Goal: Task Accomplishment & Management: Complete application form

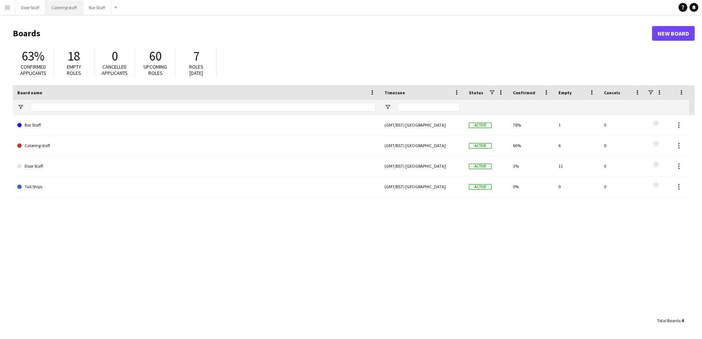
click at [62, 3] on button "Catering staff Close" at bounding box center [64, 7] width 37 height 14
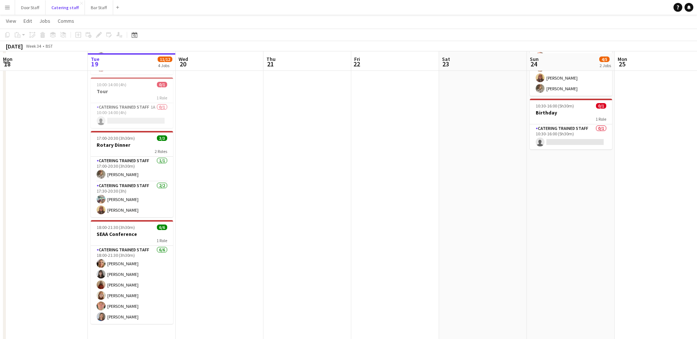
scroll to position [74, 0]
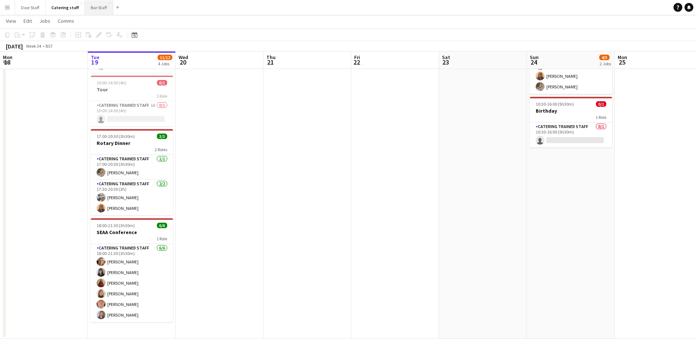
click at [101, 6] on button "Bar Staff Close" at bounding box center [99, 7] width 28 height 14
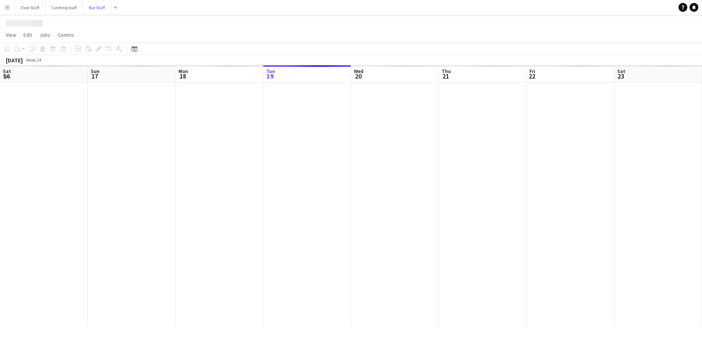
scroll to position [0, 176]
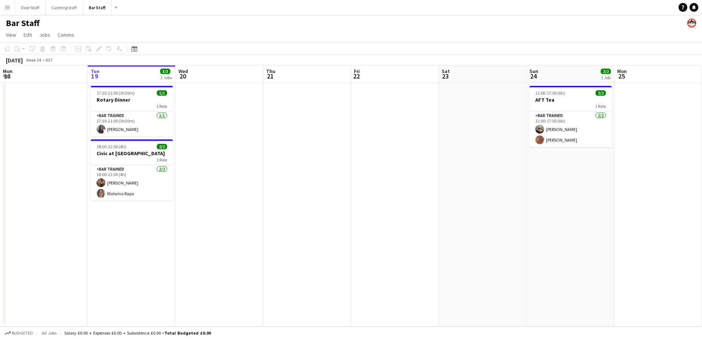
click at [44, 147] on app-date-cell at bounding box center [44, 205] width 88 height 244
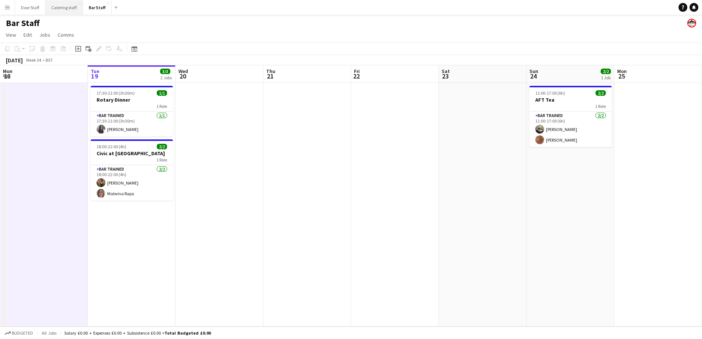
click at [56, 5] on button "Catering staff Close" at bounding box center [64, 7] width 37 height 14
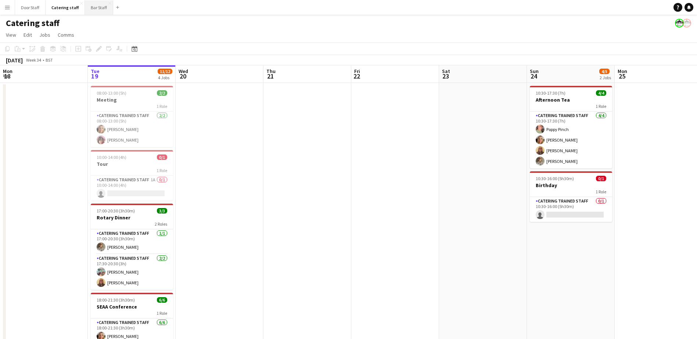
click at [91, 7] on button "Bar Staff Close" at bounding box center [99, 7] width 28 height 14
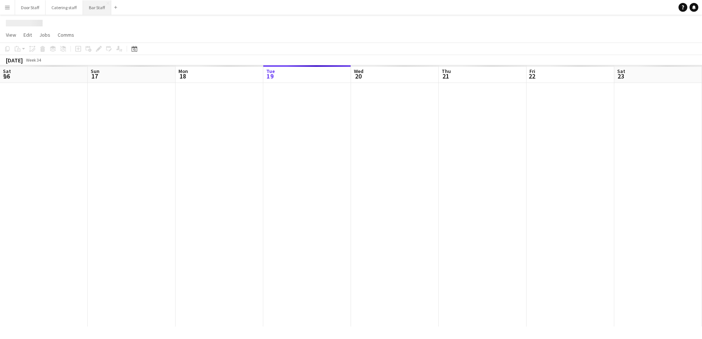
scroll to position [0, 176]
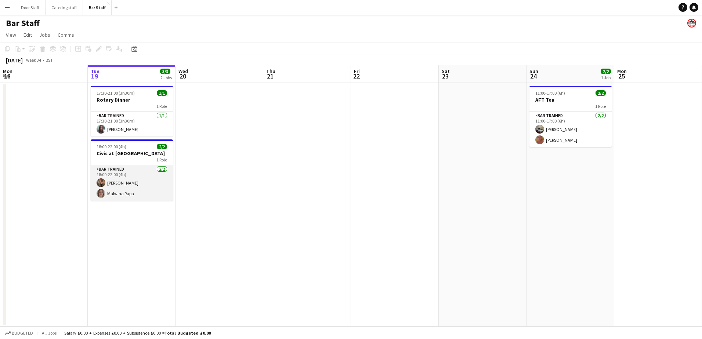
click at [121, 177] on app-card-role "Bar trained 2/2 18:00-22:00 (4h) Teresa Massie Malwina Rapa" at bounding box center [132, 183] width 82 height 36
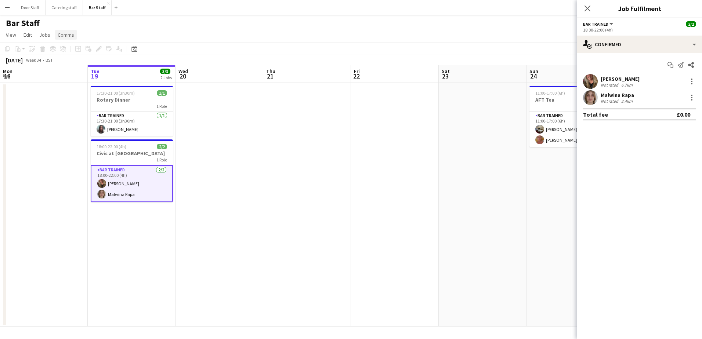
click at [65, 33] on span "Comms" at bounding box center [66, 35] width 17 height 7
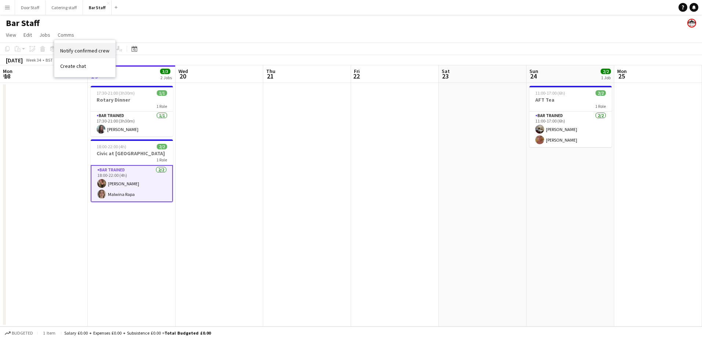
click at [67, 49] on span "Notify confirmed crew" at bounding box center [84, 50] width 49 height 7
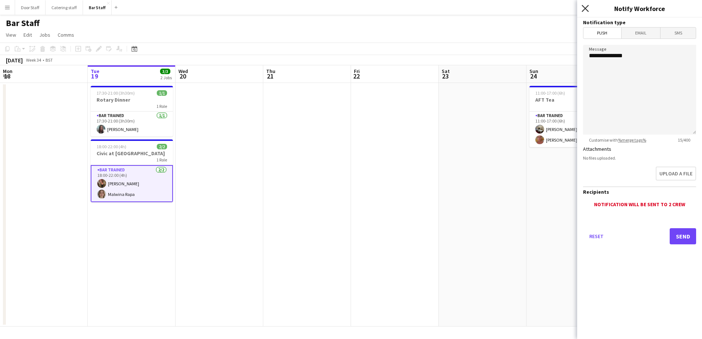
click at [588, 6] on icon at bounding box center [585, 8] width 7 height 7
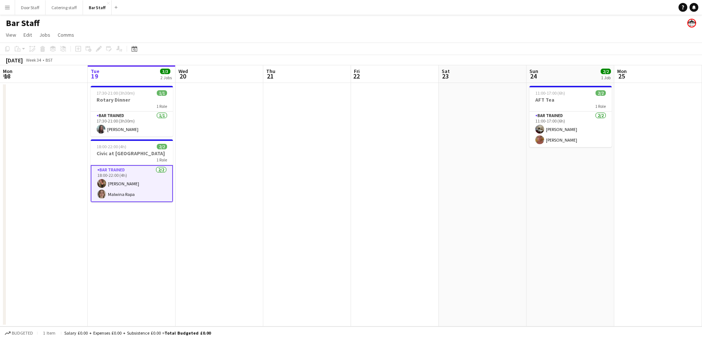
click at [132, 185] on app-card-role "Bar trained 2/2 18:00-22:00 (4h) Teresa Massie Malwina Rapa" at bounding box center [132, 183] width 82 height 37
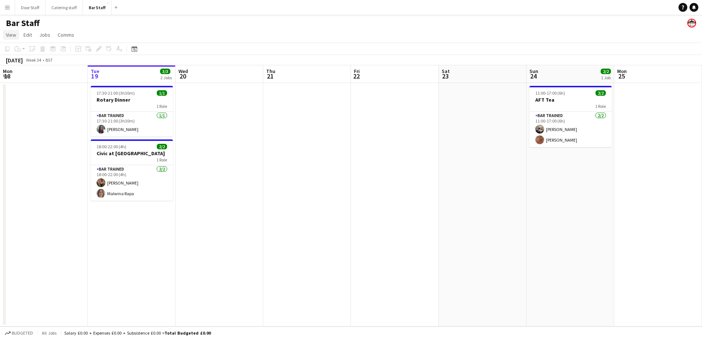
click at [17, 35] on link "View" at bounding box center [11, 35] width 16 height 10
click at [7, 8] on app-icon "Menu" at bounding box center [7, 7] width 6 height 6
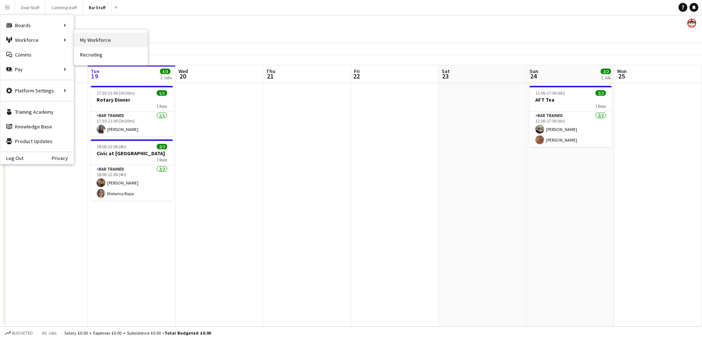
click at [106, 39] on link "My Workforce" at bounding box center [110, 40] width 73 height 15
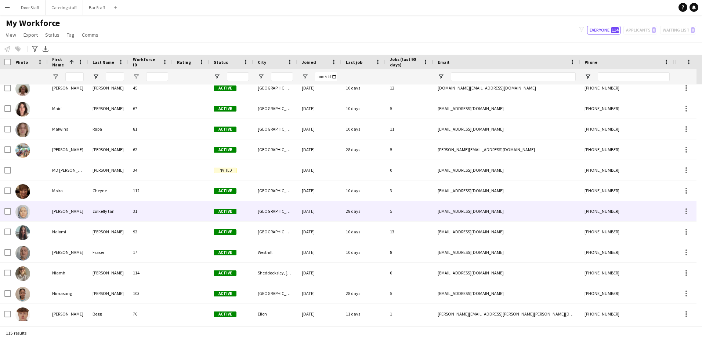
scroll to position [1506, 0]
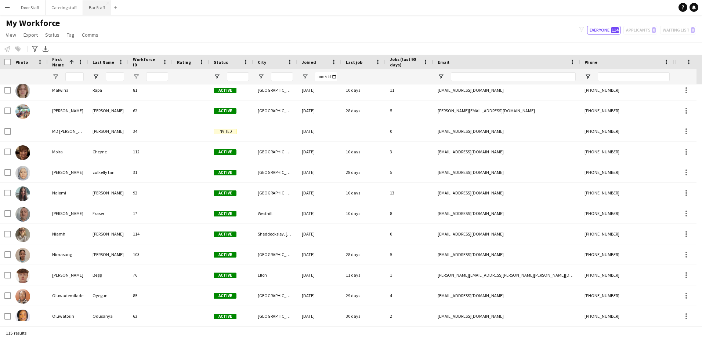
click at [96, 4] on button "Bar Staff Close" at bounding box center [97, 7] width 28 height 14
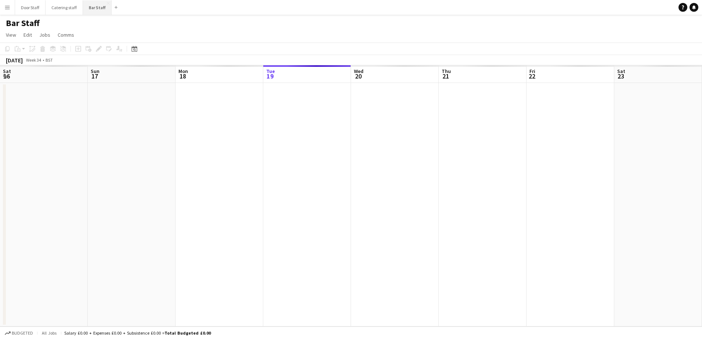
scroll to position [0, 176]
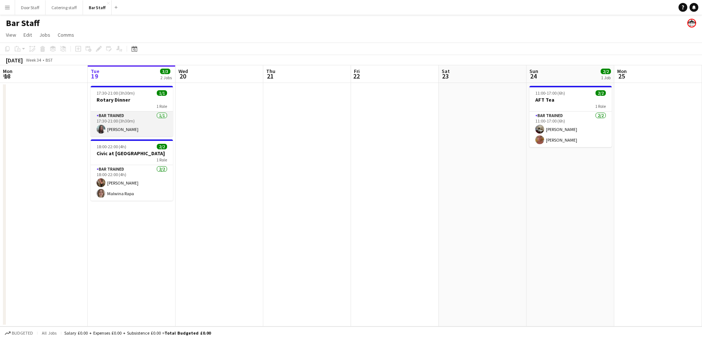
click at [122, 124] on app-card-role "Bar trained 1/1 17:30-21:00 (3h30m) Naiomi Dryburgh" at bounding box center [132, 124] width 82 height 25
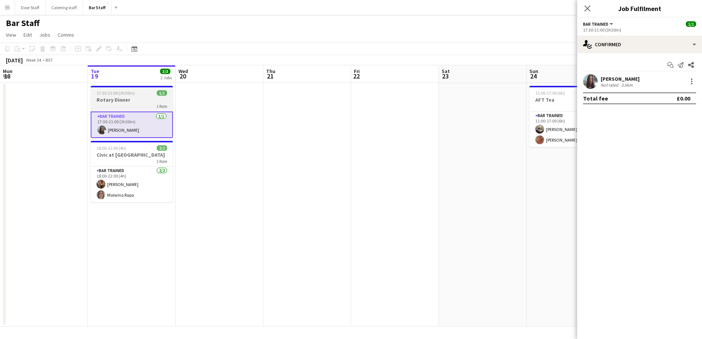
click at [137, 105] on div "1 Role" at bounding box center [132, 106] width 82 height 6
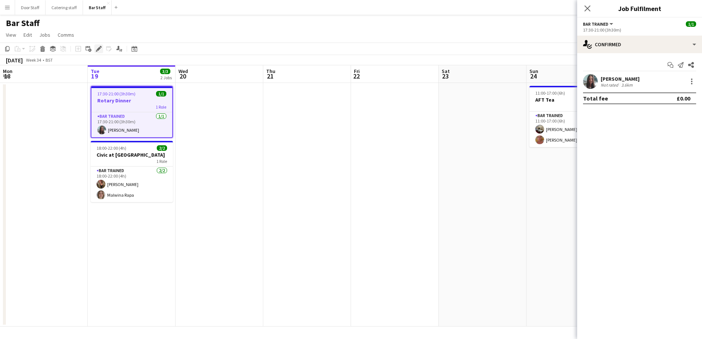
click at [97, 50] on icon at bounding box center [97, 51] width 2 height 2
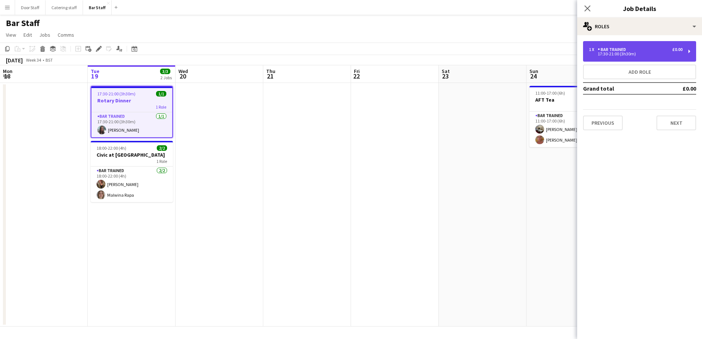
click at [625, 54] on div "17:30-21:00 (3h30m)" at bounding box center [636, 54] width 94 height 4
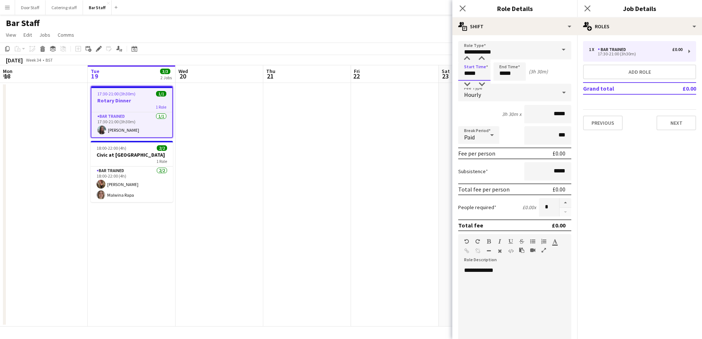
click at [472, 73] on input "*****" at bounding box center [475, 71] width 32 height 18
click at [467, 58] on div at bounding box center [467, 58] width 15 height 7
click at [471, 55] on div at bounding box center [467, 58] width 15 height 7
click at [468, 85] on div at bounding box center [467, 84] width 15 height 7
type input "*****"
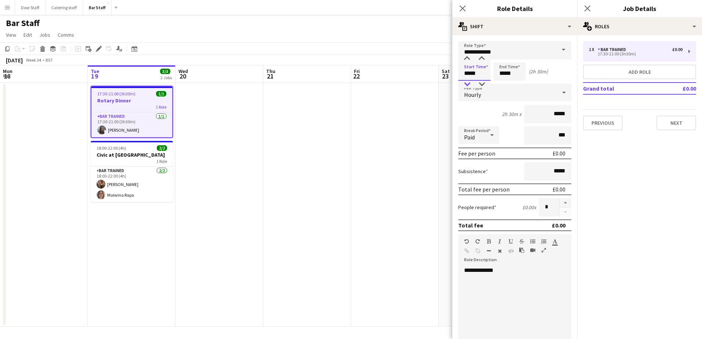
click at [468, 85] on div at bounding box center [467, 84] width 15 height 7
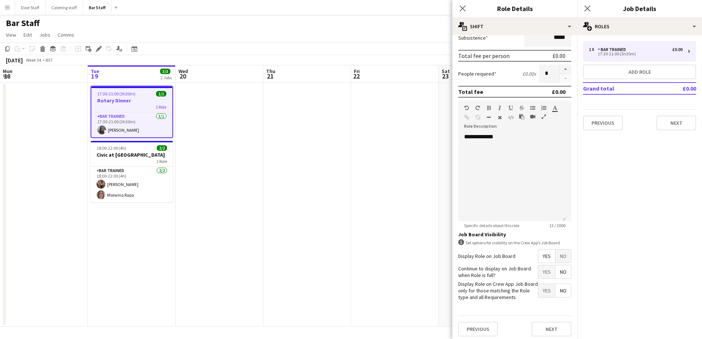
scroll to position [137, 0]
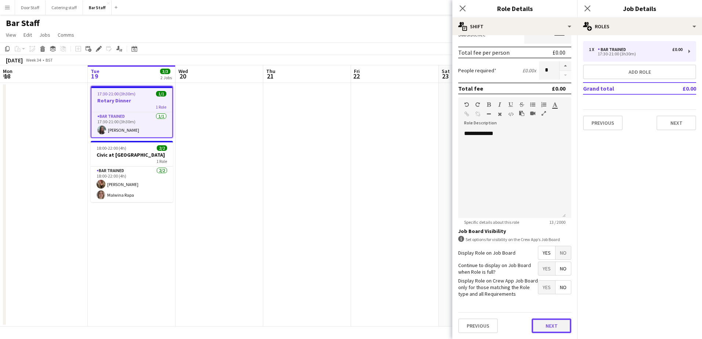
click at [547, 321] on button "Next" at bounding box center [552, 326] width 40 height 15
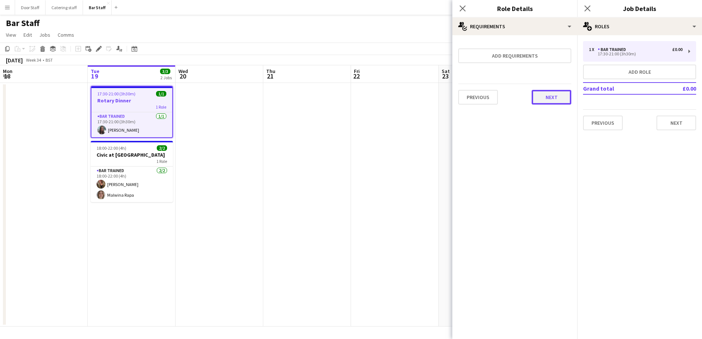
click at [562, 101] on button "Next" at bounding box center [552, 97] width 40 height 15
click at [558, 102] on button "Finish" at bounding box center [558, 98] width 28 height 15
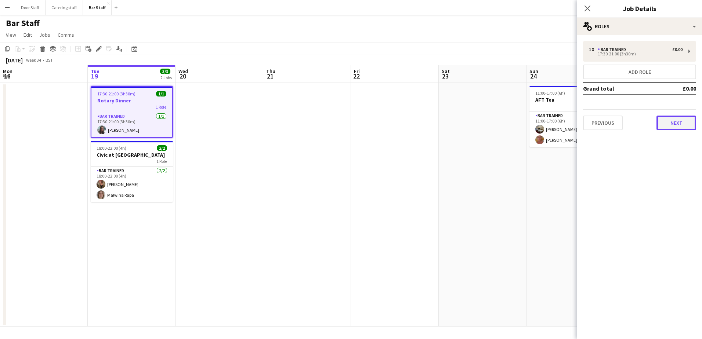
click at [676, 125] on button "Next" at bounding box center [677, 123] width 40 height 15
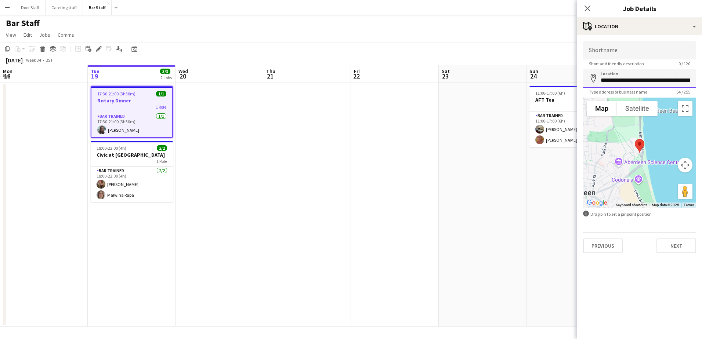
click at [634, 76] on input "**********" at bounding box center [639, 78] width 113 height 18
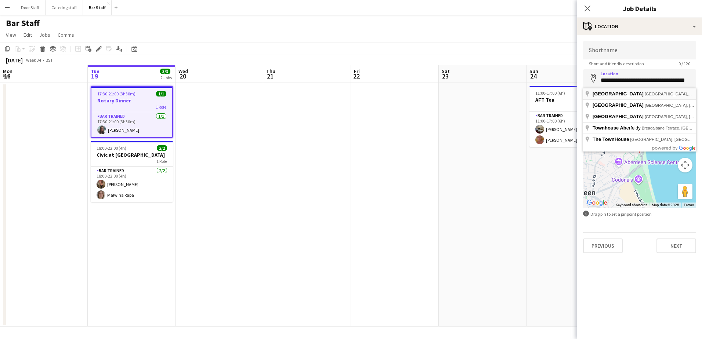
type input "**********"
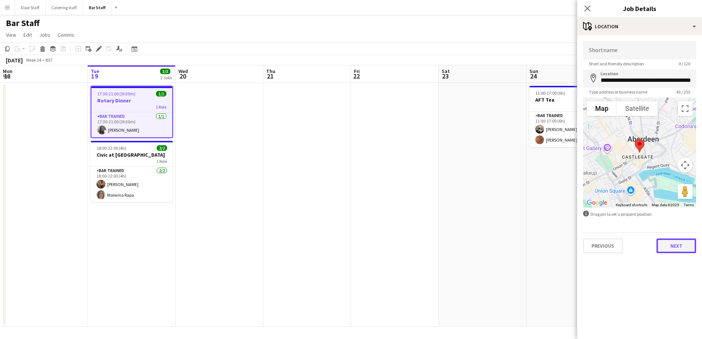
click at [673, 251] on button "Next" at bounding box center [677, 246] width 40 height 15
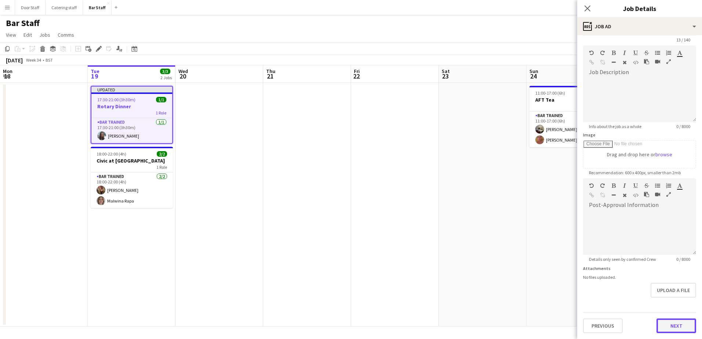
click at [670, 302] on form "**********" at bounding box center [640, 175] width 125 height 316
click at [666, 325] on button "Next" at bounding box center [677, 326] width 40 height 15
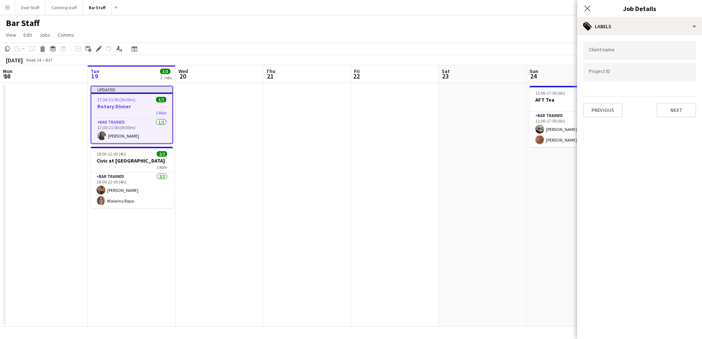
scroll to position [0, 0]
click at [679, 111] on button "Next" at bounding box center [677, 110] width 40 height 15
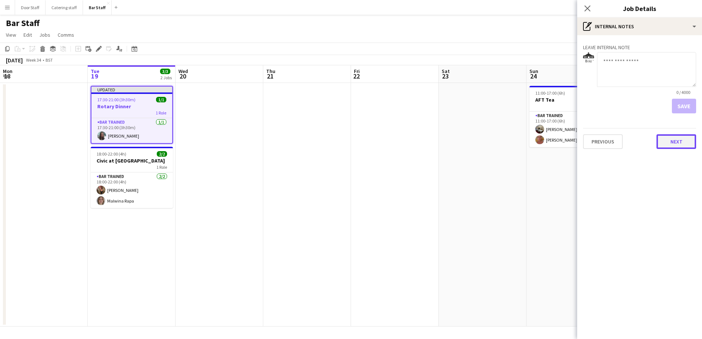
click at [681, 146] on button "Next" at bounding box center [677, 141] width 40 height 15
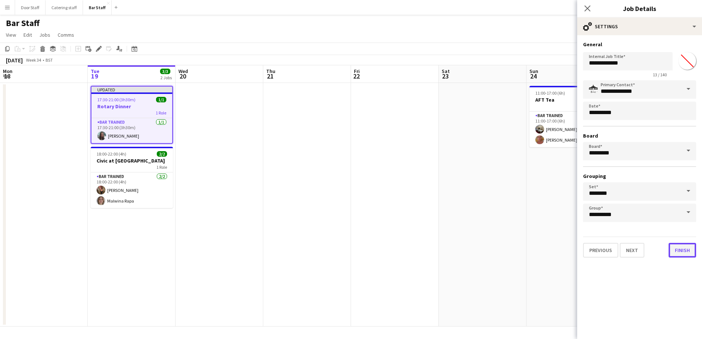
click at [687, 252] on button "Finish" at bounding box center [683, 250] width 28 height 15
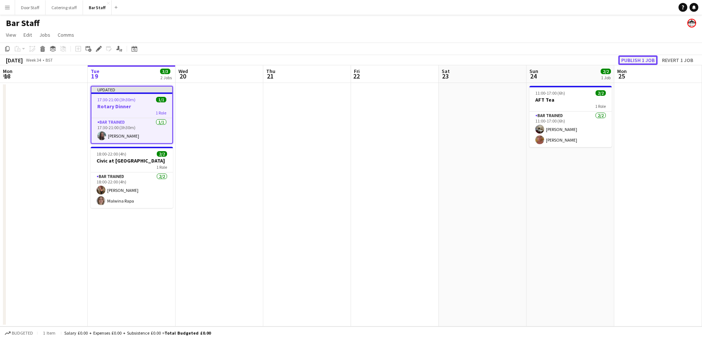
click at [640, 57] on button "Publish 1 job" at bounding box center [638, 60] width 39 height 10
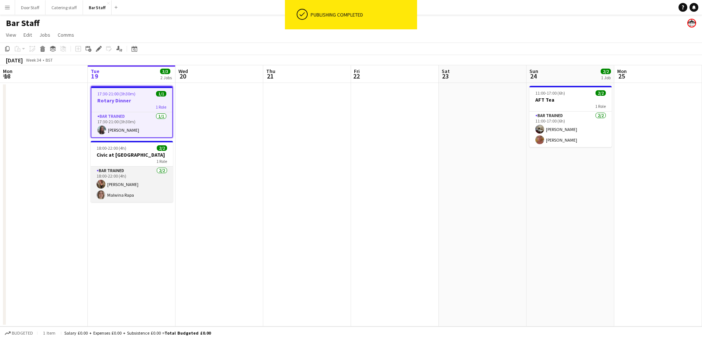
click at [103, 180] on app-card-role "Bar trained 2/2 18:00-22:00 (4h) Teresa Massie Malwina Rapa" at bounding box center [132, 185] width 82 height 36
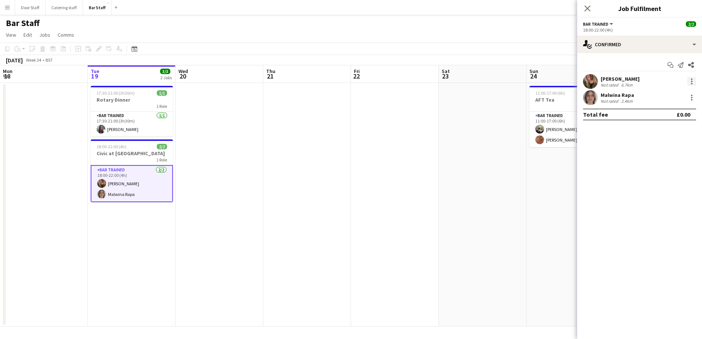
click at [692, 82] on div at bounding box center [691, 81] width 1 height 1
click at [657, 162] on span "Remove" at bounding box center [656, 165] width 22 height 6
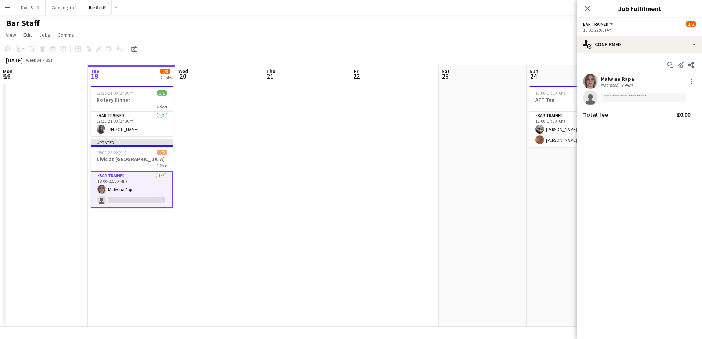
click at [133, 192] on app-card-role "Bar trained 1/2 18:00-22:00 (4h) Malwina Rapa single-neutral-actions" at bounding box center [132, 189] width 82 height 37
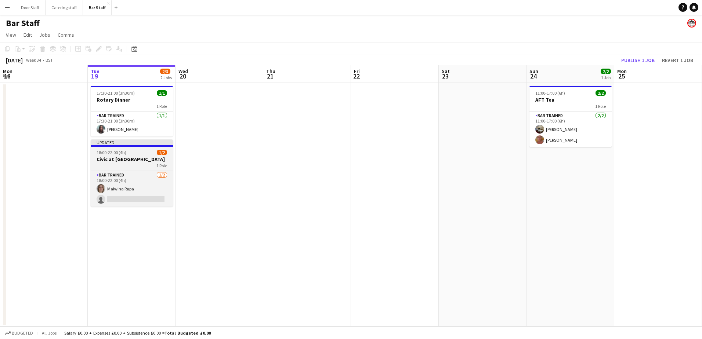
click at [113, 153] on span "18:00-22:00 (4h)" at bounding box center [112, 153] width 30 height 6
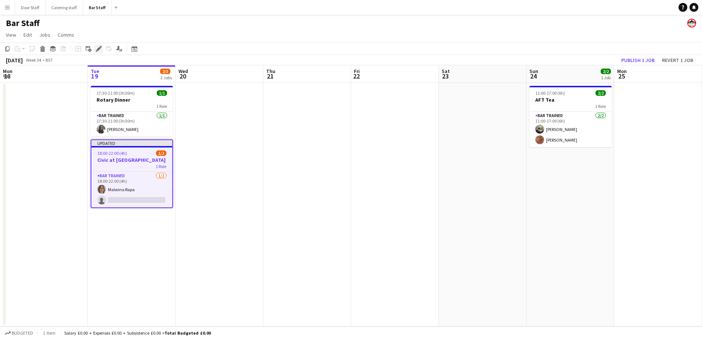
click at [99, 49] on icon at bounding box center [99, 49] width 4 height 4
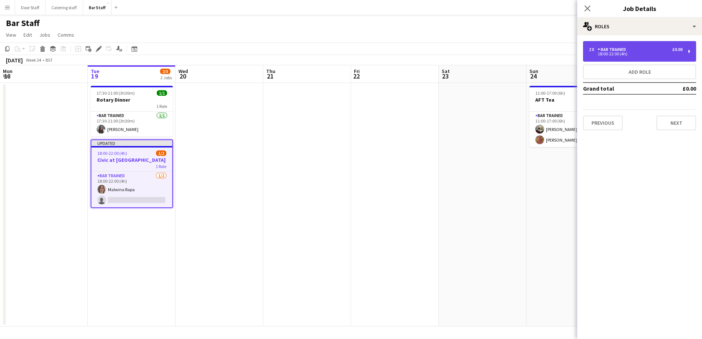
click at [637, 48] on div "2 x Bar trained £0.00" at bounding box center [636, 49] width 94 height 5
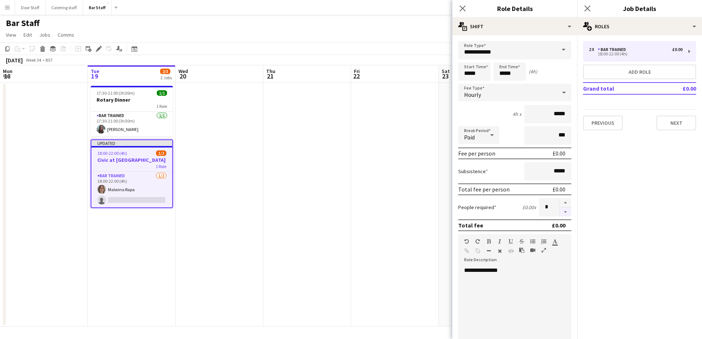
click at [562, 210] on button "button" at bounding box center [566, 212] width 12 height 9
type input "*"
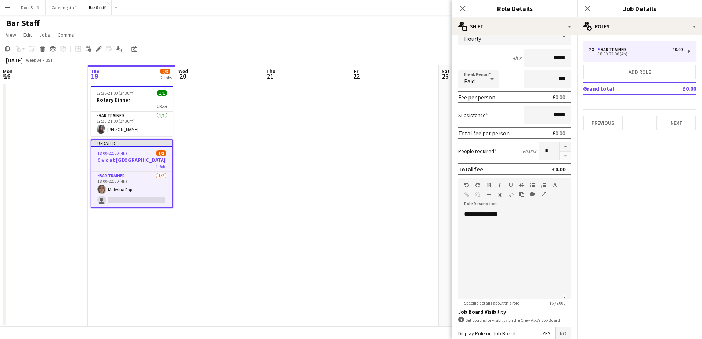
scroll to position [137, 0]
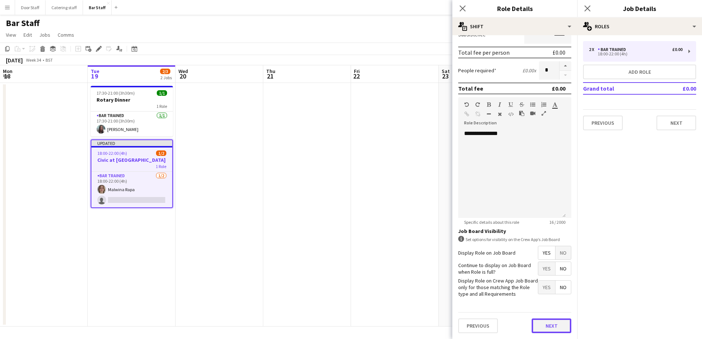
click at [548, 327] on button "Next" at bounding box center [552, 326] width 40 height 15
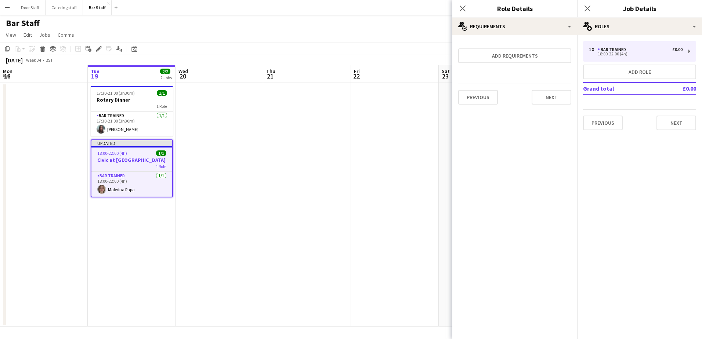
scroll to position [0, 0]
click at [547, 98] on button "Next" at bounding box center [552, 97] width 40 height 15
click at [562, 99] on button "Finish" at bounding box center [558, 98] width 28 height 15
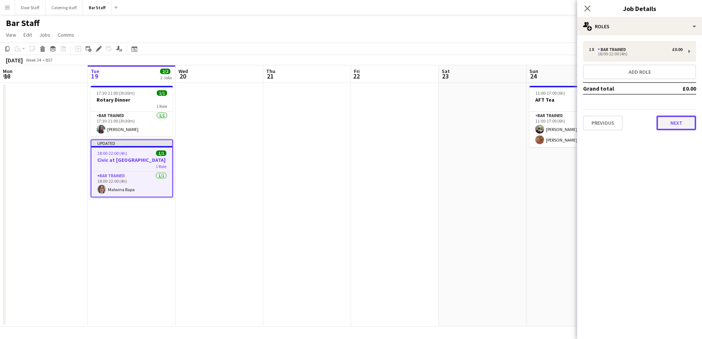
click at [690, 122] on button "Next" at bounding box center [677, 123] width 40 height 15
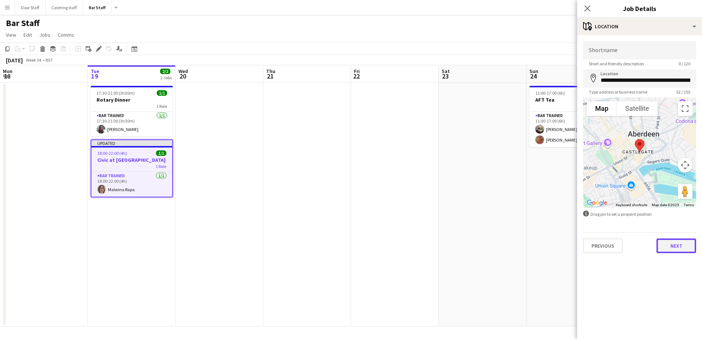
click at [680, 243] on button "Next" at bounding box center [677, 246] width 40 height 15
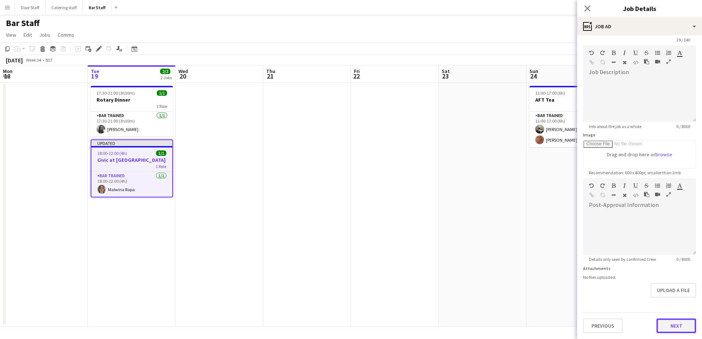
click at [676, 299] on form "**********" at bounding box center [640, 175] width 125 height 316
click at [679, 326] on button "Next" at bounding box center [677, 326] width 40 height 15
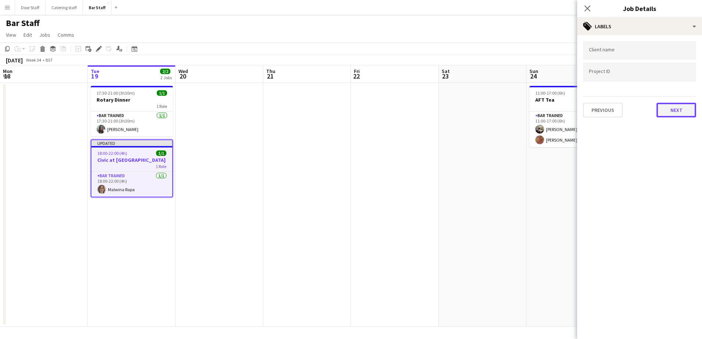
click at [680, 111] on button "Next" at bounding box center [677, 110] width 40 height 15
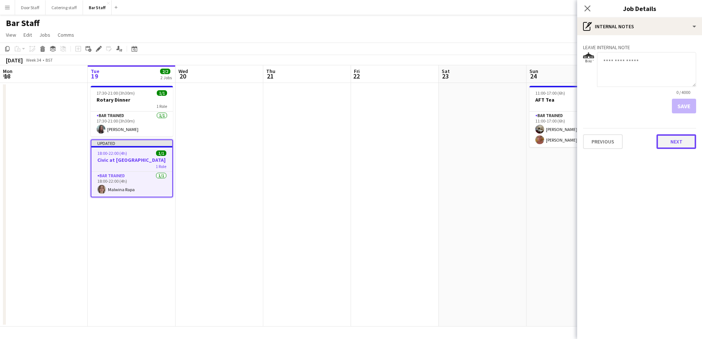
click at [675, 143] on button "Next" at bounding box center [677, 141] width 40 height 15
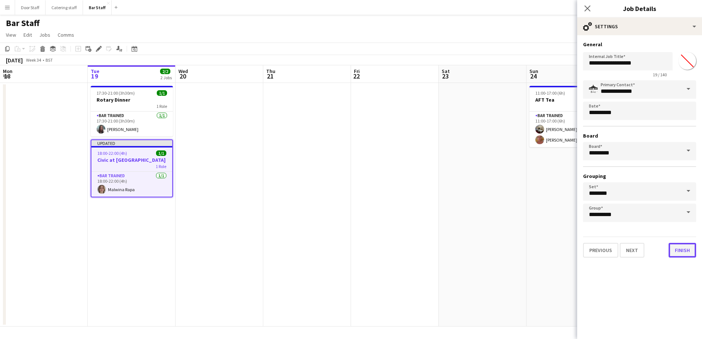
click at [683, 249] on button "Finish" at bounding box center [683, 250] width 28 height 15
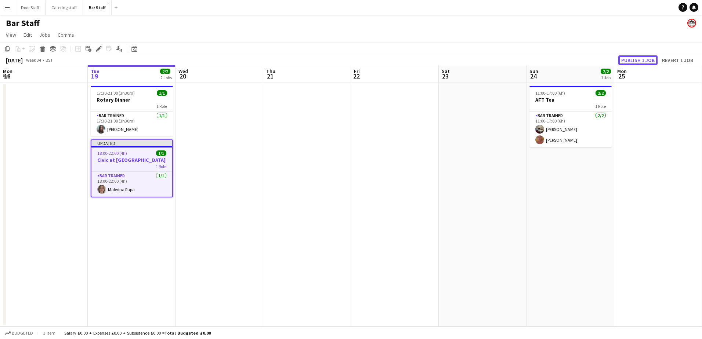
click at [637, 59] on button "Publish 1 job" at bounding box center [638, 60] width 39 height 10
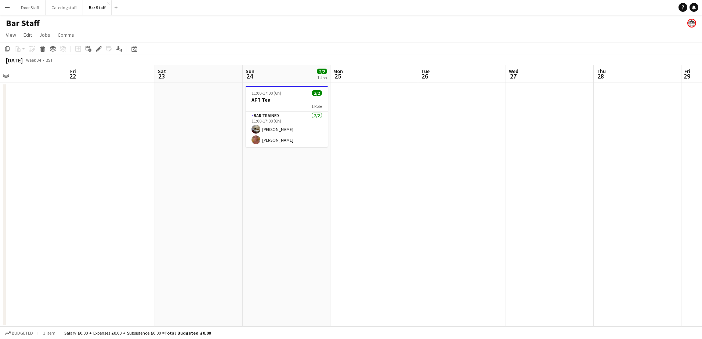
drag, startPoint x: 314, startPoint y: 181, endPoint x: 38, endPoint y: 199, distance: 276.9
click at [30, 199] on app-calendar-viewport "Mon 18 Tue 19 2/2 2 Jobs Wed 20 Thu 21 Fri 22 Sat 23 Sun 24 2/2 1 Job Mon 25 Tu…" at bounding box center [351, 196] width 702 height 262
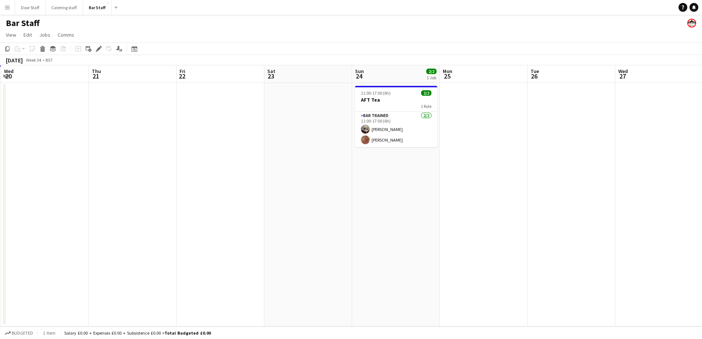
drag, startPoint x: 328, startPoint y: 183, endPoint x: 437, endPoint y: 175, distance: 109.8
click at [437, 175] on app-calendar-viewport "Mon 18 Tue 19 2/2 2 Jobs Wed 20 Thu 21 Fri 22 Sat 23 Sun 24 2/2 1 Job Mon 25 Tu…" at bounding box center [351, 196] width 702 height 262
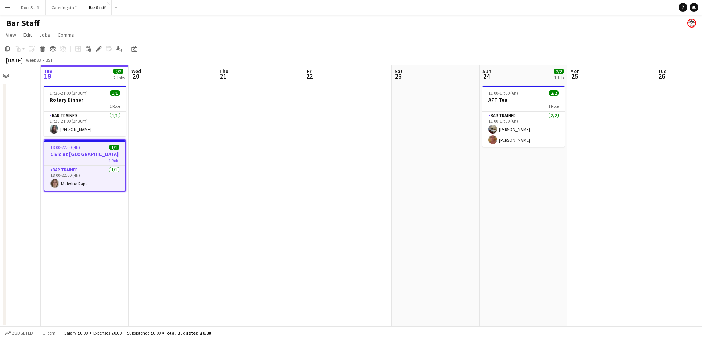
scroll to position [0, 223]
drag, startPoint x: 199, startPoint y: 201, endPoint x: 326, endPoint y: 191, distance: 127.5
click at [326, 191] on app-calendar-viewport "Sat 16 2/2 1 Job Sun 17 Mon 18 Tue 19 2/2 2 Jobs Wed 20 Thu 21 Fri 22 Sat 23 Su…" at bounding box center [351, 196] width 702 height 262
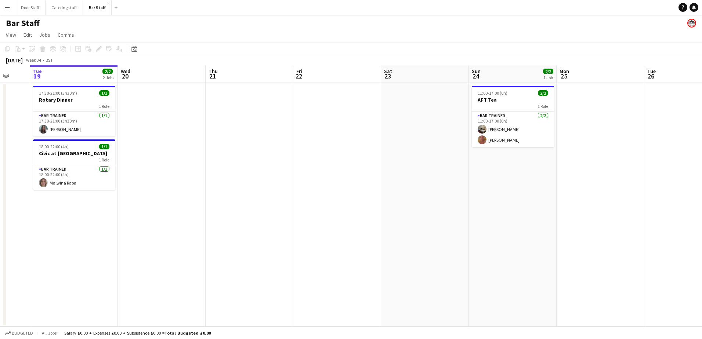
click at [1, 225] on app-calendar-viewport "Sat 16 2/2 1 Job Sun 17 Mon 18 Tue 19 2/2 2 Jobs Wed 20 Thu 21 Fri 22 Sat 23 Su…" at bounding box center [351, 196] width 702 height 262
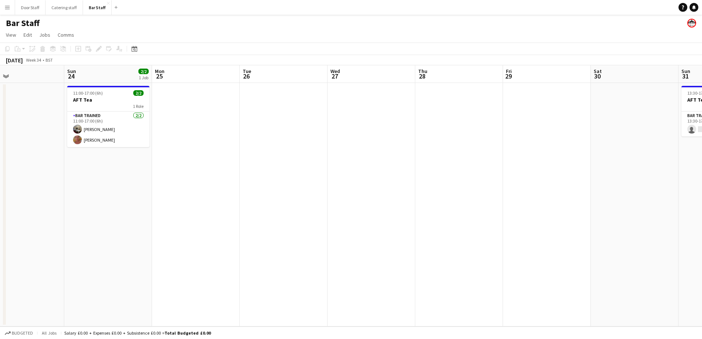
drag, startPoint x: 258, startPoint y: 200, endPoint x: 0, endPoint y: 166, distance: 260.1
click at [0, 172] on html "Menu Boards Boards Boards All jobs Status Workforce Workforce My Workforce Recr…" at bounding box center [351, 169] width 702 height 339
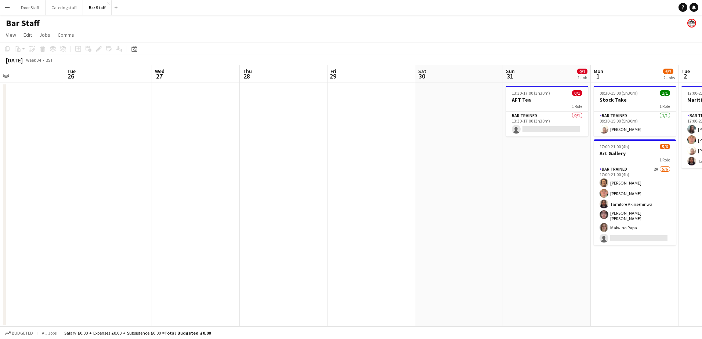
drag, startPoint x: 365, startPoint y: 156, endPoint x: 116, endPoint y: 161, distance: 248.8
click at [157, 160] on app-calendar-viewport "Fri 22 Sat 23 Sun 24 2/2 1 Job Mon 25 Tue 26 Wed 27 Thu 28 Fri 29 Sat 30 Sun 31…" at bounding box center [351, 196] width 702 height 262
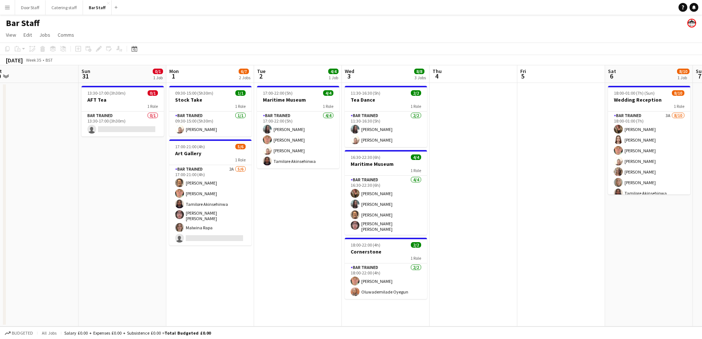
drag, startPoint x: 269, startPoint y: 212, endPoint x: 52, endPoint y: 209, distance: 216.4
click at [52, 209] on app-calendar-viewport "Wed 27 Thu 28 Fri 29 Sat 30 Sun 31 0/1 1 Job Mon 1 6/7 2 Jobs Tue 2 4/4 1 Job W…" at bounding box center [351, 196] width 702 height 262
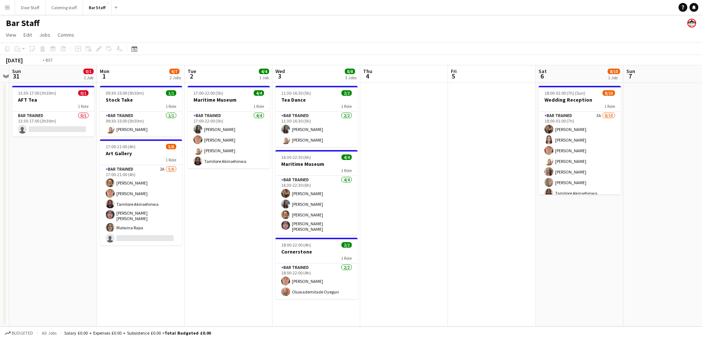
drag, startPoint x: 488, startPoint y: 236, endPoint x: 154, endPoint y: 231, distance: 333.6
click at [154, 231] on app-calendar-viewport "Thu 28 Fri 29 Sat 30 Sun 31 0/1 1 Job Mon 1 6/7 2 Jobs Tue 2 4/4 1 Job Wed 3 8/…" at bounding box center [351, 196] width 702 height 262
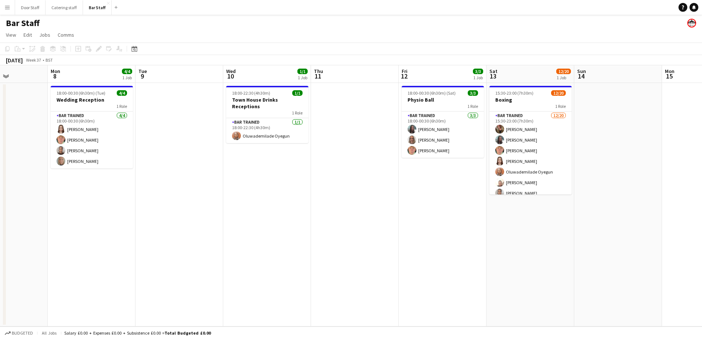
scroll to position [0, 210]
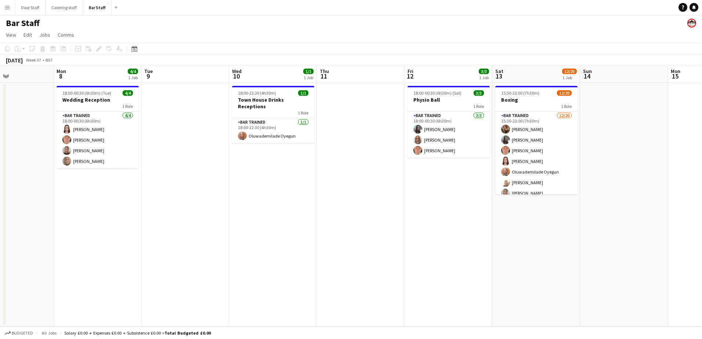
drag, startPoint x: 582, startPoint y: 196, endPoint x: 122, endPoint y: 202, distance: 460.4
click at [122, 203] on app-calendar-viewport "Fri 5 Sat 6 8/10 1 Job Sun 7 Mon 8 4/4 1 Job Tue 9 Wed 10 1/1 1 Job Thu 11 Fri …" at bounding box center [351, 196] width 702 height 262
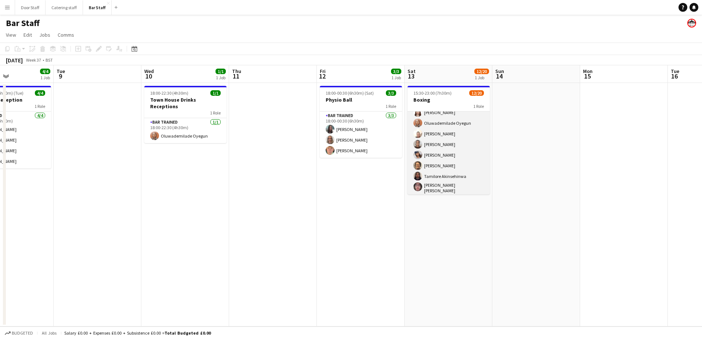
scroll to position [0, 0]
click at [458, 126] on app-card-role "Bar trained [DATE] 15:30-23:00 (7h30m) [PERSON_NAME] [PERSON_NAME] [PERSON_NAME…" at bounding box center [449, 227] width 82 height 230
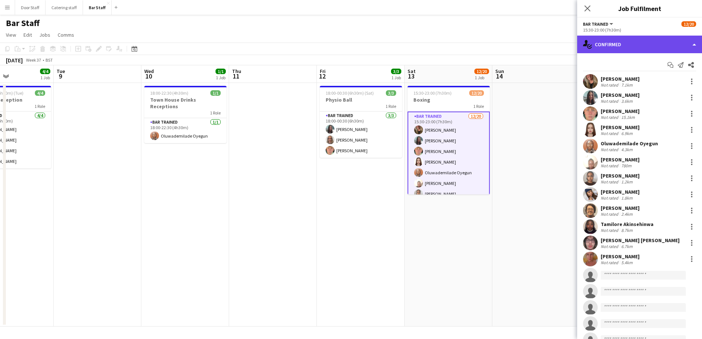
click at [610, 44] on div "single-neutral-actions-check-2 Confirmed" at bounding box center [640, 45] width 125 height 18
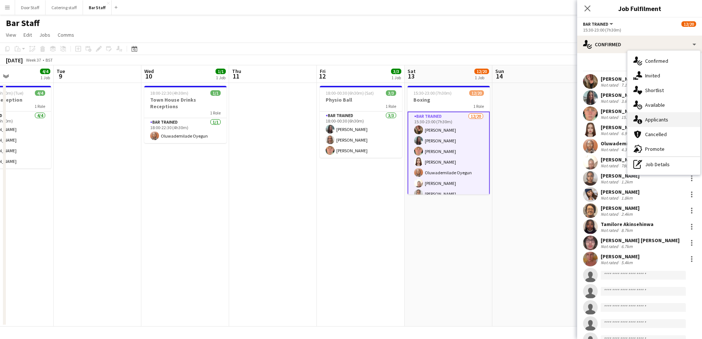
click at [655, 117] on div "single-neutral-actions-information Applicants" at bounding box center [664, 119] width 73 height 15
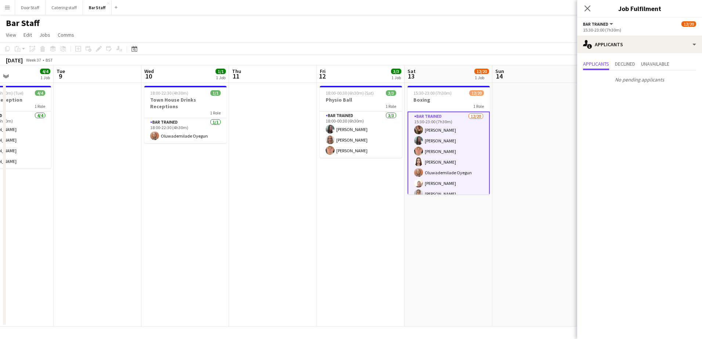
click at [476, 236] on app-date-cell "15:30-23:00 (7h30m) 12/20 Boxing 1 Role Bar trained [DATE] 15:30-23:00 (7h30m) …" at bounding box center [449, 205] width 88 height 244
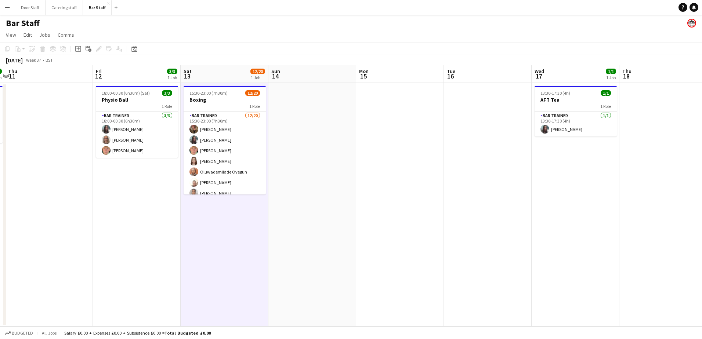
drag, startPoint x: 529, startPoint y: 212, endPoint x: 265, endPoint y: 222, distance: 265.1
click at [217, 229] on app-calendar-viewport "Mon 8 4/4 1 Job Tue 9 Wed 10 1/1 1 Job Thu 11 Fri 12 3/3 1 Job Sat 13 12/20 1 J…" at bounding box center [351, 196] width 702 height 262
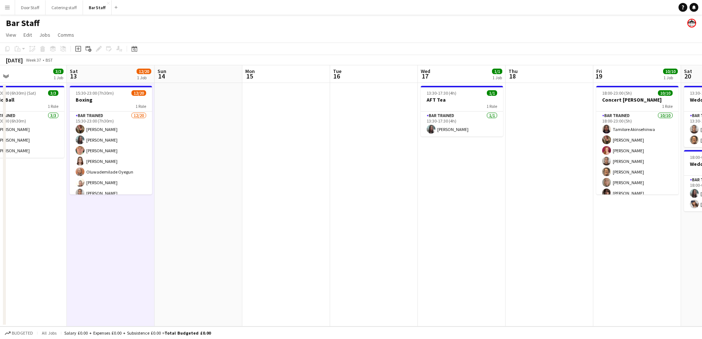
drag, startPoint x: 355, startPoint y: 216, endPoint x: 152, endPoint y: 217, distance: 202.4
click at [152, 217] on app-calendar-viewport "Tue 9 Wed 10 1/1 1 Job Thu 11 Fri 12 3/3 1 Job Sat 13 12/20 1 Job Sun 14 Mon 15…" at bounding box center [351, 196] width 702 height 262
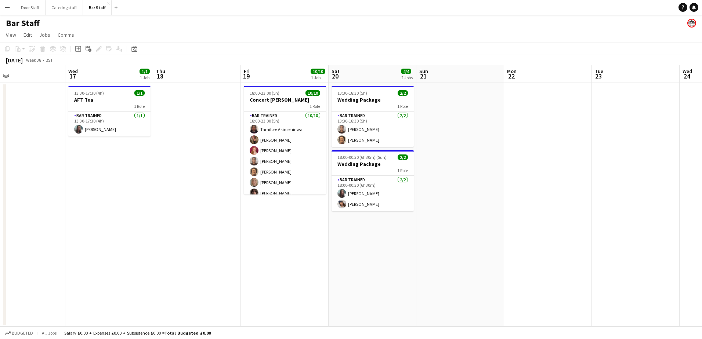
drag, startPoint x: 266, startPoint y: 241, endPoint x: 161, endPoint y: 223, distance: 106.3
click at [175, 226] on app-calendar-viewport "Sat 13 12/20 1 Job Sun 14 Mon 15 Tue 16 Wed 17 1/1 1 Job Thu 18 Fri 19 10/10 1 …" at bounding box center [351, 196] width 702 height 262
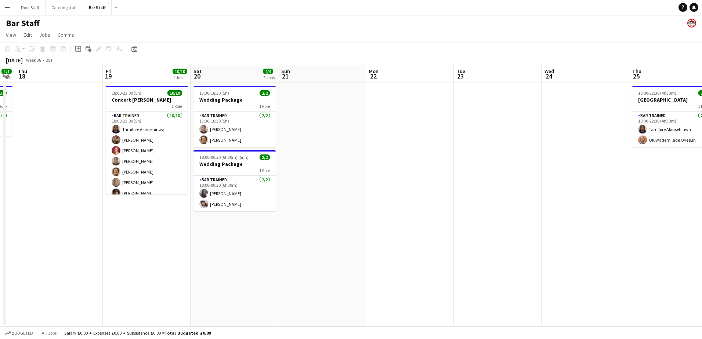
drag, startPoint x: 594, startPoint y: 177, endPoint x: 173, endPoint y: 185, distance: 420.4
click at [181, 185] on app-calendar-viewport "Mon 15 Tue 16 Wed 17 1/1 1 Job Thu 18 Fri 19 10/10 1 Job Sat 20 4/4 2 Jobs Sun …" at bounding box center [351, 196] width 702 height 262
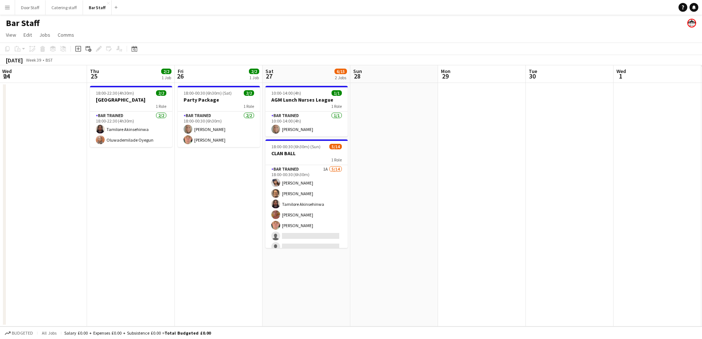
drag, startPoint x: 327, startPoint y: 198, endPoint x: 47, endPoint y: 194, distance: 280.0
click at [57, 196] on app-calendar-viewport "Sat 20 4/4 2 Jobs Sun 21 Mon 22 Tue 23 Wed 24 Thu 25 2/2 1 Job Fri 26 2/2 1 Job…" at bounding box center [351, 196] width 702 height 262
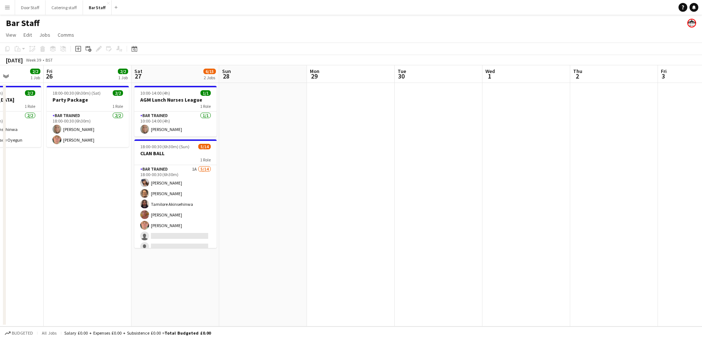
scroll to position [0, 231]
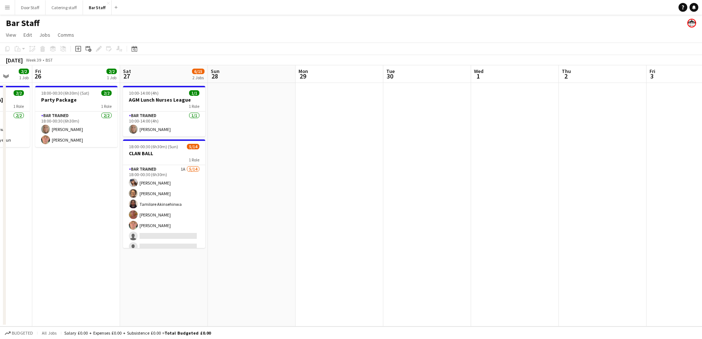
drag, startPoint x: 427, startPoint y: 159, endPoint x: 416, endPoint y: 163, distance: 12.2
click at [416, 163] on app-calendar-viewport "Tue 23 Wed 24 Thu 25 2/2 1 Job Fri 26 2/2 1 Job Sat 27 6/15 2 Jobs Sun 28 Mon 2…" at bounding box center [351, 196] width 702 height 262
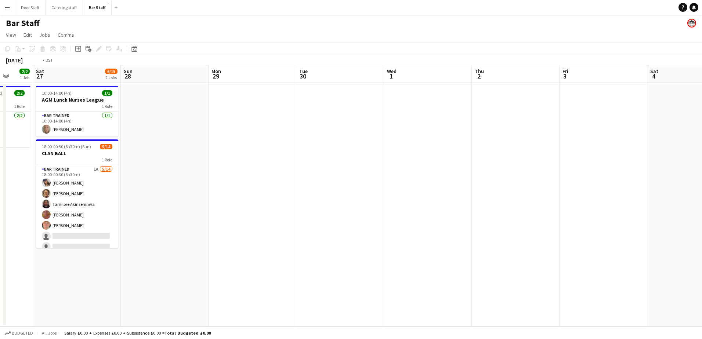
drag, startPoint x: 407, startPoint y: 152, endPoint x: 25, endPoint y: 128, distance: 382.8
click at [0, 133] on html "Menu Boards Boards Boards All jobs Status Workforce Workforce My Workforce Recr…" at bounding box center [351, 169] width 702 height 339
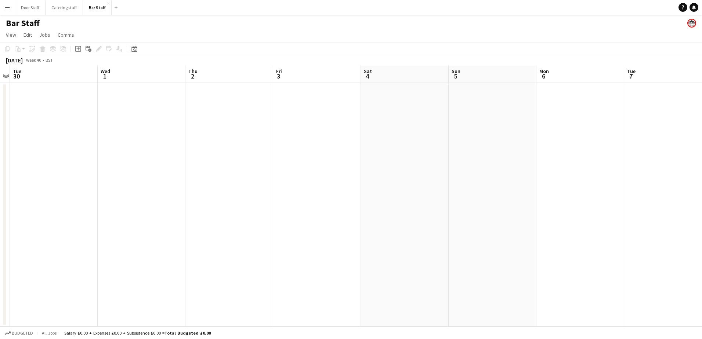
drag, startPoint x: 393, startPoint y: 136, endPoint x: 0, endPoint y: 129, distance: 393.2
click at [0, 130] on html "Menu Boards Boards Boards All jobs Status Workforce Workforce My Workforce Recr…" at bounding box center [351, 169] width 702 height 339
drag, startPoint x: 102, startPoint y: 136, endPoint x: -1, endPoint y: 135, distance: 103.2
click at [0, 135] on html "Menu Boards Boards Boards All jobs Status Workforce Workforce My Workforce Recr…" at bounding box center [351, 169] width 702 height 339
drag, startPoint x: 168, startPoint y: 140, endPoint x: 27, endPoint y: 137, distance: 141.1
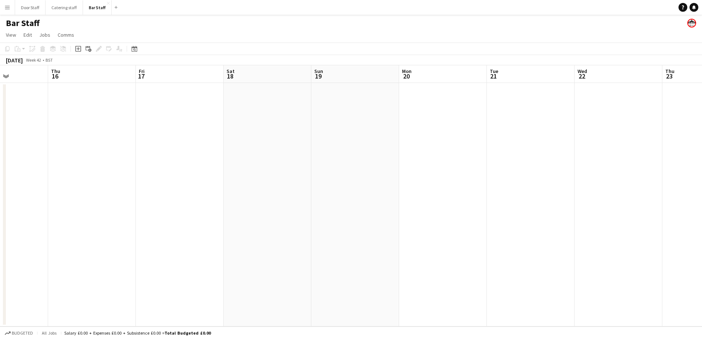
click at [0, 138] on html "Menu Boards Boards Boards All jobs Status Workforce Workforce My Workforce Recr…" at bounding box center [351, 169] width 702 height 339
drag, startPoint x: 377, startPoint y: 142, endPoint x: 0, endPoint y: 134, distance: 377.4
click at [0, 135] on html "Menu Boards Boards Boards All jobs Status Workforce Workforce My Workforce Recr…" at bounding box center [351, 169] width 702 height 339
drag, startPoint x: 601, startPoint y: 139, endPoint x: -1, endPoint y: 132, distance: 602.2
click at [0, 132] on html "Menu Boards Boards Boards All jobs Status Workforce Workforce My Workforce Recr…" at bounding box center [351, 169] width 702 height 339
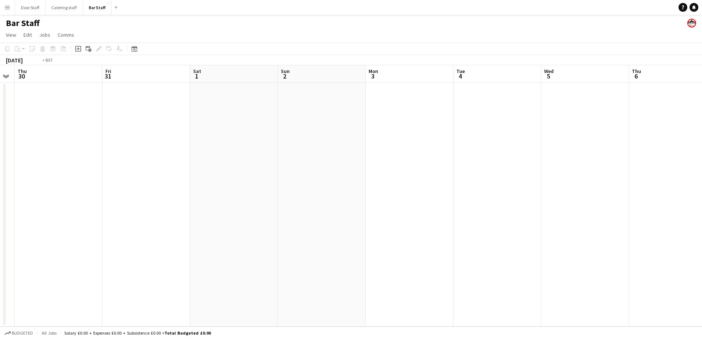
drag, startPoint x: 466, startPoint y: 143, endPoint x: 74, endPoint y: 135, distance: 392.5
click at [0, 137] on html "Menu Boards Boards Boards All jobs Status Workforce Workforce My Workforce Recr…" at bounding box center [351, 169] width 702 height 339
drag, startPoint x: 568, startPoint y: 139, endPoint x: 21, endPoint y: 125, distance: 547.2
click at [30, 128] on app-calendar-viewport "Sun 2 Mon 3 Tue 4 Wed 5 Thu 6 Fri 7 Sat 8 Sun 9 Mon 10 Tue 11 Wed 12 Thu 13 Fri…" at bounding box center [351, 196] width 702 height 262
drag, startPoint x: 519, startPoint y: 127, endPoint x: 94, endPoint y: 122, distance: 424.7
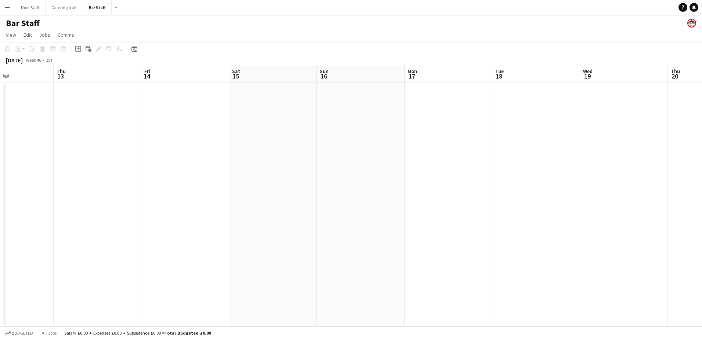
click at [0, 118] on html "Menu Boards Boards Boards All jobs Status Workforce Workforce My Workforce Recr…" at bounding box center [351, 169] width 702 height 339
drag, startPoint x: 334, startPoint y: 139, endPoint x: 71, endPoint y: 114, distance: 264.2
click at [143, 130] on app-calendar-viewport "Fri 14 Sat 15 Sun 16 Mon 17 Tue 18 Wed 19 Thu 20 Fri 21 Sat 22 Sun 23 Mon 24 Tu…" at bounding box center [351, 196] width 702 height 262
drag, startPoint x: 550, startPoint y: 126, endPoint x: 88, endPoint y: 127, distance: 461.8
click at [71, 132] on app-calendar-viewport "Fri 21 Sat 22 Sun 23 Mon 24 Tue 25 Wed 26 Thu 27 Fri 28 Sat 29 Sun 30 Mon 1 Tue…" at bounding box center [351, 196] width 702 height 262
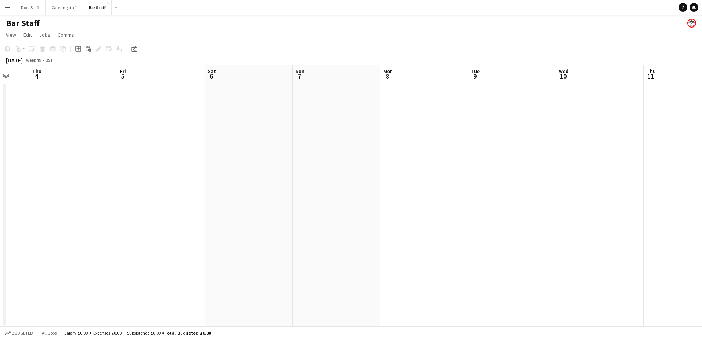
drag, startPoint x: 632, startPoint y: 126, endPoint x: 66, endPoint y: 122, distance: 565.8
click at [64, 123] on app-calendar-viewport "Mon 1 Tue 2 Wed 3 Thu 4 Fri 5 Sat 6 Sun 7 Mon 8 Tue 9 Wed 10 Thu 11 Fri 12 Sat …" at bounding box center [351, 196] width 702 height 262
drag, startPoint x: 583, startPoint y: 129, endPoint x: 22, endPoint y: 121, distance: 561.1
click at [0, 125] on html "Menu Boards Boards Boards All jobs Status Workforce Workforce My Workforce Recr…" at bounding box center [351, 169] width 702 height 339
drag, startPoint x: 702, startPoint y: 129, endPoint x: 151, endPoint y: 129, distance: 551.5
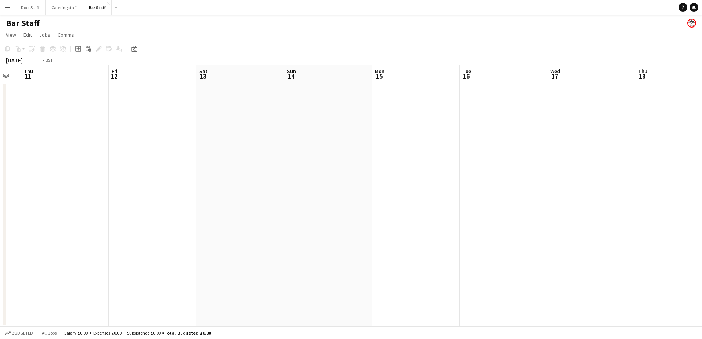
click at [171, 132] on app-calendar-viewport "Mon 8 Tue 9 Wed 10 Thu 11 Fri 12 Sat 13 Sun 14 Mon 15 Tue 16 Wed 17 Thu 18 Fri …" at bounding box center [351, 196] width 702 height 262
drag, startPoint x: 249, startPoint y: 137, endPoint x: 220, endPoint y: 132, distance: 29.5
click at [198, 137] on app-calendar-viewport "Fri 19 Sat 20 Sun 21 Mon 22 Tue 23 Wed 24 Thu 25 Fri 26 Sat 27 Sun 28 Mon 29 Tu…" at bounding box center [351, 196] width 702 height 262
drag, startPoint x: 439, startPoint y: 148, endPoint x: 159, endPoint y: 147, distance: 280.0
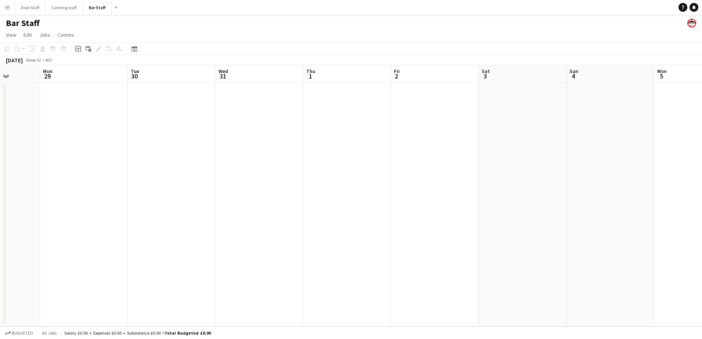
click at [159, 147] on app-calendar-viewport "Fri 26 Sat 27 Sun 28 Mon 29 Tue 30 Wed 31 Thu 1 Fri 2 Sat 3 Sun 4 Mon 5 Tue 6 W…" at bounding box center [351, 196] width 702 height 262
click at [235, 74] on app-board-header-date "Wed 31" at bounding box center [260, 74] width 88 height 18
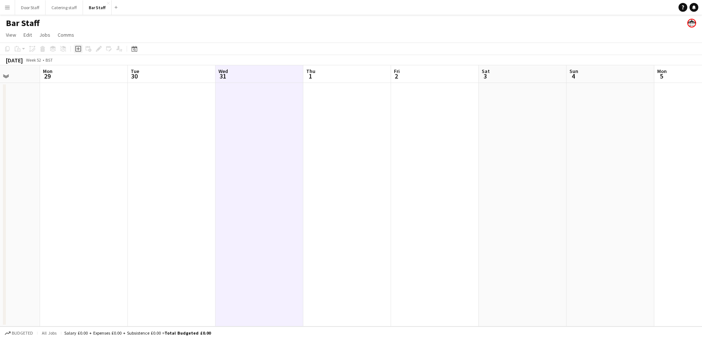
click at [78, 49] on icon at bounding box center [77, 48] width 3 height 3
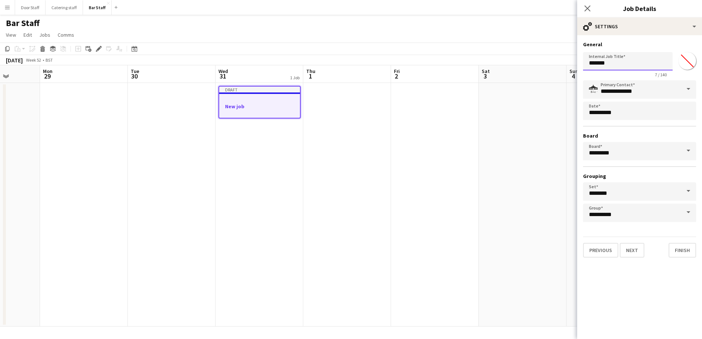
click at [613, 64] on input "*******" at bounding box center [628, 61] width 90 height 18
click at [604, 66] on input "*******" at bounding box center [628, 61] width 90 height 18
type input "********"
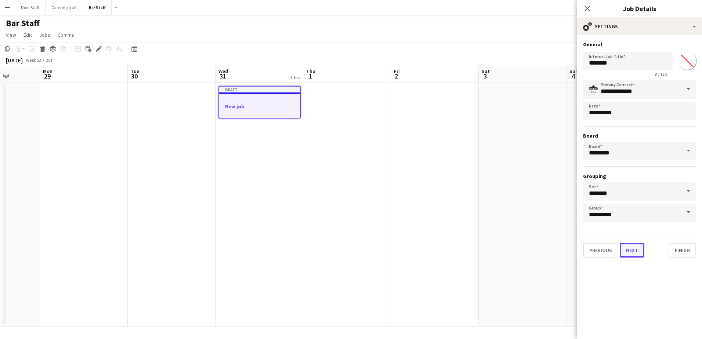
click at [638, 249] on button "Next" at bounding box center [632, 250] width 25 height 15
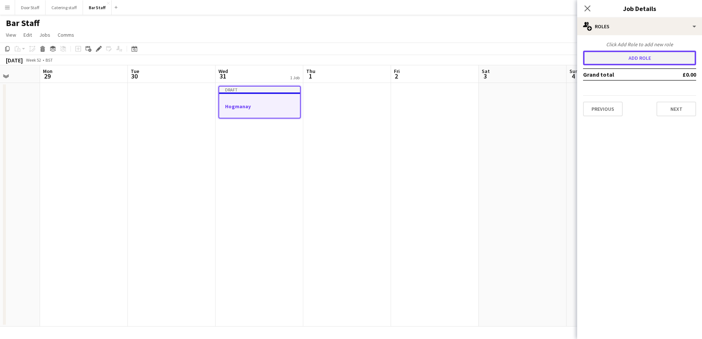
click at [629, 58] on button "Add role" at bounding box center [639, 58] width 113 height 15
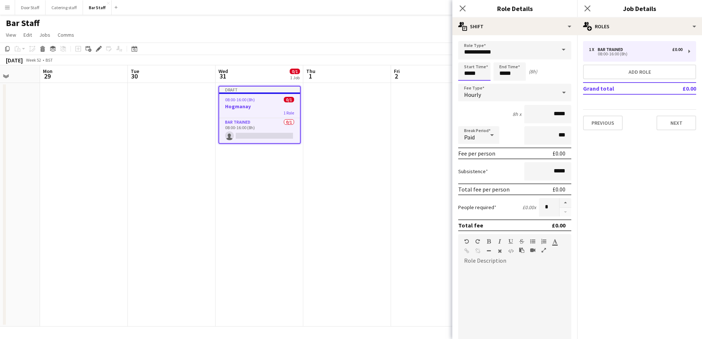
click at [478, 71] on input "*****" at bounding box center [475, 71] width 32 height 18
click at [471, 59] on div at bounding box center [467, 58] width 15 height 7
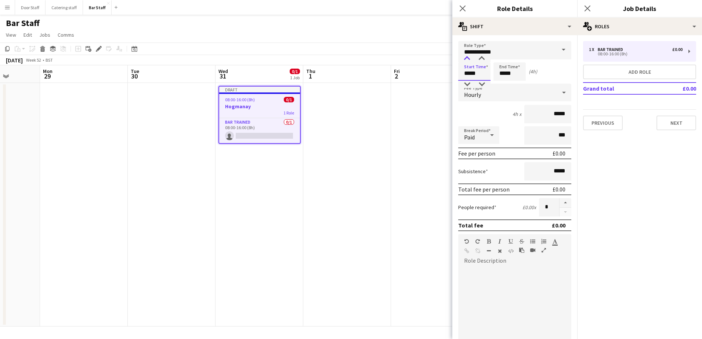
click at [471, 59] on div at bounding box center [467, 58] width 15 height 7
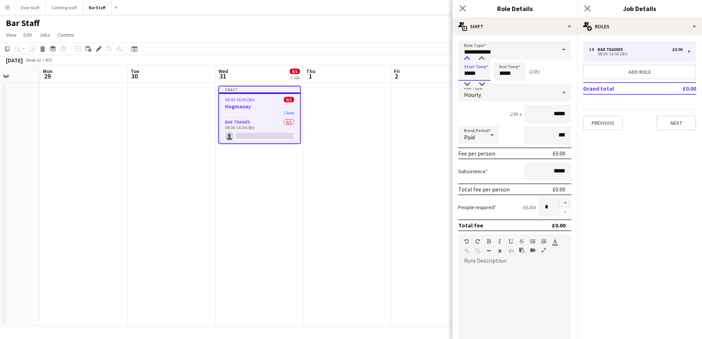
click at [471, 59] on div at bounding box center [467, 58] width 15 height 7
click at [467, 85] on div at bounding box center [467, 84] width 15 height 7
click at [483, 58] on div at bounding box center [482, 58] width 15 height 7
type input "*****"
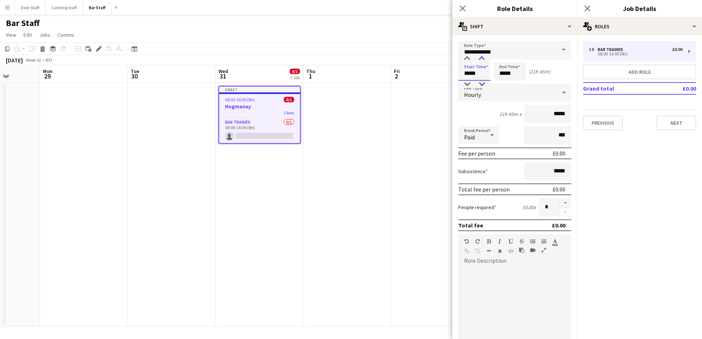
click at [483, 58] on div at bounding box center [482, 58] width 15 height 7
click at [506, 76] on input "*****" at bounding box center [510, 71] width 32 height 18
click at [503, 55] on input "**********" at bounding box center [515, 50] width 113 height 18
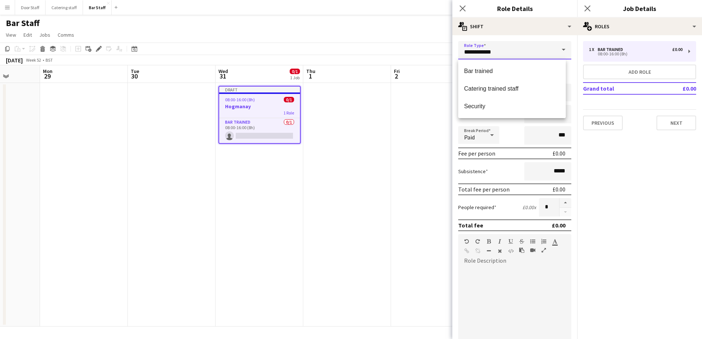
click at [503, 55] on input "**********" at bounding box center [515, 50] width 113 height 18
click at [487, 71] on span "Bar trained" at bounding box center [512, 71] width 96 height 7
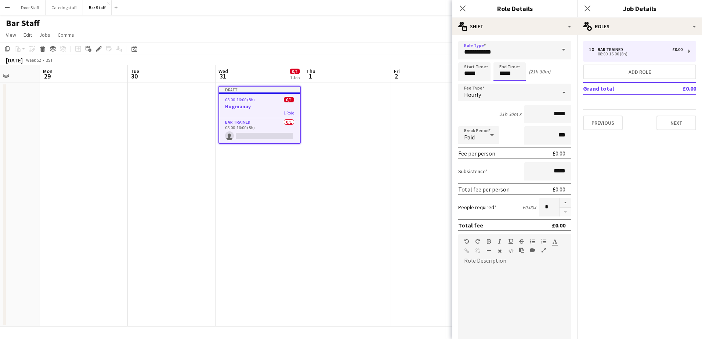
click at [507, 73] on input "*****" at bounding box center [510, 71] width 32 height 18
click at [501, 58] on div at bounding box center [502, 58] width 15 height 7
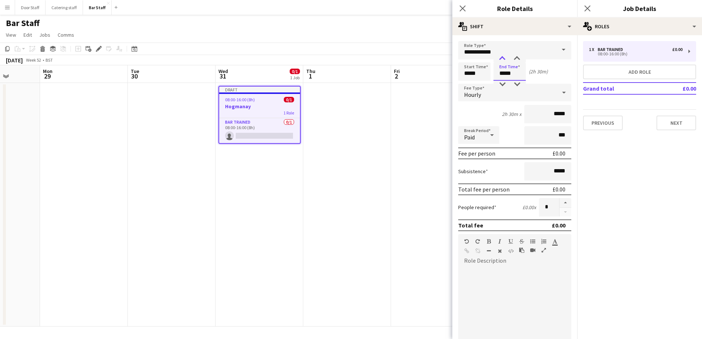
click at [501, 58] on div at bounding box center [502, 58] width 15 height 7
click at [517, 84] on div at bounding box center [517, 84] width 15 height 7
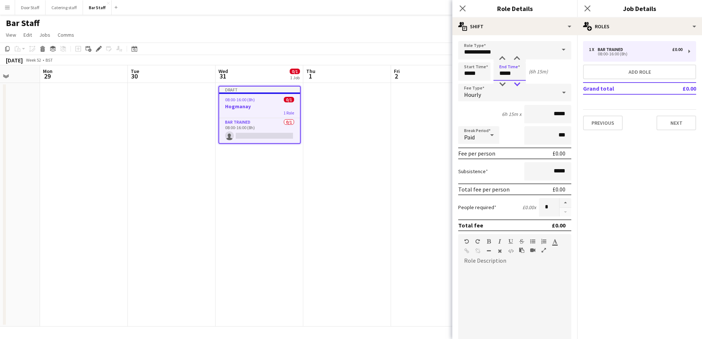
click at [518, 83] on div at bounding box center [517, 84] width 15 height 7
click at [498, 57] on div at bounding box center [502, 58] width 15 height 7
click at [522, 82] on div at bounding box center [517, 84] width 15 height 7
type input "*****"
click at [522, 82] on div at bounding box center [517, 84] width 15 height 7
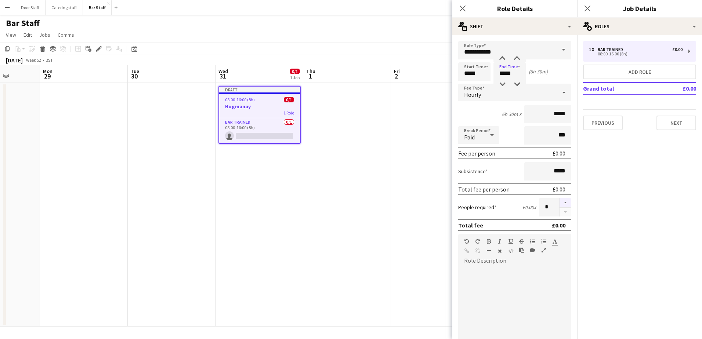
click at [560, 202] on button "button" at bounding box center [566, 203] width 12 height 10
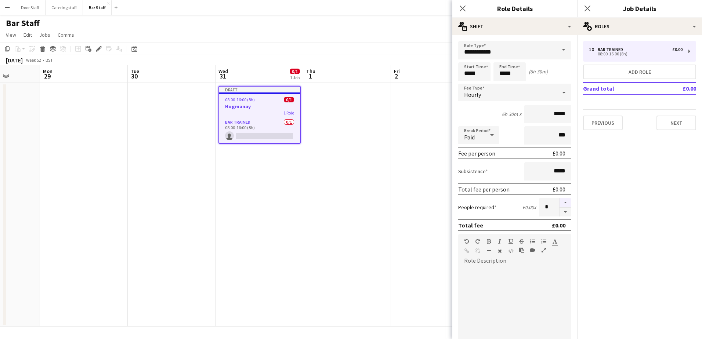
click at [560, 202] on button "button" at bounding box center [566, 203] width 12 height 10
click at [561, 206] on button "button" at bounding box center [566, 203] width 12 height 10
click at [560, 205] on button "button" at bounding box center [566, 203] width 12 height 10
type input "**"
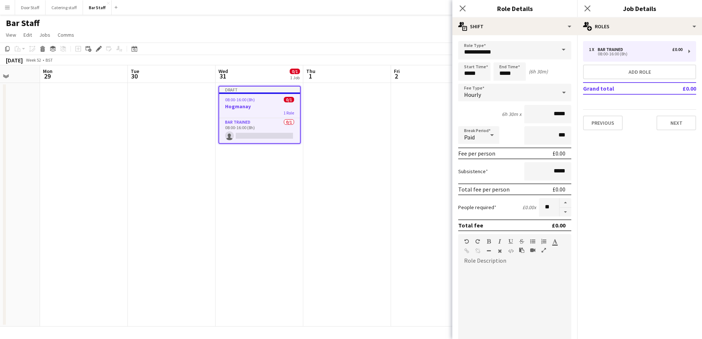
scroll to position [99, 0]
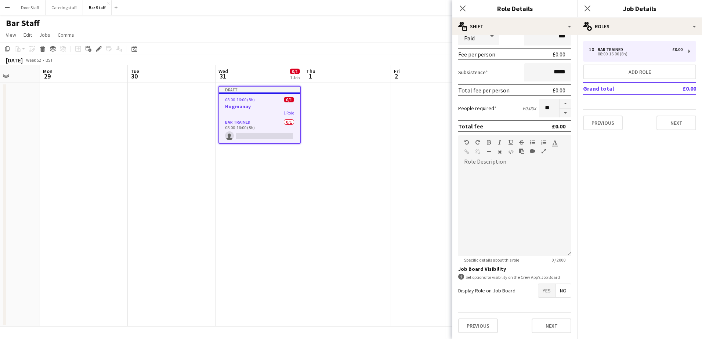
click at [542, 293] on span "Yes" at bounding box center [547, 290] width 17 height 13
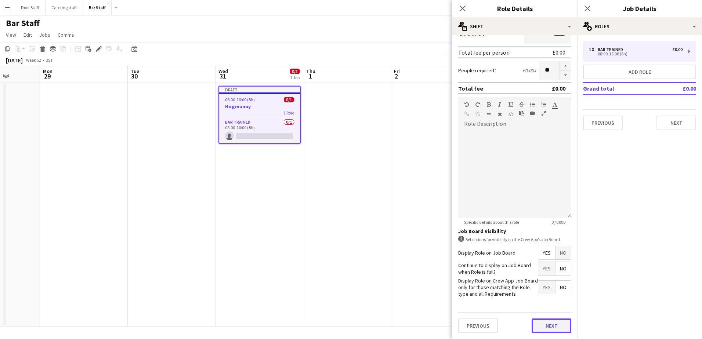
click at [546, 328] on button "Next" at bounding box center [552, 326] width 40 height 15
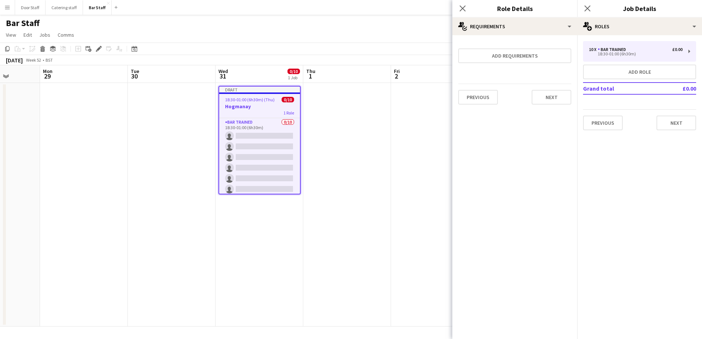
scroll to position [0, 0]
click at [550, 97] on button "Next" at bounding box center [552, 97] width 40 height 15
click at [560, 103] on button "Finish" at bounding box center [558, 98] width 28 height 15
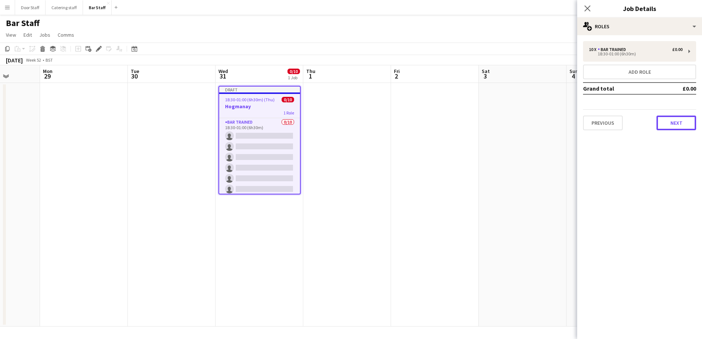
click at [673, 126] on button "Next" at bounding box center [677, 123] width 40 height 15
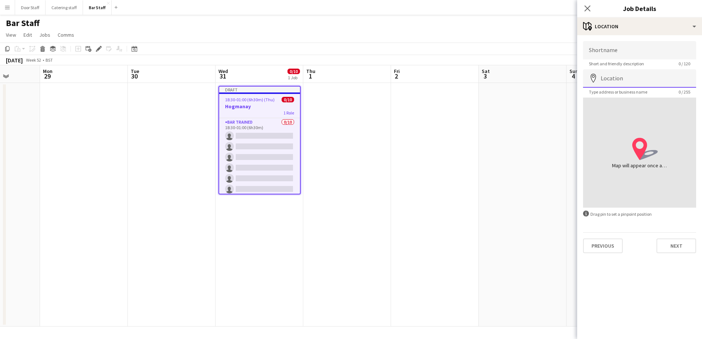
click at [633, 77] on input "Location" at bounding box center [639, 78] width 113 height 18
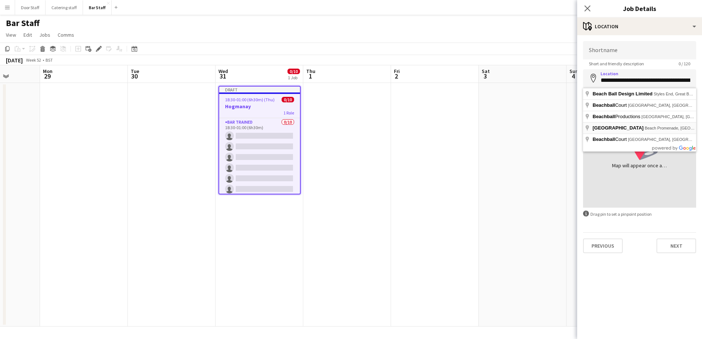
type input "**********"
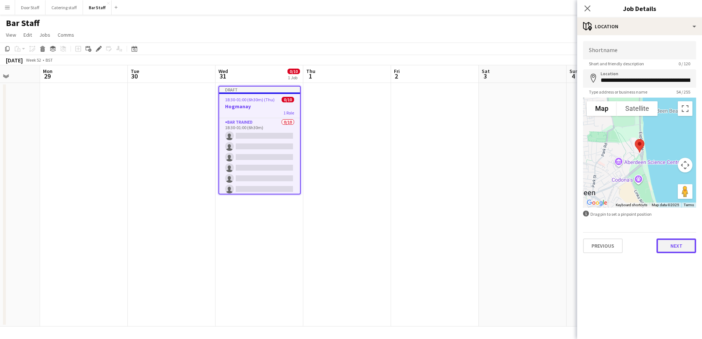
click at [676, 248] on button "Next" at bounding box center [677, 246] width 40 height 15
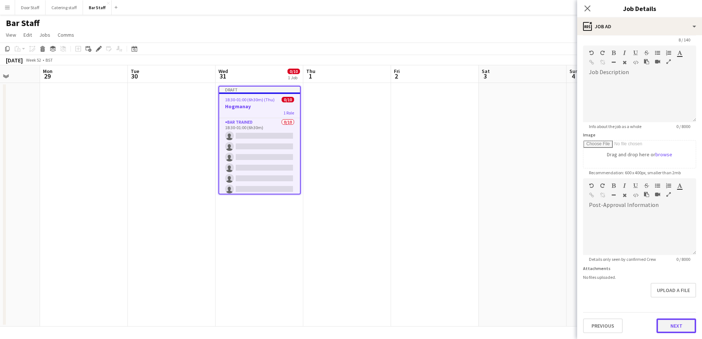
click at [669, 298] on form "Headline ******** 8 / 140 Job Description default Heading 1 Heading 2 Heading 3…" at bounding box center [640, 175] width 125 height 316
click at [664, 327] on button "Next" at bounding box center [677, 326] width 40 height 15
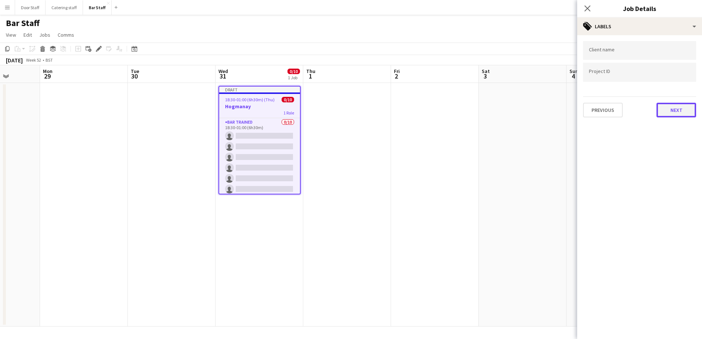
click at [676, 110] on button "Next" at bounding box center [677, 110] width 40 height 15
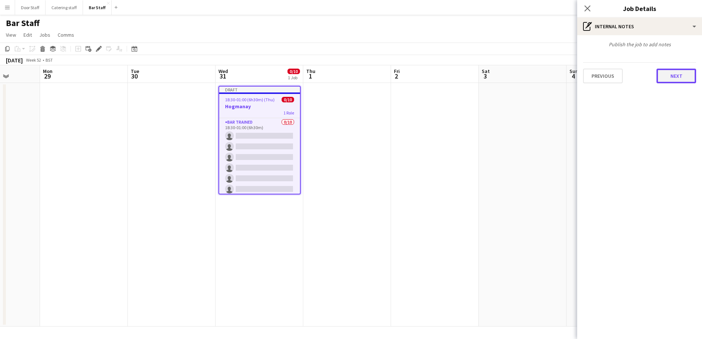
click at [673, 77] on button "Next" at bounding box center [677, 76] width 40 height 15
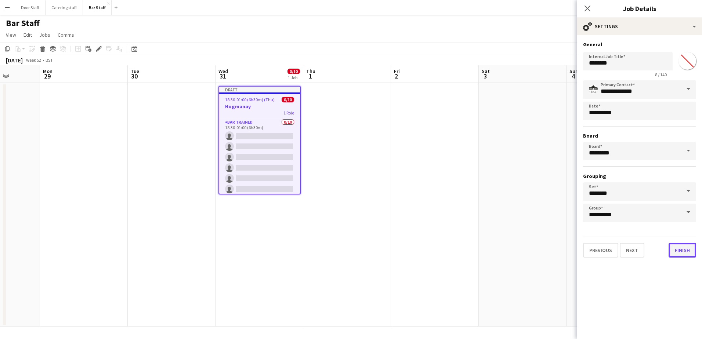
click at [691, 252] on button "Finish" at bounding box center [683, 250] width 28 height 15
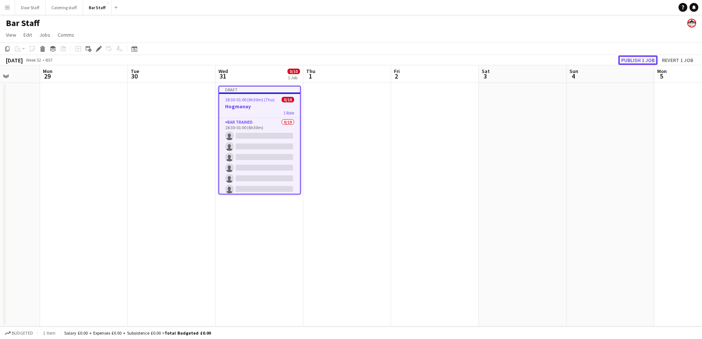
click at [639, 60] on button "Publish 1 job" at bounding box center [638, 60] width 39 height 10
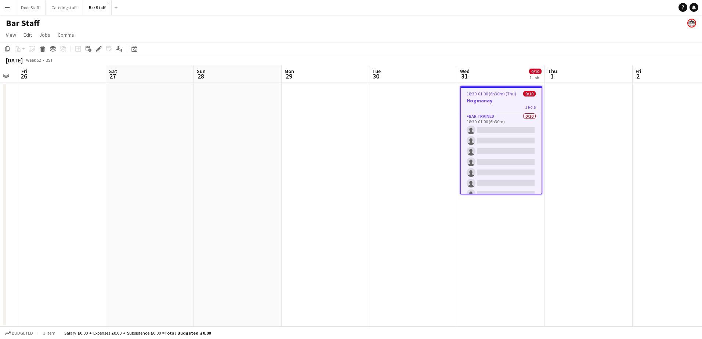
drag, startPoint x: 104, startPoint y: 226, endPoint x: 341, endPoint y: 176, distance: 242.2
click at [349, 173] on app-calendar-viewport "Wed 24 Thu 25 Fri 26 Sat 27 Sun 28 Mon 29 Tue 30 Wed 31 0/10 1 Job Thu 1 Fri 2 …" at bounding box center [351, 196] width 702 height 262
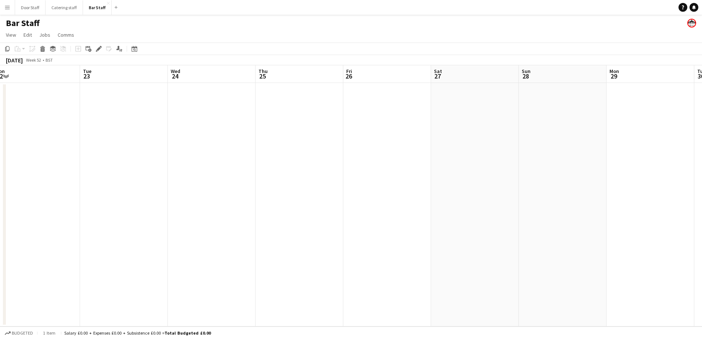
drag, startPoint x: 21, startPoint y: 209, endPoint x: 342, endPoint y: 168, distance: 323.5
click at [342, 168] on app-calendar-viewport "Sat 20 Sun 21 Mon 22 Tue 23 Wed 24 Thu 25 Fri 26 Sat 27 Sun 28 Mon 29 Tue 30 We…" at bounding box center [351, 196] width 702 height 262
drag, startPoint x: 116, startPoint y: 190, endPoint x: 292, endPoint y: 179, distance: 176.6
click at [292, 179] on app-calendar-viewport "Thu 18 Fri 19 Sat 20 Sun 21 Mon 22 Tue 23 Wed 24 Thu 25 Fri 26 Sat 27 Sun 28 Mo…" at bounding box center [351, 196] width 702 height 262
drag, startPoint x: 135, startPoint y: 191, endPoint x: 425, endPoint y: 148, distance: 292.7
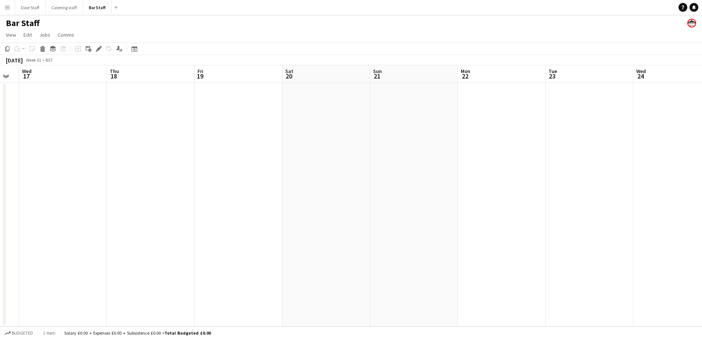
click at [425, 148] on app-calendar-viewport "Mon 15 Tue 16 Wed 17 Thu 18 Fri 19 Sat 20 Sun 21 Mon 22 Tue 23 Wed 24 Thu 25 Fr…" at bounding box center [351, 196] width 702 height 262
drag, startPoint x: 117, startPoint y: 177, endPoint x: 400, endPoint y: 132, distance: 286.8
click at [400, 132] on app-calendar-viewport "Fri 12 Sat 13 Sun 14 Mon 15 Tue 16 Wed 17 Thu 18 Fri 19 Sat 20 Sun 21 Mon 22 Tu…" at bounding box center [351, 196] width 702 height 262
drag, startPoint x: 76, startPoint y: 196, endPoint x: 384, endPoint y: 143, distance: 313.2
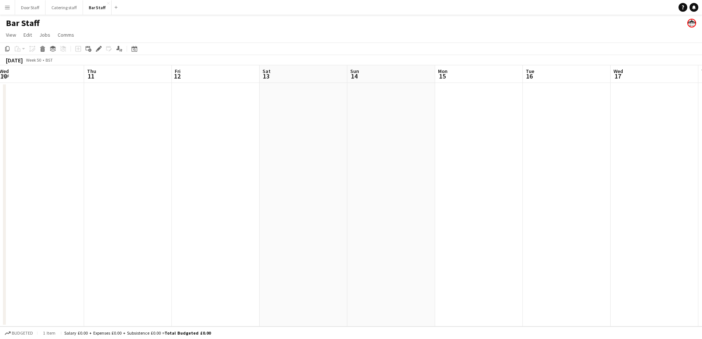
click at [384, 143] on app-calendar-viewport "Mon 8 Tue 9 Wed 10 Thu 11 Fri 12 Sat 13 Sun 14 Mon 15 Tue 16 Wed 17 Thu 18 Fri …" at bounding box center [351, 196] width 702 height 262
click at [212, 67] on app-board-header-date "Fri 12" at bounding box center [216, 74] width 88 height 18
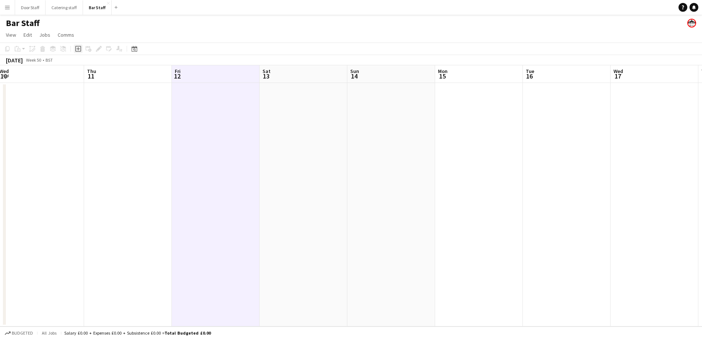
click at [78, 50] on icon "Add job" at bounding box center [78, 49] width 6 height 6
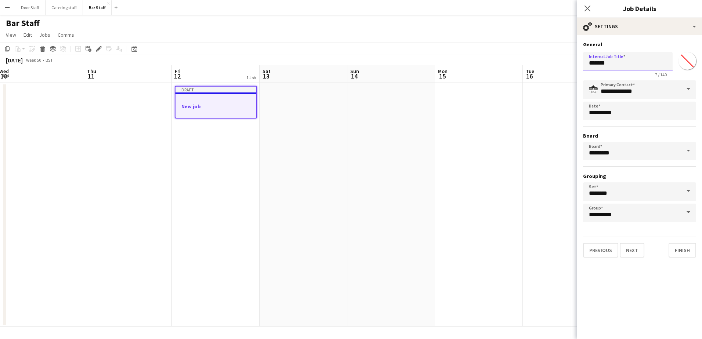
click at [598, 67] on input "*******" at bounding box center [628, 61] width 90 height 18
type input "**********"
click at [639, 252] on button "Next" at bounding box center [632, 250] width 25 height 15
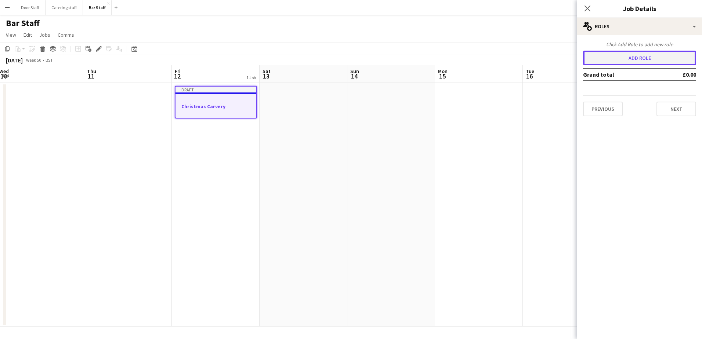
click at [612, 52] on button "Add role" at bounding box center [639, 58] width 113 height 15
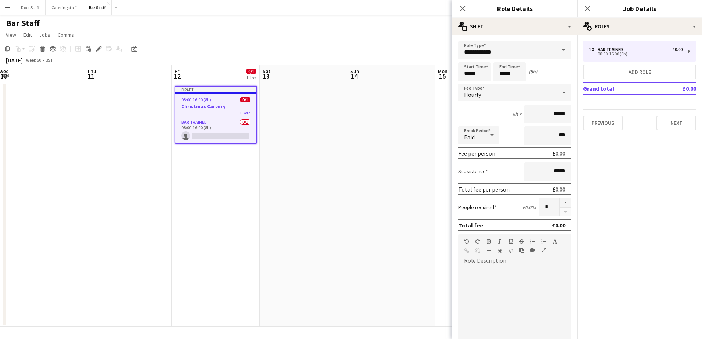
click at [493, 55] on input "**********" at bounding box center [515, 50] width 113 height 18
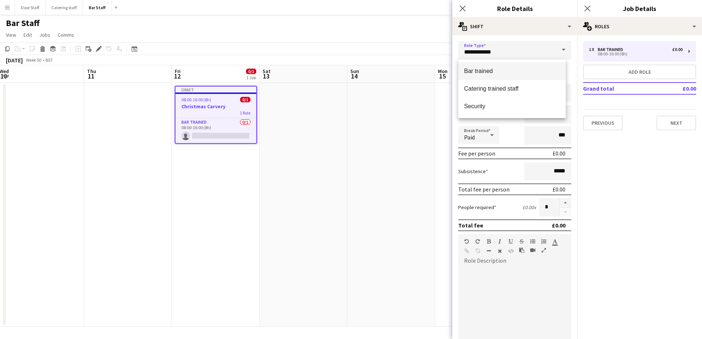
click at [483, 72] on span "Bar trained" at bounding box center [512, 71] width 96 height 7
click at [471, 74] on input "*****" at bounding box center [475, 71] width 32 height 18
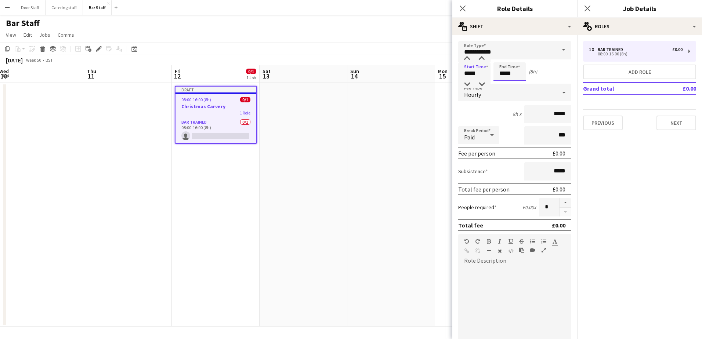
click at [510, 74] on input "*****" at bounding box center [510, 71] width 32 height 18
click at [501, 60] on div at bounding box center [502, 58] width 15 height 7
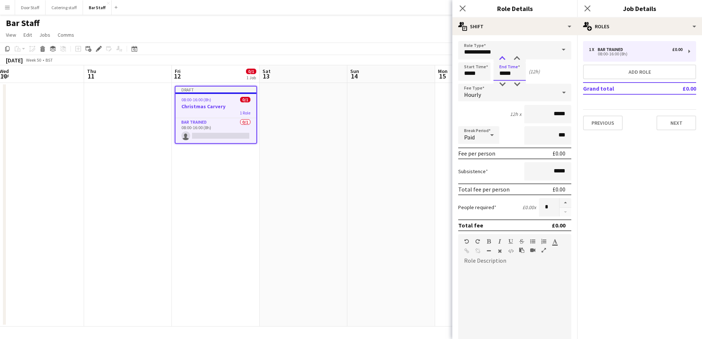
click at [501, 60] on div at bounding box center [502, 58] width 15 height 7
click at [515, 57] on div at bounding box center [517, 58] width 15 height 7
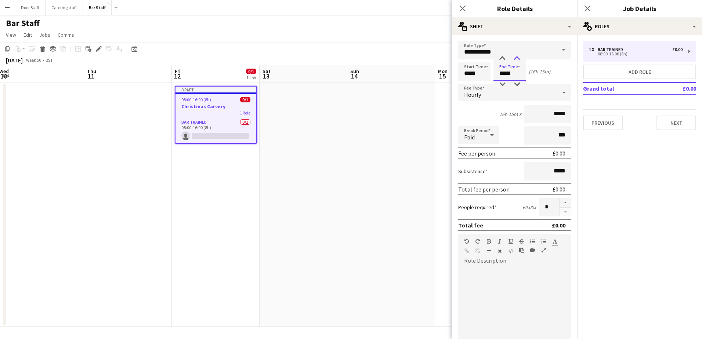
type input "*****"
click at [515, 57] on div at bounding box center [517, 58] width 15 height 7
click at [478, 74] on input "*****" at bounding box center [475, 71] width 32 height 18
click at [467, 57] on div at bounding box center [467, 58] width 15 height 7
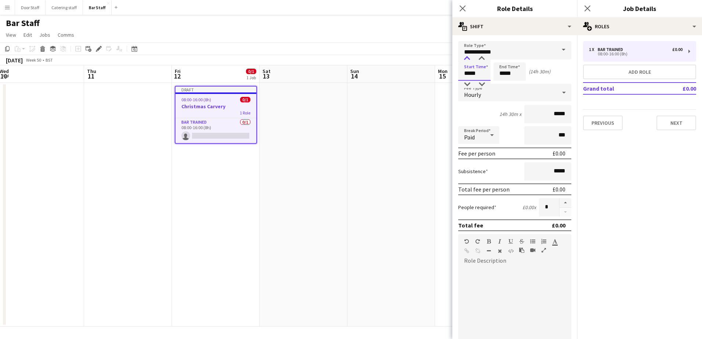
click at [467, 57] on div at bounding box center [467, 58] width 15 height 7
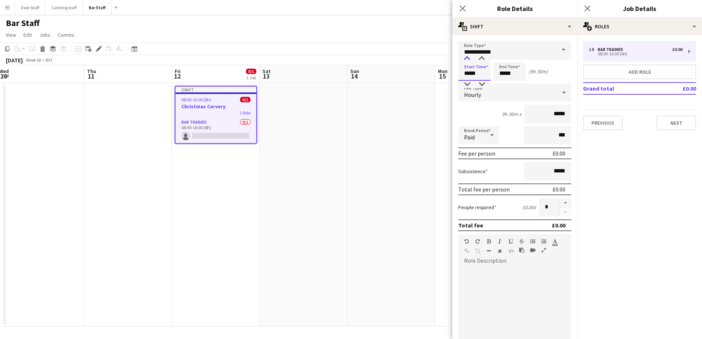
click at [467, 57] on div at bounding box center [467, 58] width 15 height 7
type input "*****"
click at [467, 57] on div at bounding box center [467, 58] width 15 height 7
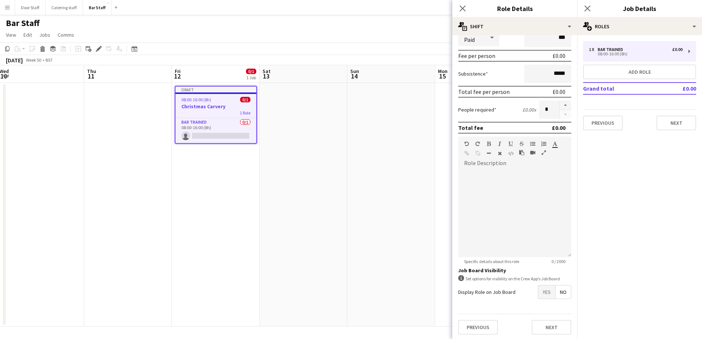
scroll to position [99, 0]
click at [560, 102] on button "button" at bounding box center [566, 104] width 12 height 10
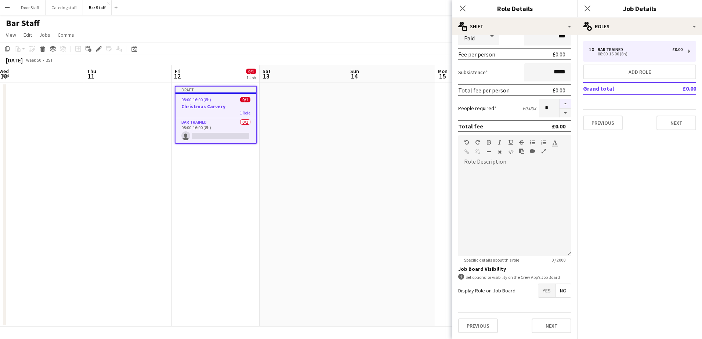
click at [560, 102] on button "button" at bounding box center [566, 104] width 12 height 10
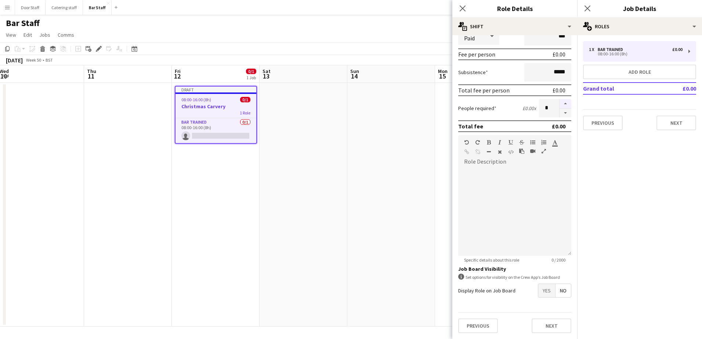
type input "**"
click at [543, 290] on span "Yes" at bounding box center [547, 290] width 17 height 13
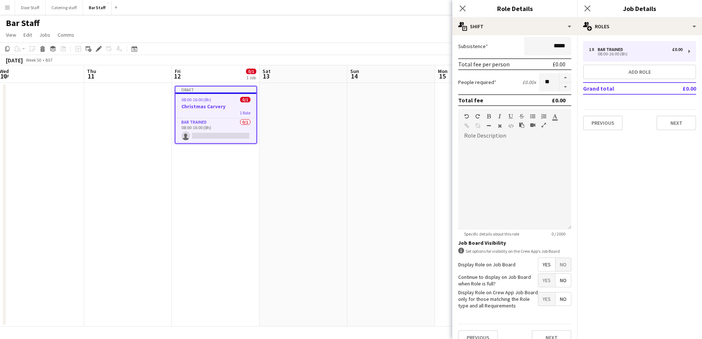
scroll to position [137, 0]
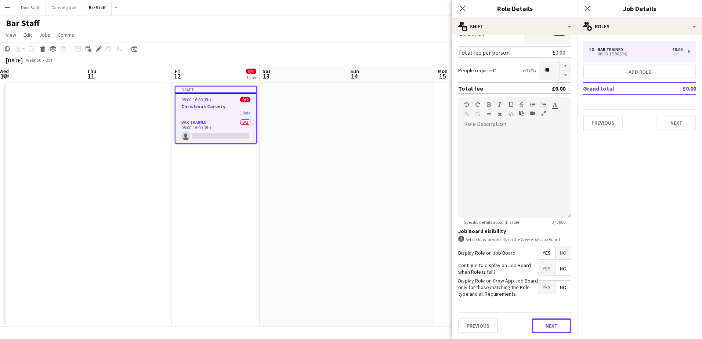
click at [549, 327] on button "Next" at bounding box center [552, 326] width 40 height 15
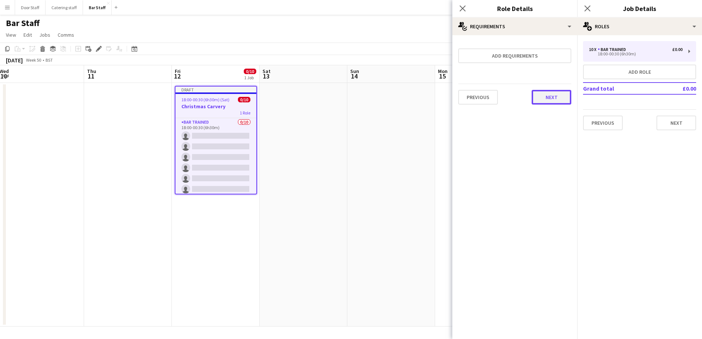
click at [547, 102] on button "Next" at bounding box center [552, 97] width 40 height 15
click at [553, 96] on button "Finish" at bounding box center [558, 98] width 28 height 15
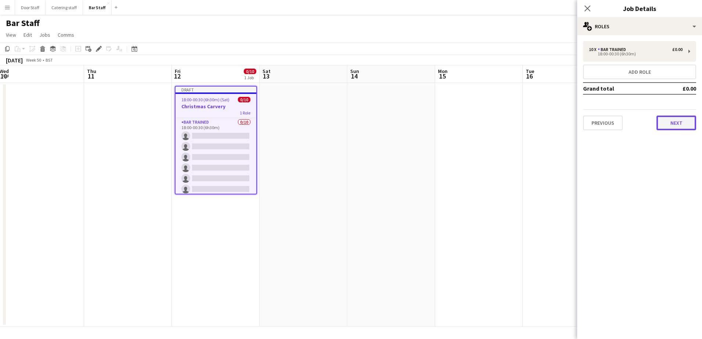
click at [673, 121] on button "Next" at bounding box center [677, 123] width 40 height 15
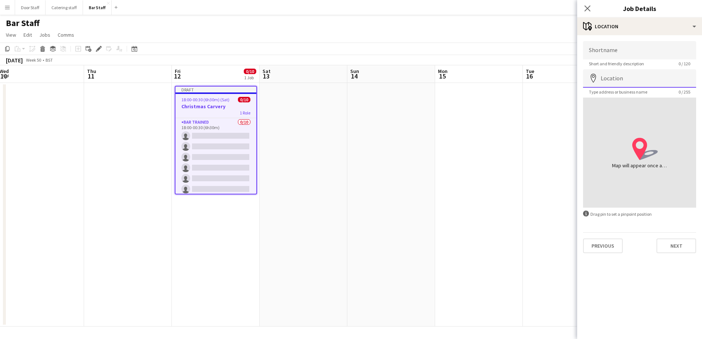
click at [609, 75] on input "Location" at bounding box center [639, 78] width 113 height 18
type input "**********"
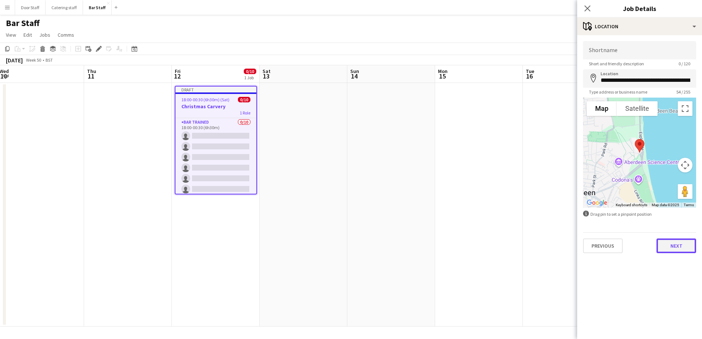
click at [682, 246] on button "Next" at bounding box center [677, 246] width 40 height 15
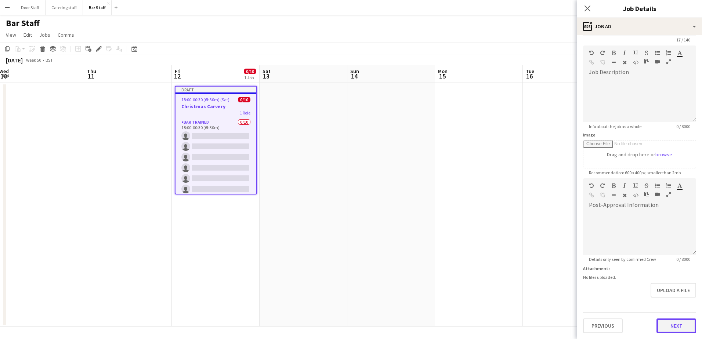
scroll to position [24, 0]
click at [664, 305] on form "**********" at bounding box center [640, 175] width 125 height 316
click at [674, 326] on button "Next" at bounding box center [677, 326] width 40 height 15
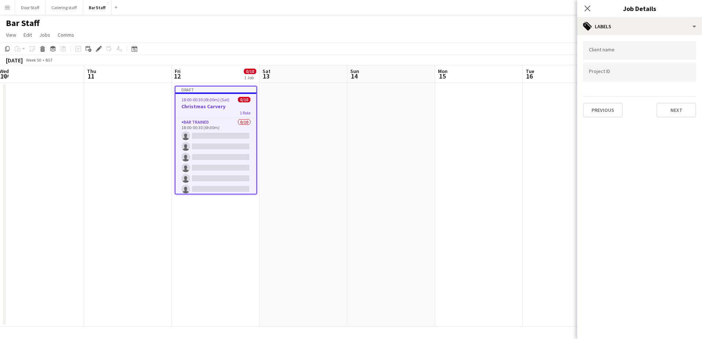
scroll to position [0, 0]
click at [672, 115] on button "Next" at bounding box center [677, 110] width 40 height 15
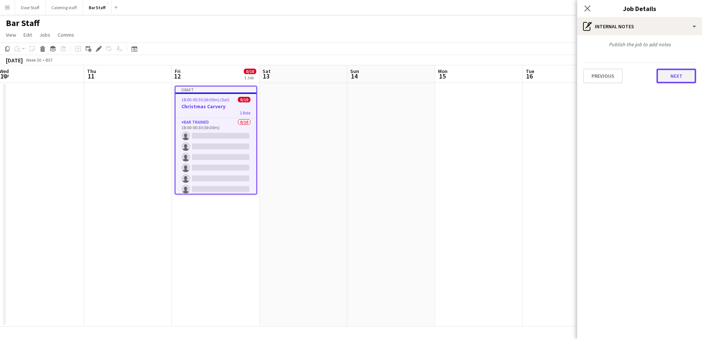
click at [669, 79] on button "Next" at bounding box center [677, 76] width 40 height 15
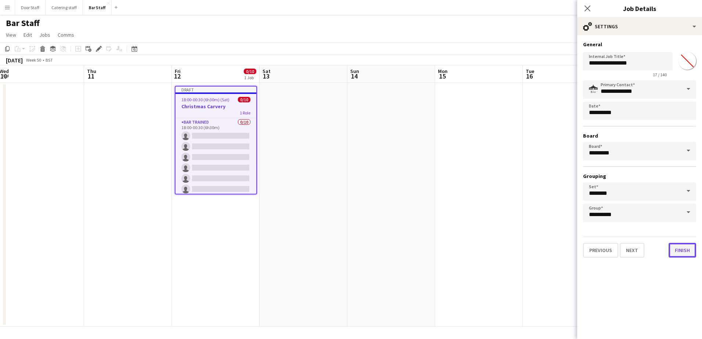
click at [682, 252] on button "Finish" at bounding box center [683, 250] width 28 height 15
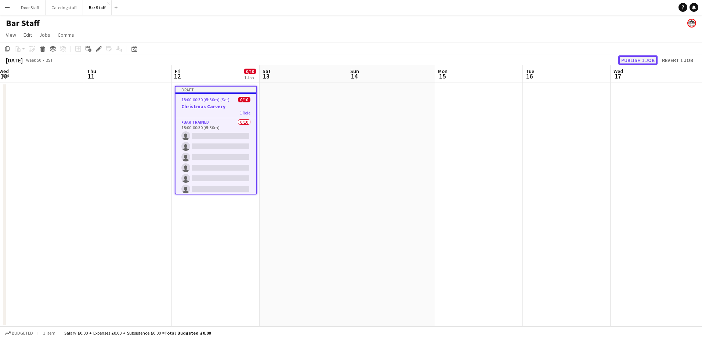
click at [640, 59] on button "Publish 1 job" at bounding box center [638, 60] width 39 height 10
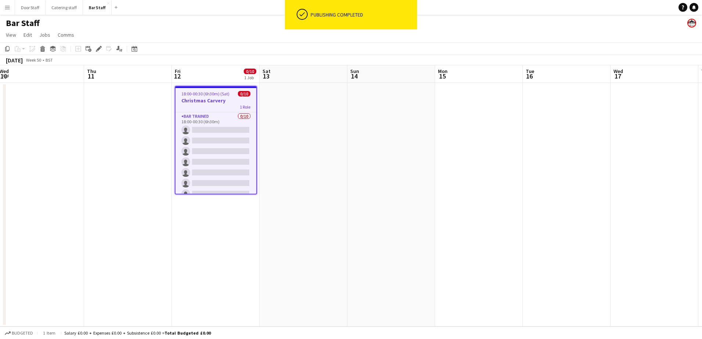
click at [320, 75] on app-board-header-date "Sat 13" at bounding box center [304, 74] width 88 height 18
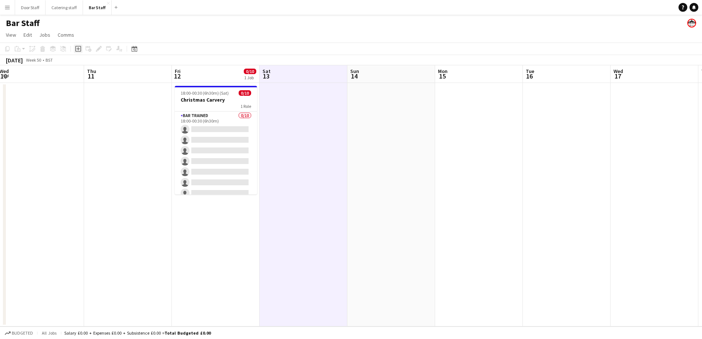
click at [78, 50] on icon "Add job" at bounding box center [78, 49] width 6 height 6
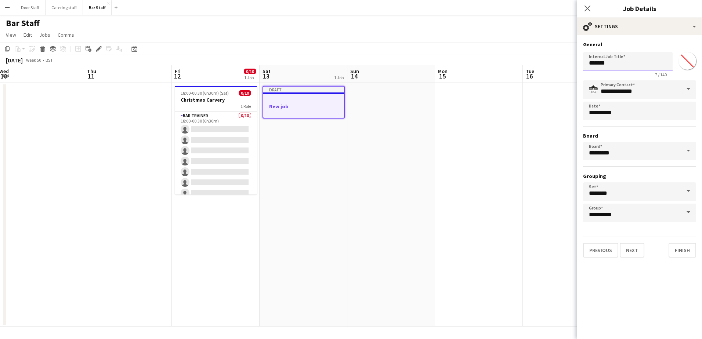
click at [599, 63] on input "*******" at bounding box center [628, 61] width 90 height 18
type input "**********"
click at [636, 253] on button "Next" at bounding box center [632, 250] width 25 height 15
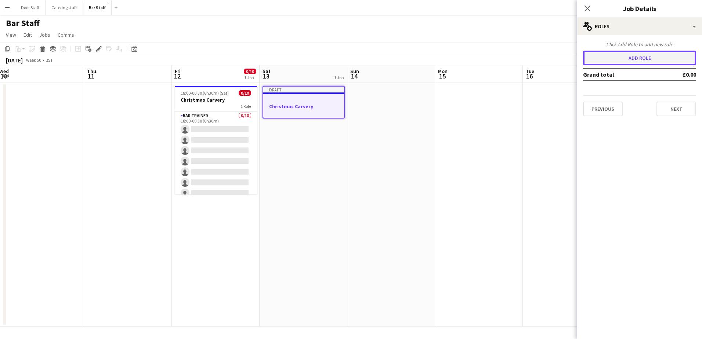
click at [656, 59] on button "Add role" at bounding box center [639, 58] width 113 height 15
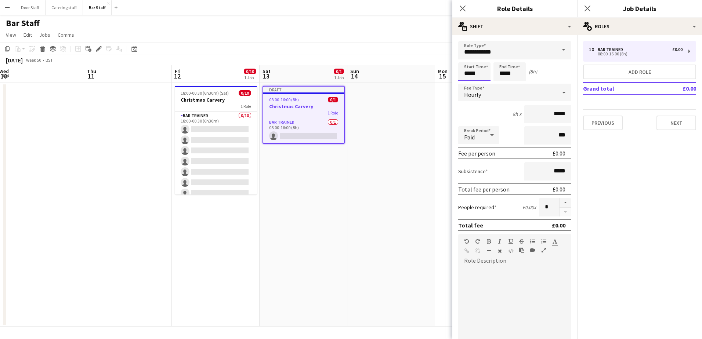
click at [471, 74] on input "*****" at bounding box center [475, 71] width 32 height 18
click at [467, 61] on div at bounding box center [467, 58] width 15 height 7
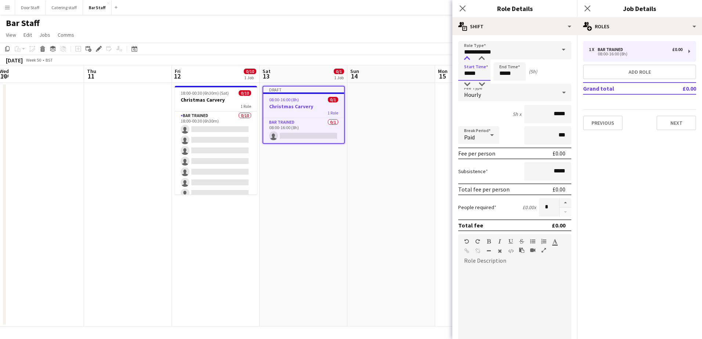
click at [467, 61] on div at bounding box center [467, 58] width 15 height 7
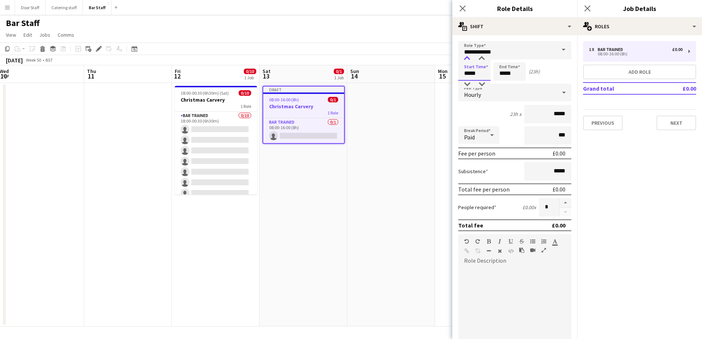
type input "*****"
click at [467, 61] on div at bounding box center [467, 58] width 15 height 7
click at [504, 71] on input "*****" at bounding box center [510, 71] width 32 height 18
click at [500, 59] on div at bounding box center [502, 58] width 15 height 7
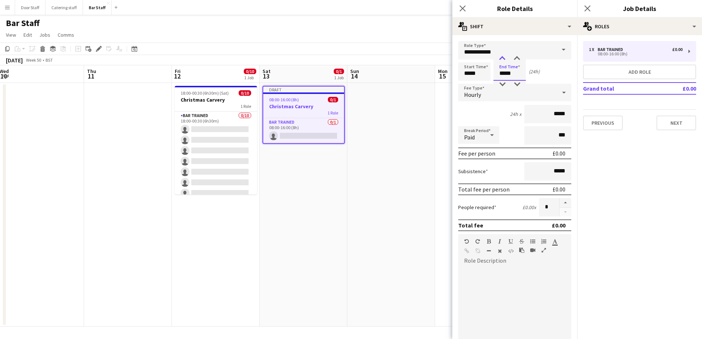
click at [500, 59] on div at bounding box center [502, 58] width 15 height 7
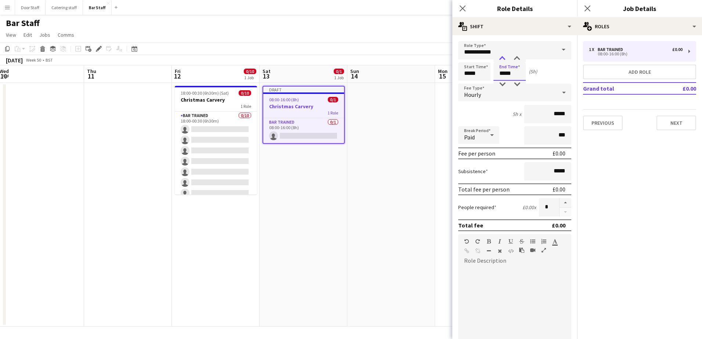
click at [500, 59] on div at bounding box center [502, 58] width 15 height 7
click at [519, 60] on div at bounding box center [517, 58] width 15 height 7
type input "*****"
click at [519, 60] on div at bounding box center [517, 58] width 15 height 7
click at [561, 204] on button "button" at bounding box center [566, 203] width 12 height 10
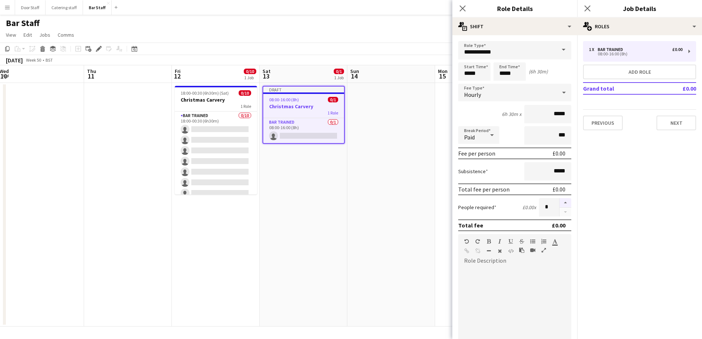
click at [561, 204] on button "button" at bounding box center [566, 203] width 12 height 10
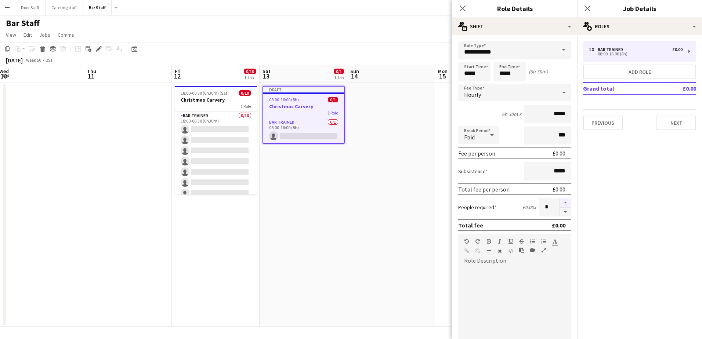
click at [561, 204] on button "button" at bounding box center [566, 203] width 12 height 10
type input "**"
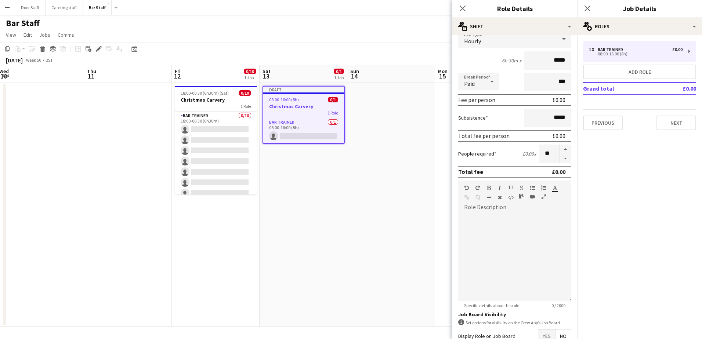
scroll to position [99, 0]
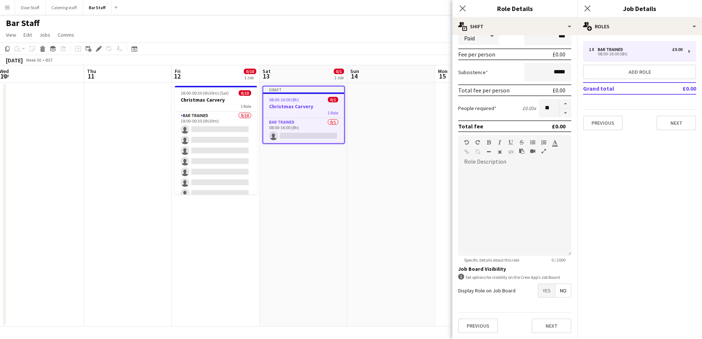
click at [540, 291] on span "Yes" at bounding box center [547, 290] width 17 height 13
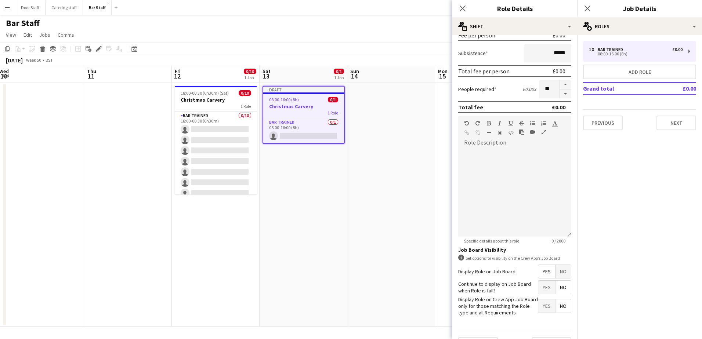
scroll to position [137, 0]
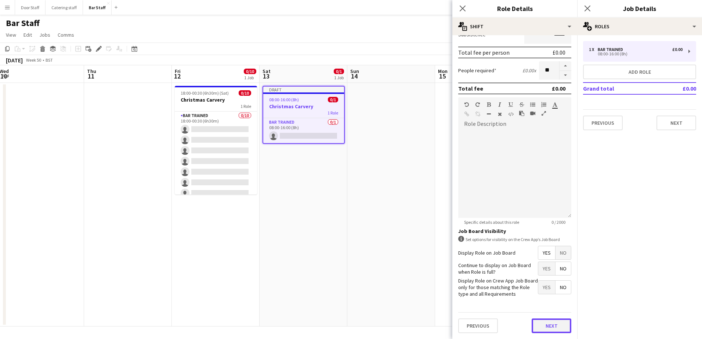
click at [548, 328] on button "Next" at bounding box center [552, 326] width 40 height 15
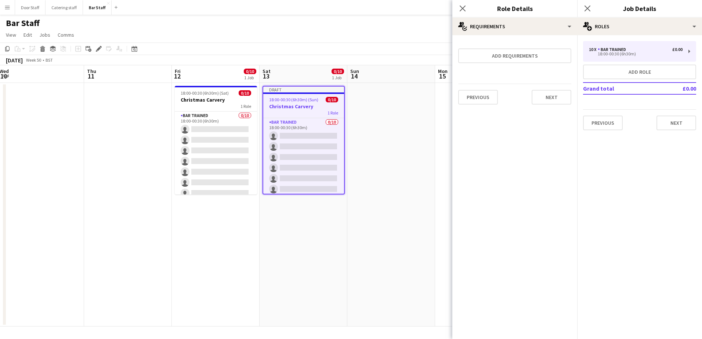
scroll to position [0, 0]
click at [550, 96] on button "Next" at bounding box center [552, 97] width 40 height 15
click at [556, 101] on button "Finish" at bounding box center [558, 98] width 28 height 15
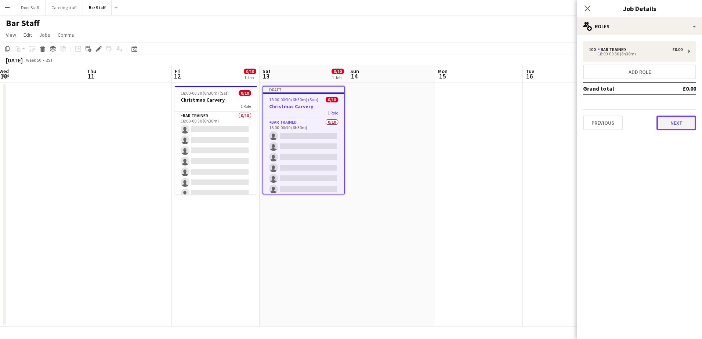
click at [679, 124] on button "Next" at bounding box center [677, 123] width 40 height 15
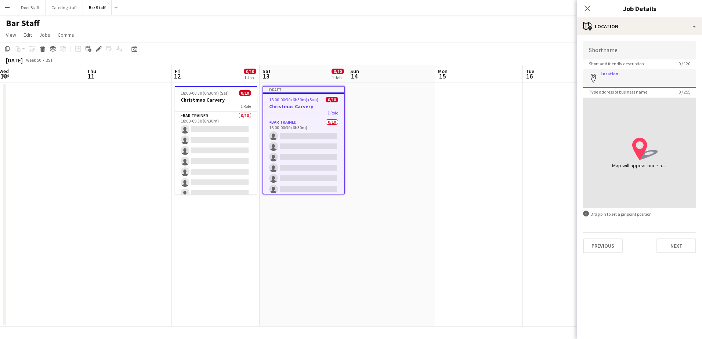
click at [635, 83] on input "Location" at bounding box center [639, 78] width 113 height 18
type input "**********"
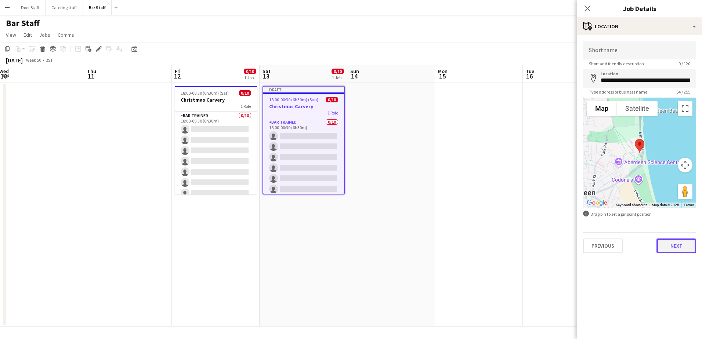
click at [682, 245] on button "Next" at bounding box center [677, 246] width 40 height 15
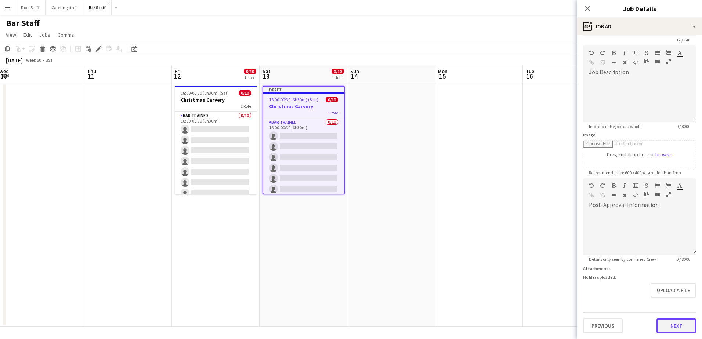
click at [682, 299] on form "**********" at bounding box center [640, 175] width 125 height 316
click at [672, 324] on button "Next" at bounding box center [677, 326] width 40 height 15
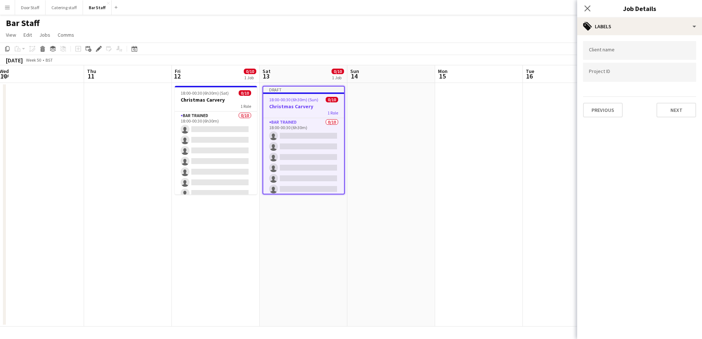
scroll to position [0, 0]
click at [669, 108] on button "Next" at bounding box center [677, 110] width 40 height 15
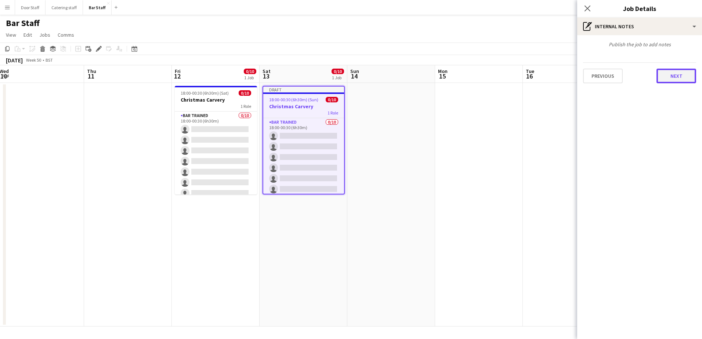
click at [681, 74] on button "Next" at bounding box center [677, 76] width 40 height 15
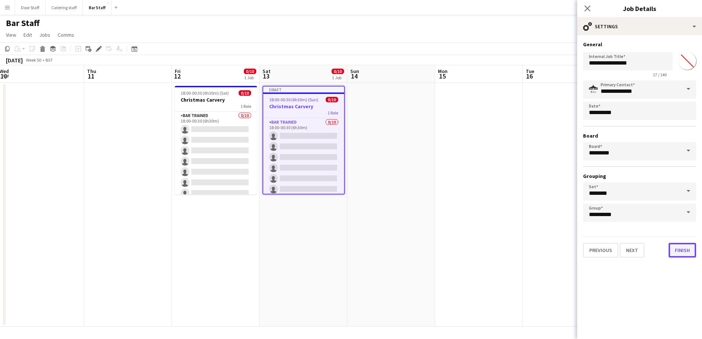
click at [691, 250] on button "Finish" at bounding box center [683, 250] width 28 height 15
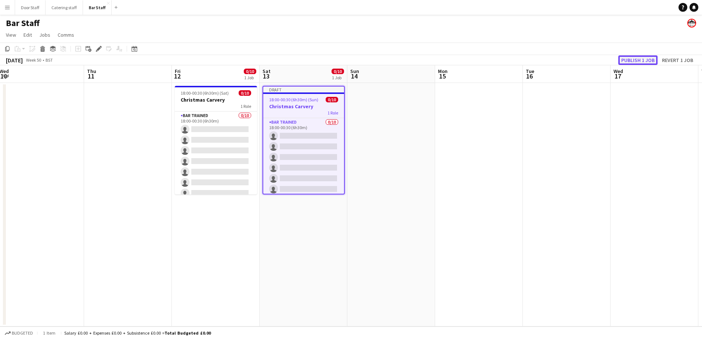
click at [643, 58] on button "Publish 1 job" at bounding box center [638, 60] width 39 height 10
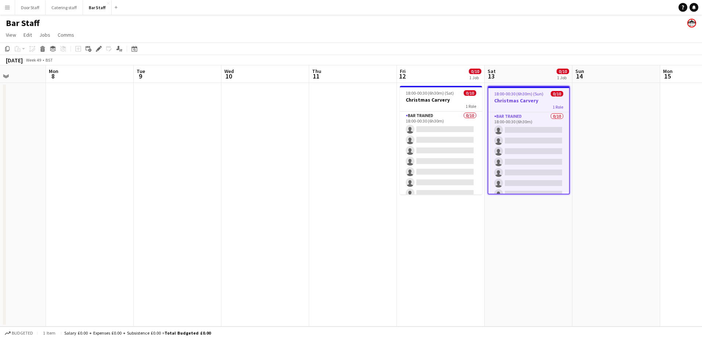
drag, startPoint x: 305, startPoint y: 224, endPoint x: 441, endPoint y: 217, distance: 136.1
click at [441, 217] on app-calendar-viewport "Fri 5 Sat 6 Sun 7 Mon 8 Tue 9 Wed 10 Thu 11 Fri 12 0/10 1 Job Sat 13 0/10 1 Job…" at bounding box center [351, 196] width 702 height 262
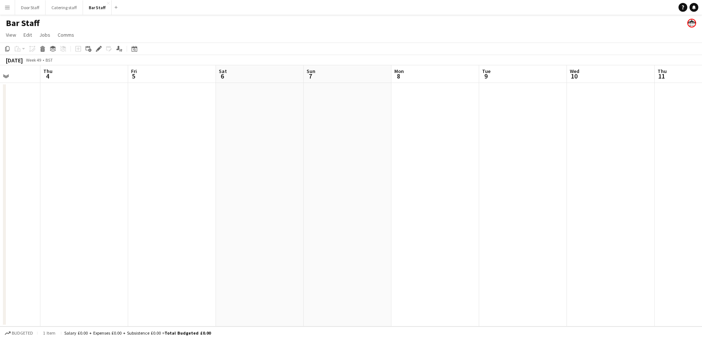
scroll to position [0, 202]
drag, startPoint x: 140, startPoint y: 208, endPoint x: 418, endPoint y: 202, distance: 278.5
click at [418, 202] on app-calendar-viewport "Sun 30 Mon 1 Tue 2 Wed 3 Thu 4 Fri 5 Sat 6 Sun 7 Mon 8 Tue 9 Wed 10 Thu 11 Fri …" at bounding box center [351, 196] width 702 height 262
click at [110, 78] on app-board-header-date "Wed 3" at bounding box center [105, 74] width 88 height 18
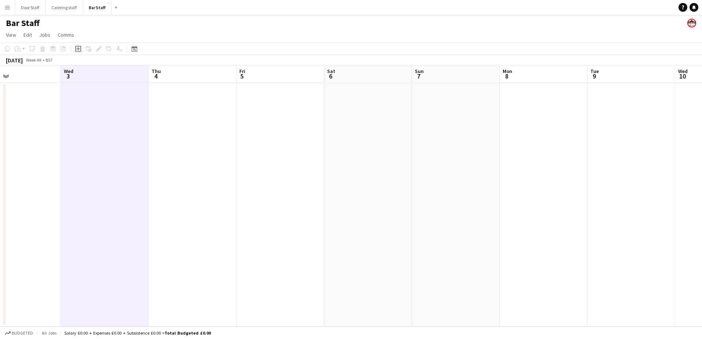
click at [79, 47] on icon "Add job" at bounding box center [78, 49] width 6 height 6
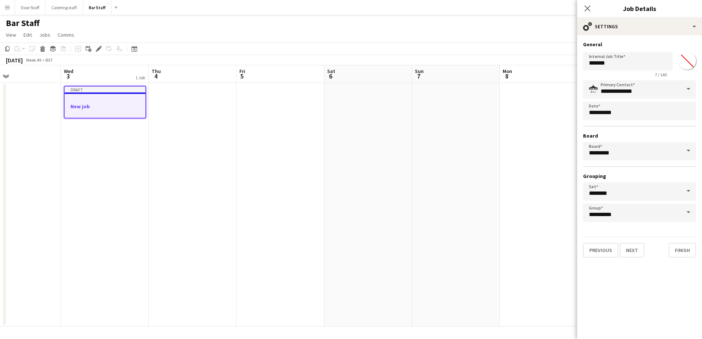
click at [88, 102] on div at bounding box center [105, 100] width 81 height 6
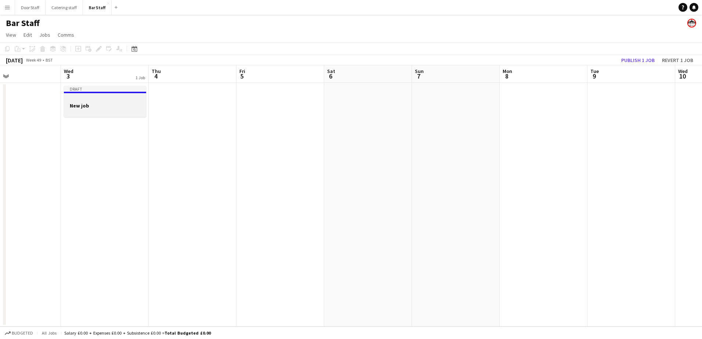
click at [104, 109] on h3 "New job" at bounding box center [105, 106] width 82 height 7
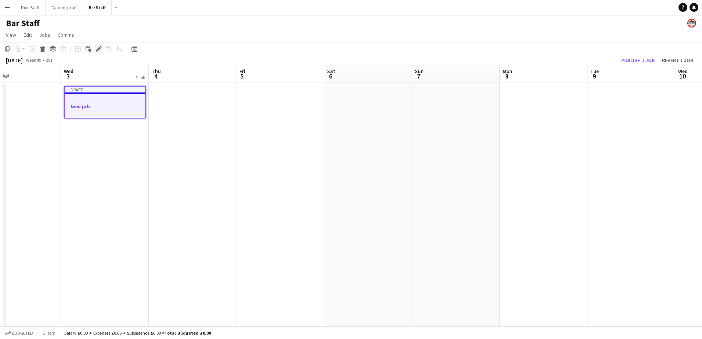
click at [99, 48] on icon at bounding box center [99, 49] width 4 height 4
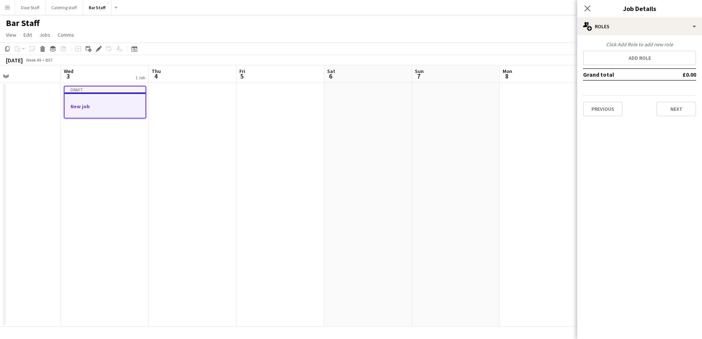
click at [90, 105] on h3 "New job" at bounding box center [105, 106] width 81 height 7
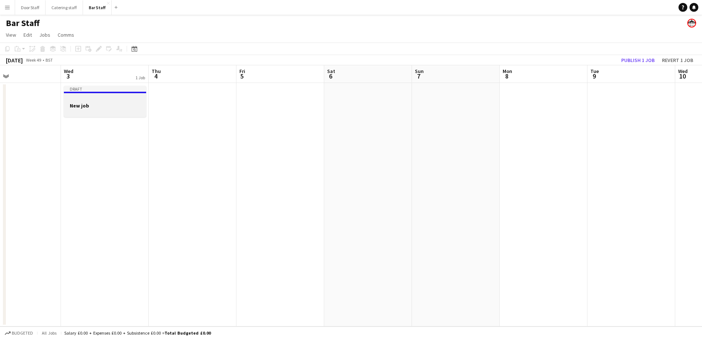
click at [90, 105] on h3 "New job" at bounding box center [105, 106] width 82 height 7
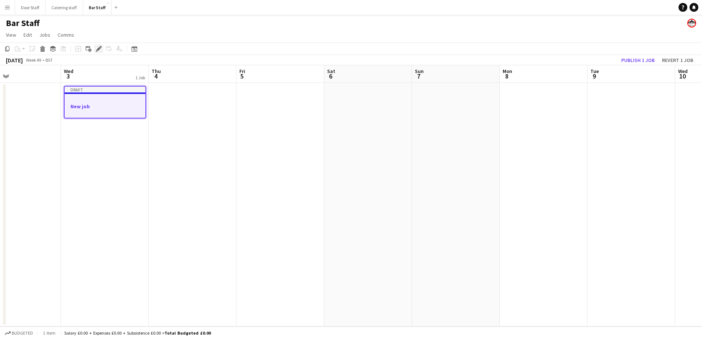
click at [100, 49] on icon at bounding box center [99, 49] width 4 height 4
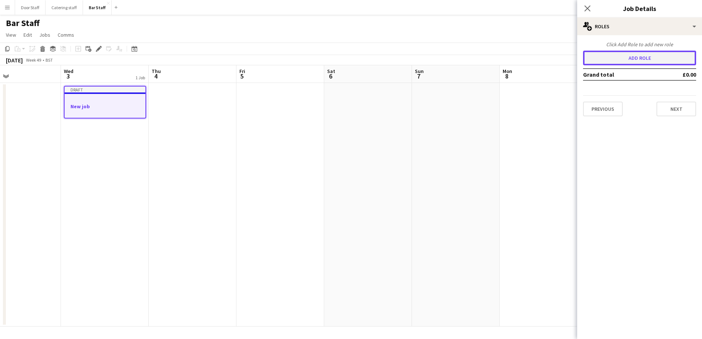
click at [629, 58] on button "Add role" at bounding box center [639, 58] width 113 height 15
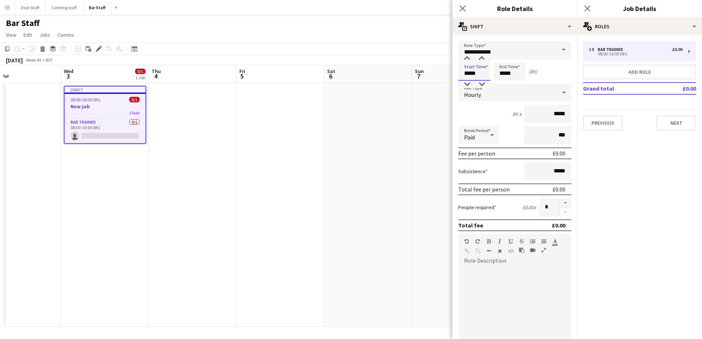
click at [471, 72] on input "*****" at bounding box center [475, 71] width 32 height 18
click at [469, 83] on div at bounding box center [467, 84] width 15 height 7
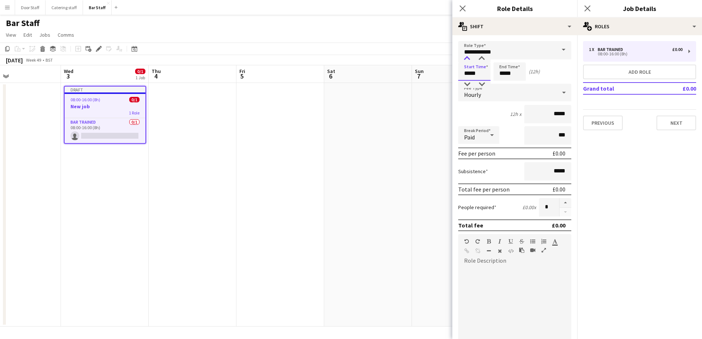
click at [470, 59] on div at bounding box center [467, 58] width 15 height 7
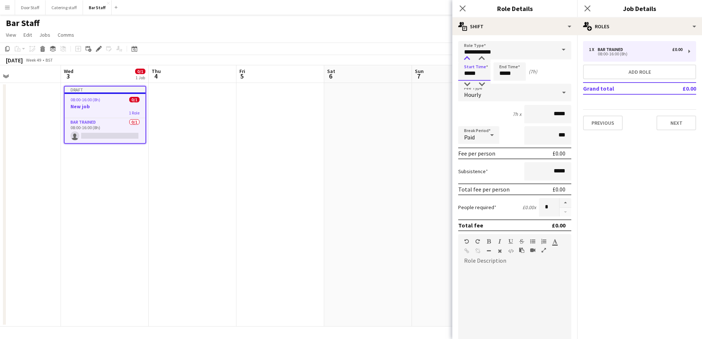
click at [470, 59] on div at bounding box center [467, 58] width 15 height 7
click at [464, 82] on div at bounding box center [467, 84] width 15 height 7
click at [477, 57] on div at bounding box center [482, 58] width 15 height 7
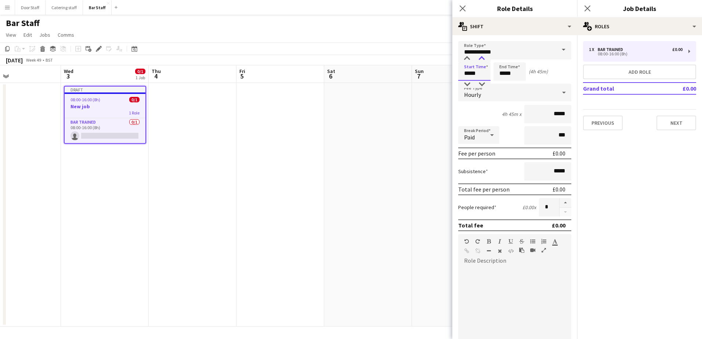
type input "*****"
click at [477, 57] on div at bounding box center [482, 58] width 15 height 7
click at [564, 203] on button "button" at bounding box center [566, 203] width 12 height 10
type input "*"
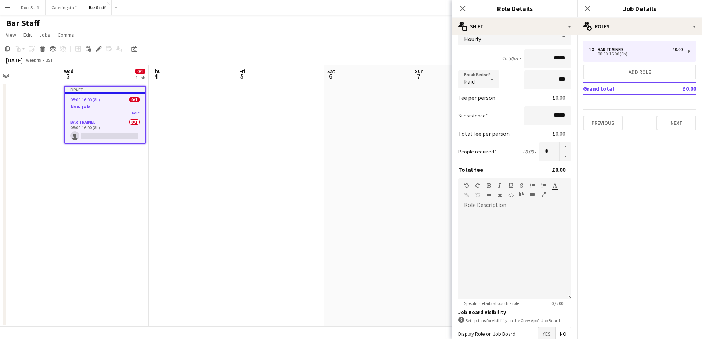
scroll to position [99, 0]
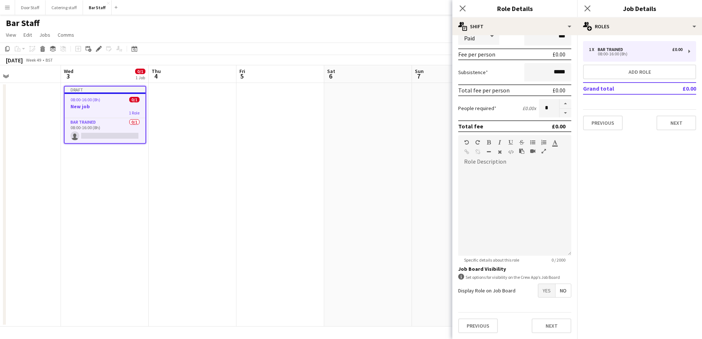
click at [540, 295] on span "Yes" at bounding box center [547, 290] width 17 height 13
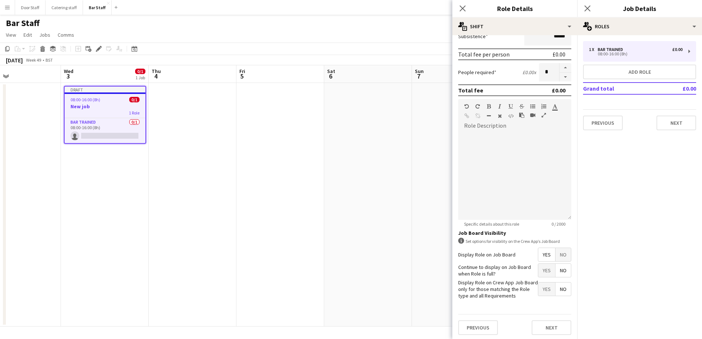
scroll to position [137, 0]
click at [534, 329] on button "Next" at bounding box center [552, 326] width 40 height 15
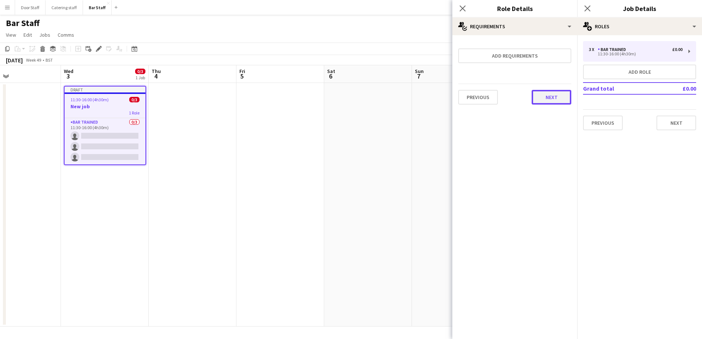
click at [561, 98] on button "Next" at bounding box center [552, 97] width 40 height 15
click at [561, 99] on button "Finish" at bounding box center [558, 98] width 28 height 15
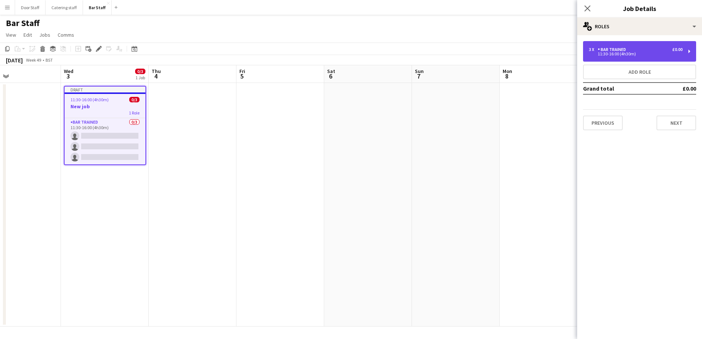
click at [620, 50] on div "Bar trained" at bounding box center [613, 49] width 31 height 5
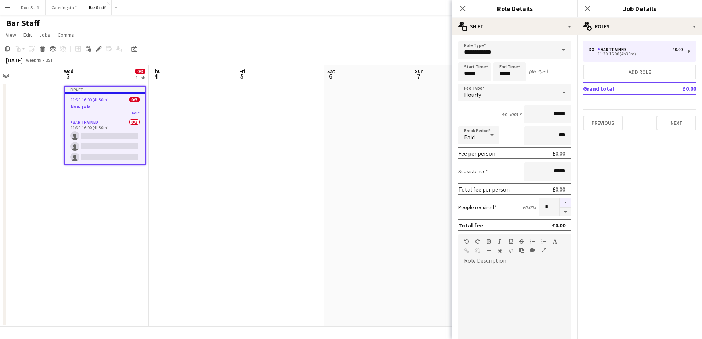
click at [561, 204] on button "button" at bounding box center [566, 203] width 12 height 10
click at [562, 213] on button "button" at bounding box center [566, 212] width 12 height 9
click at [560, 204] on button "button" at bounding box center [566, 203] width 12 height 10
type input "*"
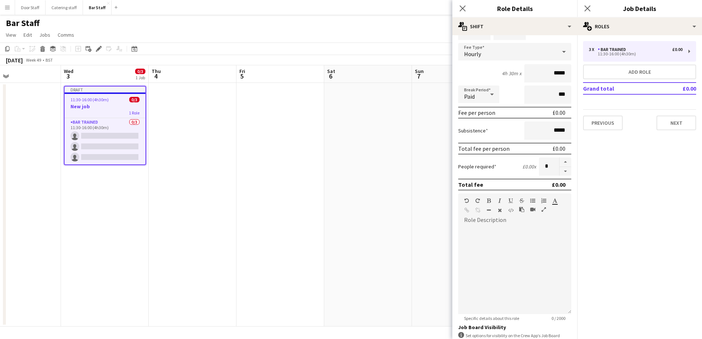
scroll to position [110, 0]
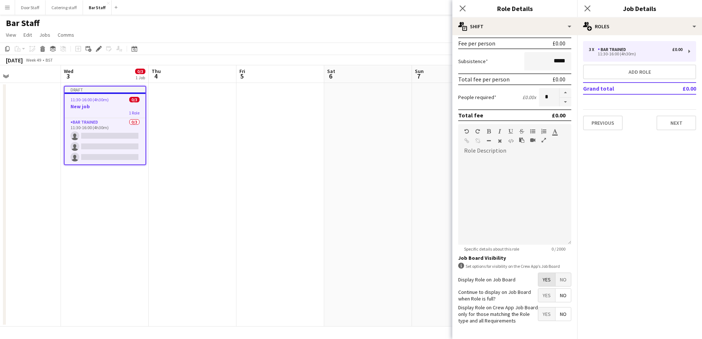
click at [540, 277] on span "Yes" at bounding box center [547, 279] width 17 height 13
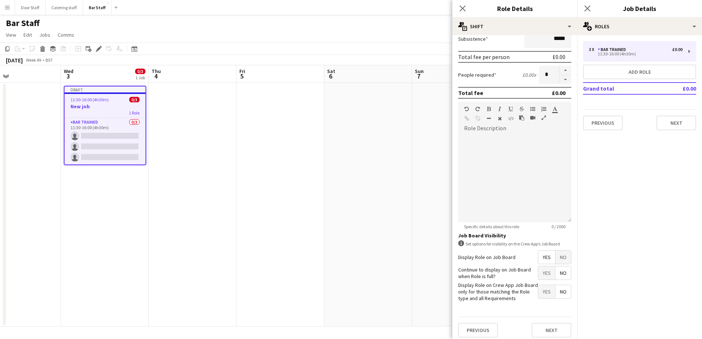
scroll to position [137, 0]
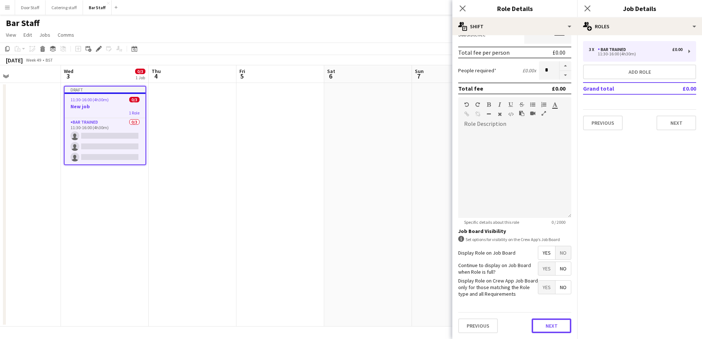
click at [549, 323] on button "Next" at bounding box center [552, 326] width 40 height 15
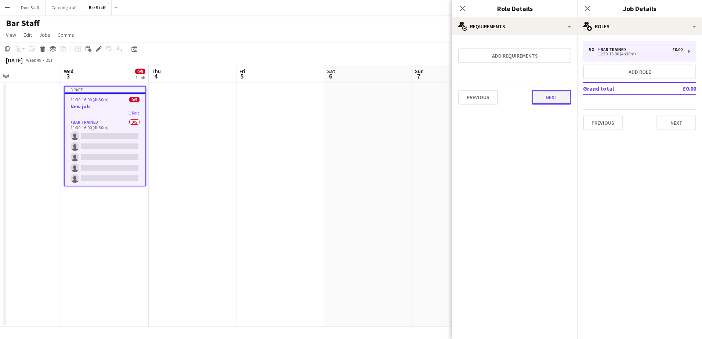
click at [549, 96] on button "Next" at bounding box center [552, 97] width 40 height 15
click at [556, 100] on button "Finish" at bounding box center [558, 98] width 28 height 15
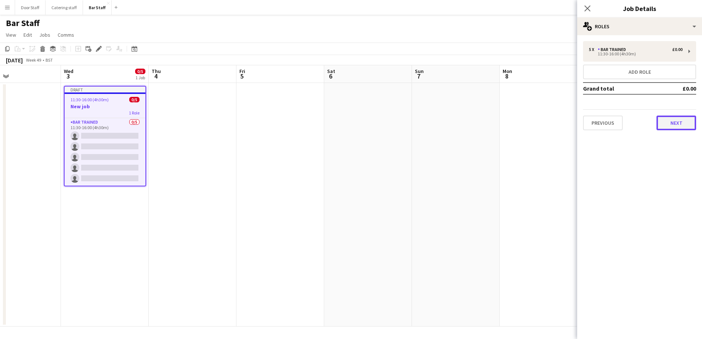
click at [693, 126] on button "Next" at bounding box center [677, 123] width 40 height 15
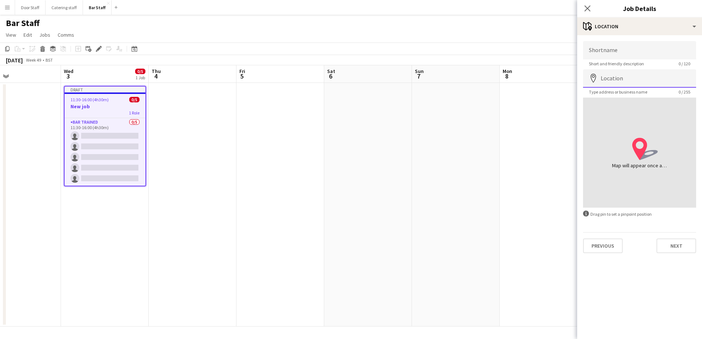
click at [651, 75] on input "Location" at bounding box center [639, 78] width 113 height 18
type input "**********"
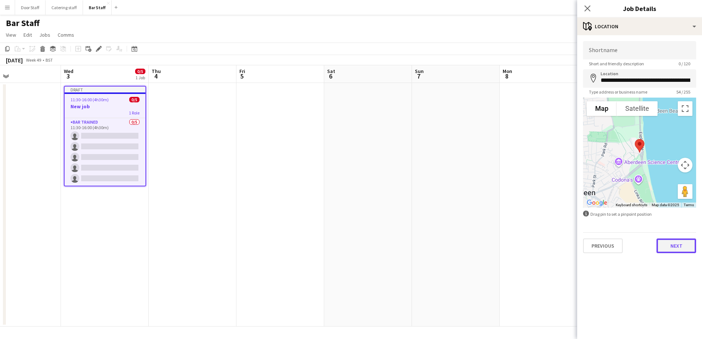
click at [691, 240] on button "Next" at bounding box center [677, 246] width 40 height 15
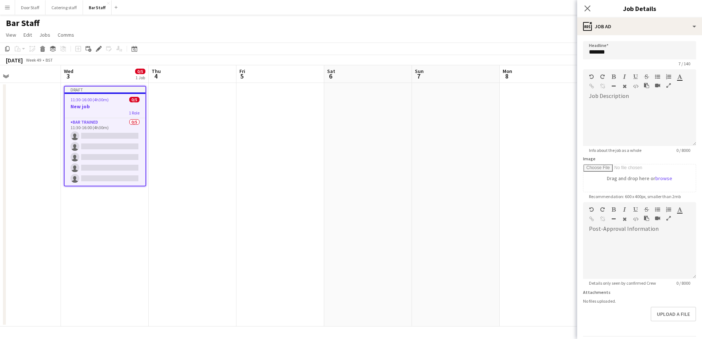
type input "*******"
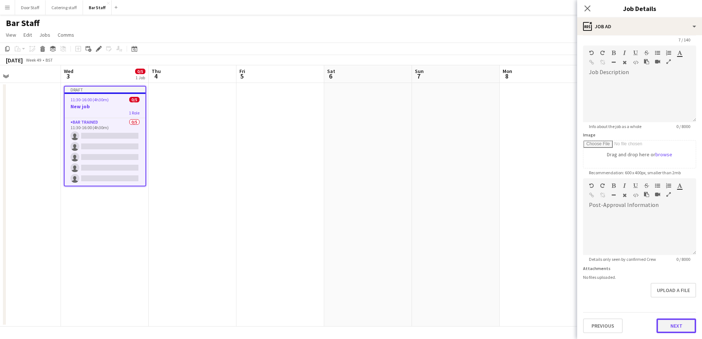
click at [682, 307] on form "Headline ******* 7 / 140 Job Description default Heading 1 Heading 2 Heading 3 …" at bounding box center [640, 175] width 125 height 316
click at [676, 325] on button "Next" at bounding box center [677, 326] width 40 height 15
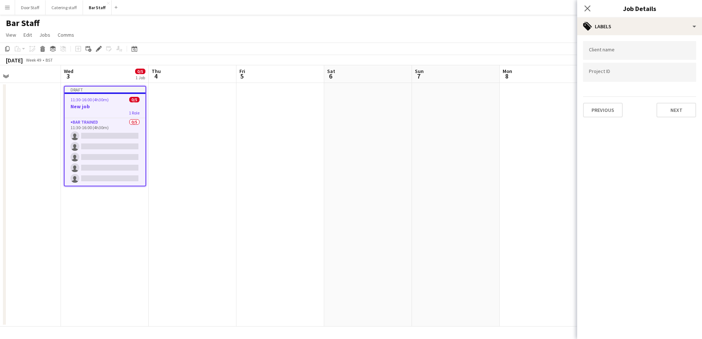
scroll to position [0, 0]
click at [684, 106] on button "Next" at bounding box center [677, 110] width 40 height 15
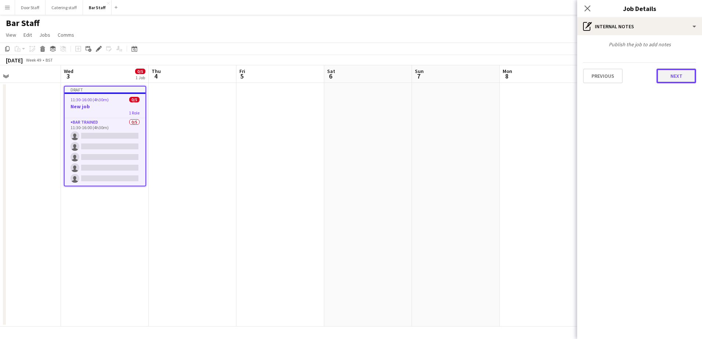
click at [678, 76] on button "Next" at bounding box center [677, 76] width 40 height 15
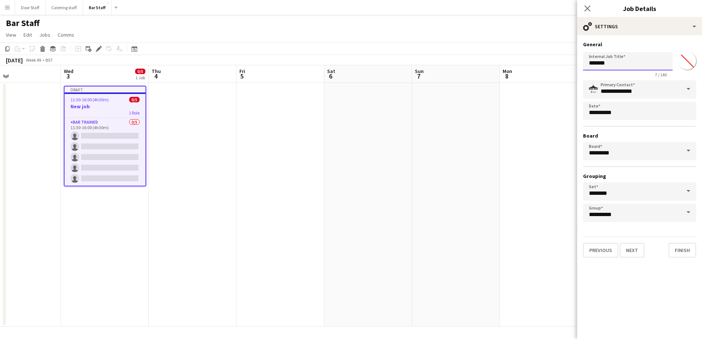
click at [606, 66] on input "*******" at bounding box center [628, 61] width 90 height 18
type input "**********"
click at [628, 252] on button "Next" at bounding box center [632, 250] width 25 height 15
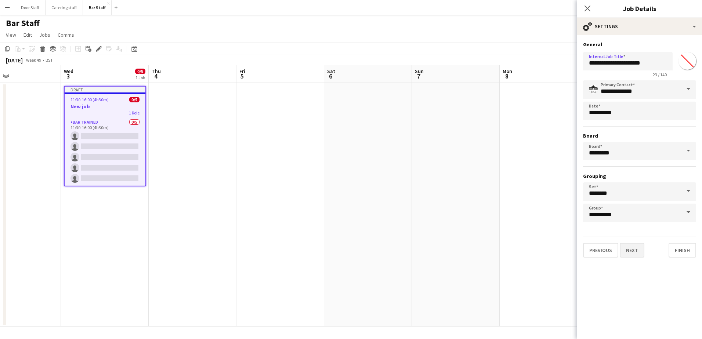
type input "**********"
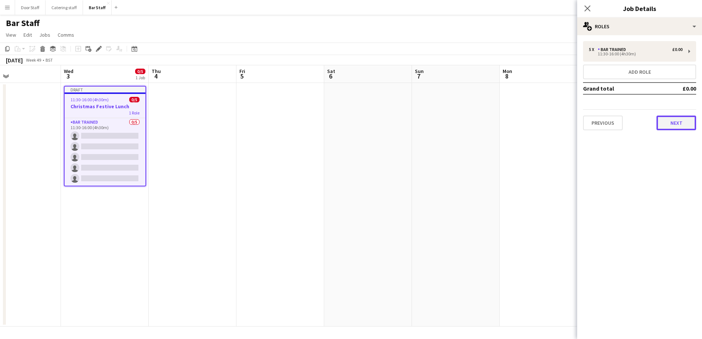
click at [685, 123] on button "Next" at bounding box center [677, 123] width 40 height 15
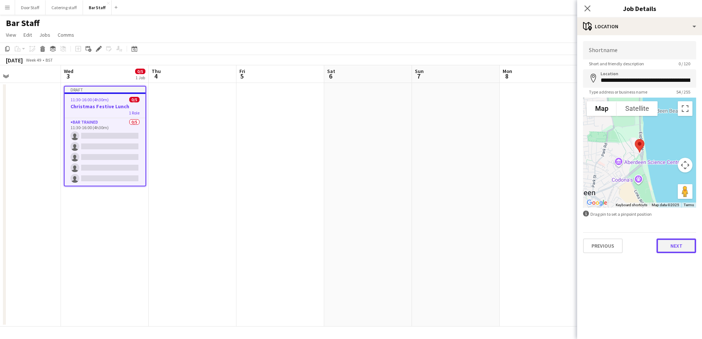
click at [674, 248] on button "Next" at bounding box center [677, 246] width 40 height 15
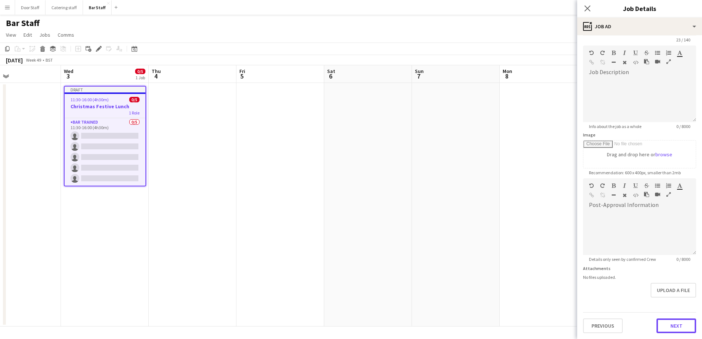
click at [688, 308] on form "**********" at bounding box center [640, 175] width 125 height 316
click at [674, 330] on button "Next" at bounding box center [677, 326] width 40 height 15
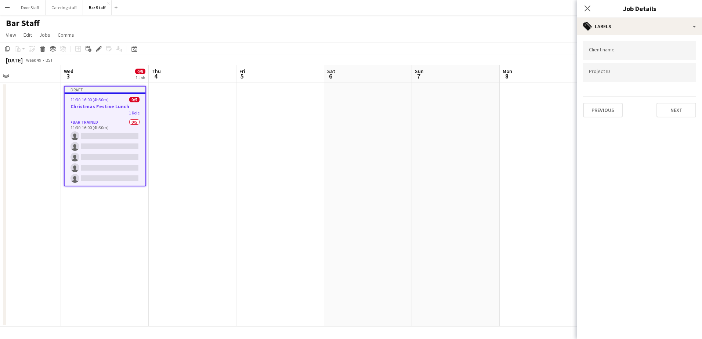
scroll to position [0, 0]
click at [676, 119] on div "Client name Project ID Previous Next" at bounding box center [640, 79] width 125 height 88
click at [675, 117] on button "Next" at bounding box center [677, 110] width 40 height 15
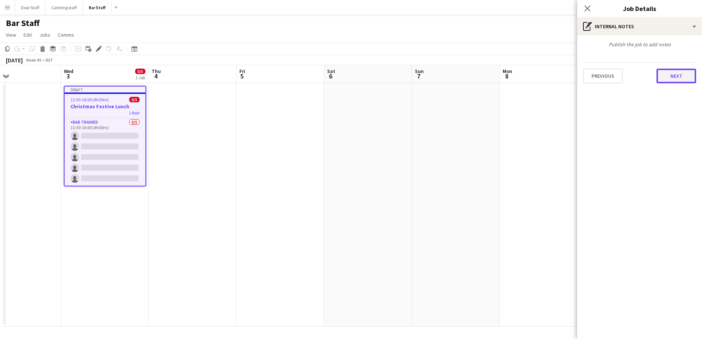
click at [672, 78] on button "Next" at bounding box center [677, 76] width 40 height 15
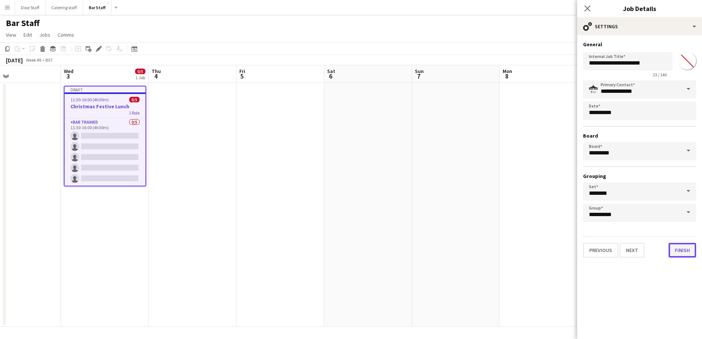
click at [687, 254] on button "Finish" at bounding box center [683, 250] width 28 height 15
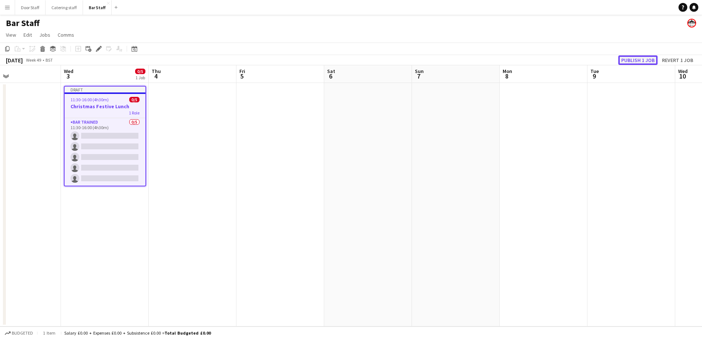
click at [639, 63] on button "Publish 1 job" at bounding box center [638, 60] width 39 height 10
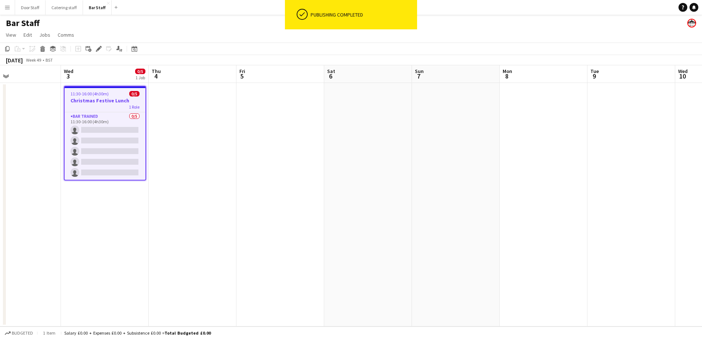
click at [190, 75] on app-board-header-date "Thu 4" at bounding box center [193, 74] width 88 height 18
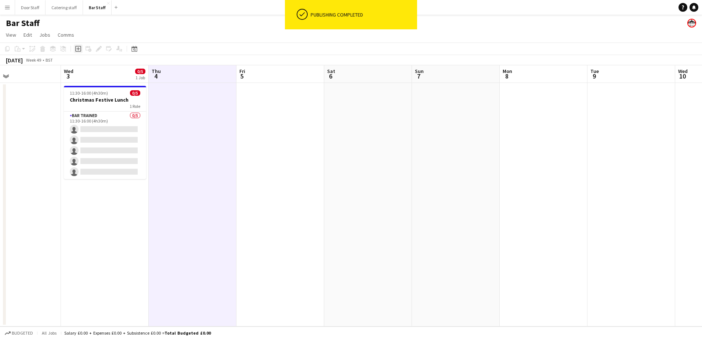
click at [76, 50] on icon "Add job" at bounding box center [78, 49] width 6 height 6
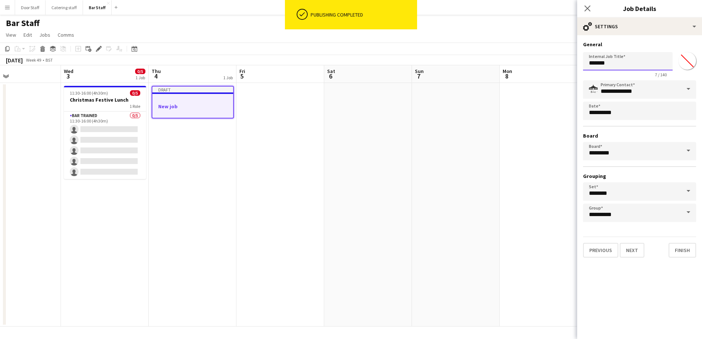
click at [611, 61] on input "*******" at bounding box center [628, 61] width 90 height 18
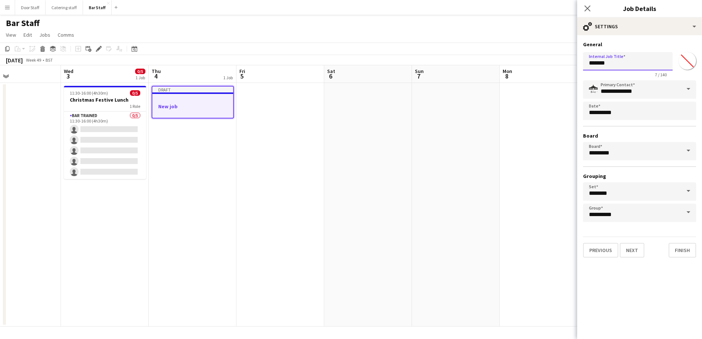
click at [611, 61] on input "*******" at bounding box center [628, 61] width 90 height 18
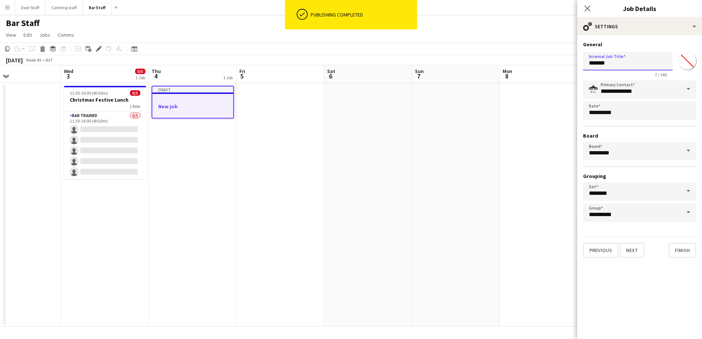
click at [611, 61] on input "*******" at bounding box center [628, 61] width 90 height 18
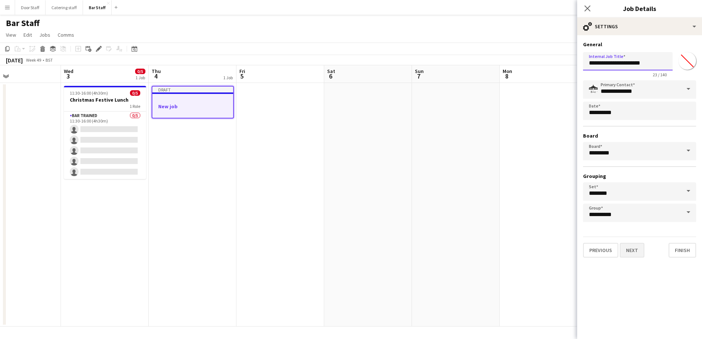
type input "**********"
click at [640, 251] on button "Next" at bounding box center [632, 250] width 25 height 15
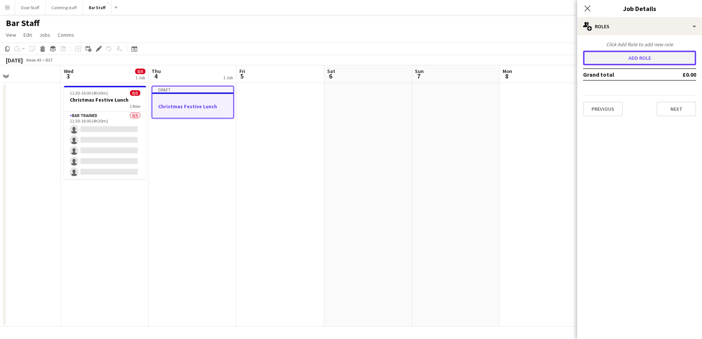
click at [670, 61] on button "Add role" at bounding box center [639, 58] width 113 height 15
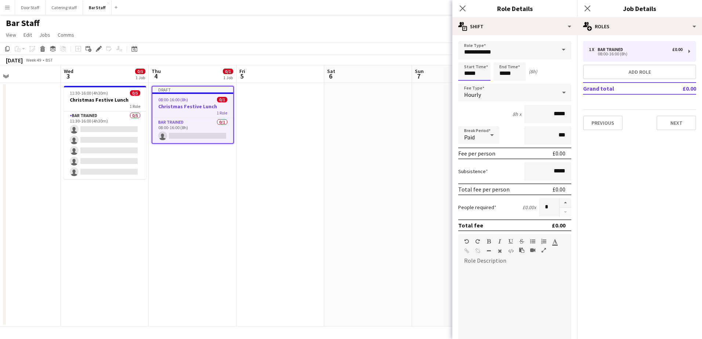
click at [477, 67] on input "*****" at bounding box center [475, 71] width 32 height 18
click at [464, 56] on div at bounding box center [467, 58] width 15 height 7
click at [486, 58] on div at bounding box center [482, 58] width 15 height 7
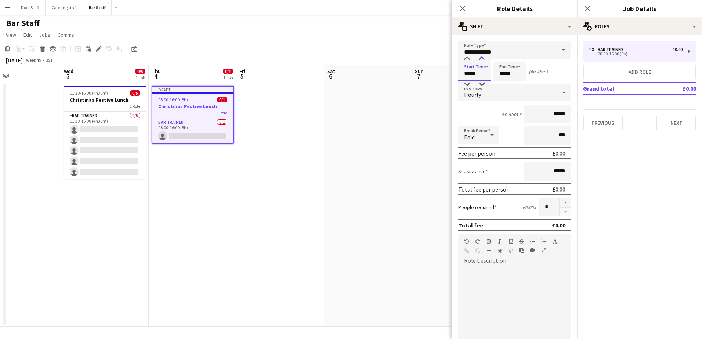
type input "*****"
click at [486, 58] on div at bounding box center [482, 58] width 15 height 7
click at [560, 204] on button "button" at bounding box center [566, 203] width 12 height 10
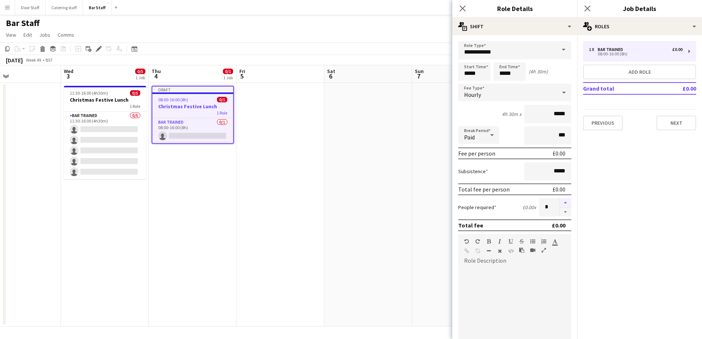
click at [560, 204] on button "button" at bounding box center [566, 203] width 12 height 10
type input "*"
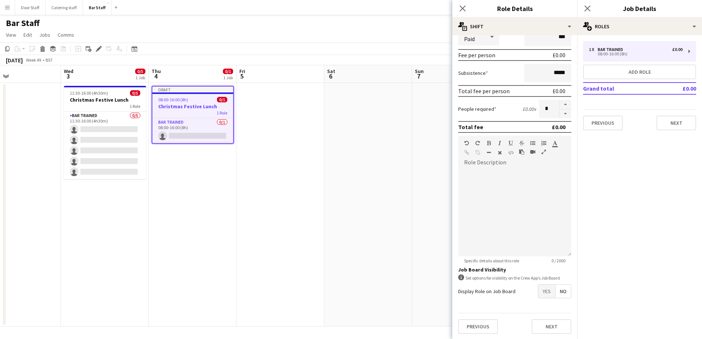
scroll to position [99, 0]
click at [539, 295] on span "Yes" at bounding box center [547, 290] width 17 height 13
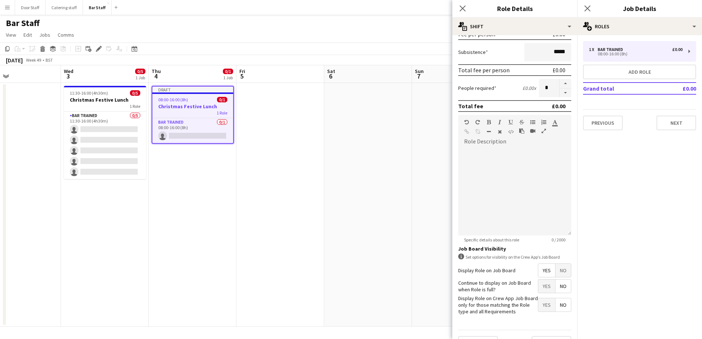
scroll to position [137, 0]
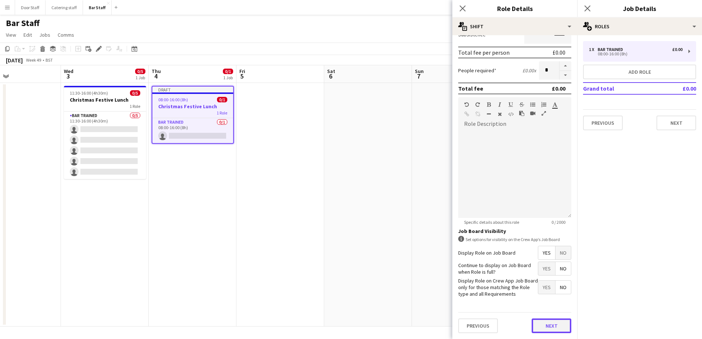
click at [545, 324] on button "Next" at bounding box center [552, 326] width 40 height 15
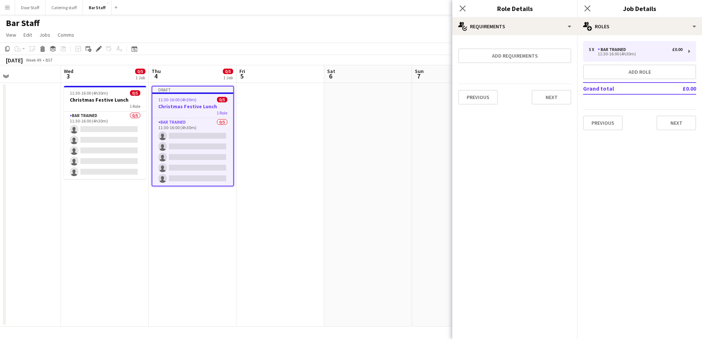
scroll to position [0, 0]
click at [549, 97] on button "Next" at bounding box center [552, 97] width 40 height 15
click at [549, 97] on button "Finish" at bounding box center [558, 98] width 28 height 15
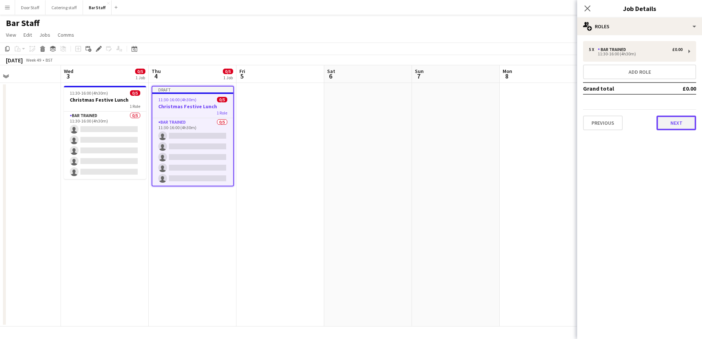
click at [672, 123] on button "Next" at bounding box center [677, 123] width 40 height 15
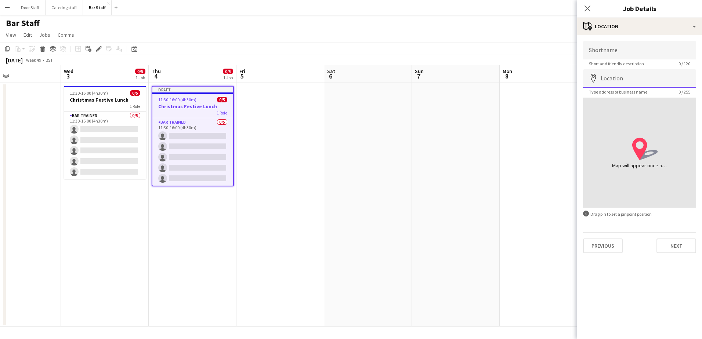
click at [640, 76] on input "Location" at bounding box center [639, 78] width 113 height 18
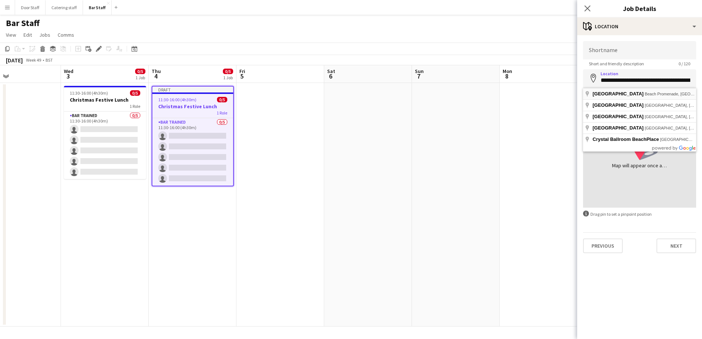
type input "**********"
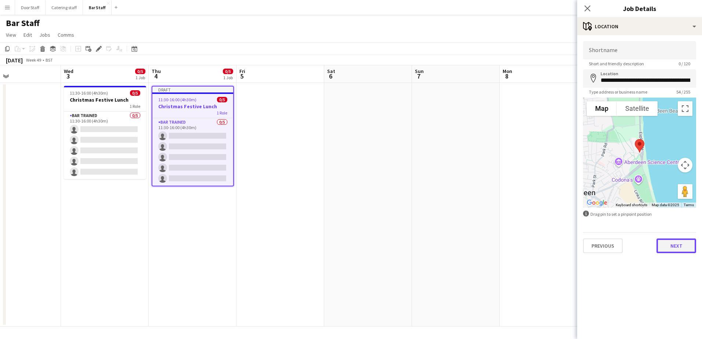
click at [675, 244] on button "Next" at bounding box center [677, 246] width 40 height 15
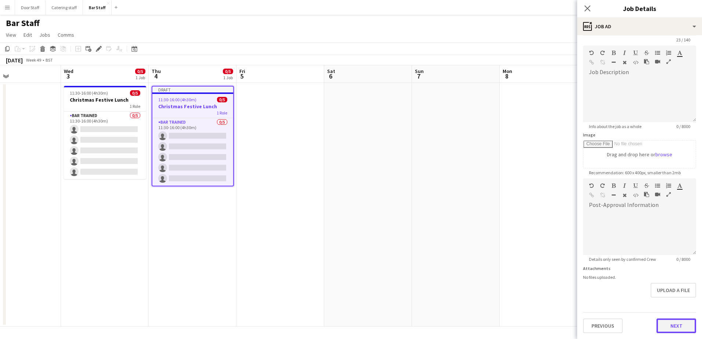
click at [672, 300] on form "**********" at bounding box center [640, 175] width 125 height 316
click at [675, 324] on button "Next" at bounding box center [677, 326] width 40 height 15
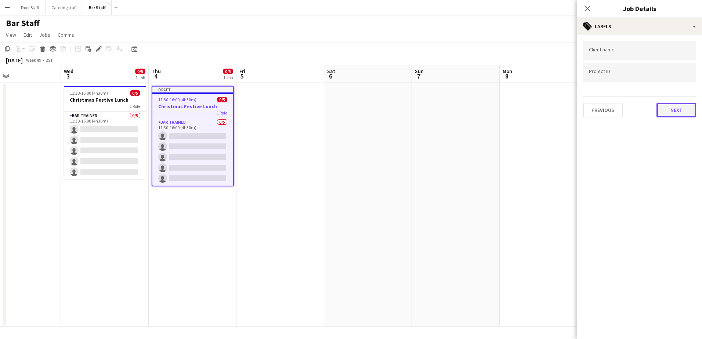
click at [677, 113] on button "Next" at bounding box center [677, 110] width 40 height 15
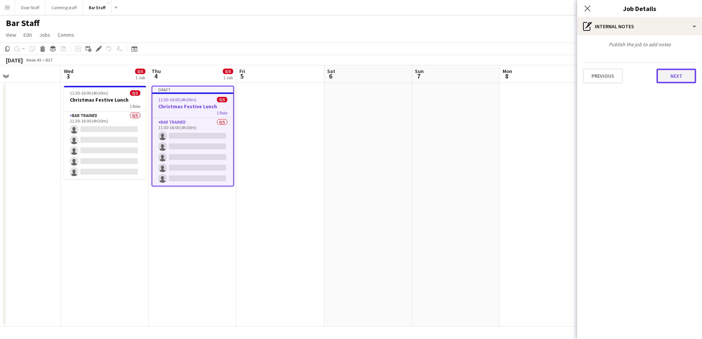
click at [670, 73] on button "Next" at bounding box center [677, 76] width 40 height 15
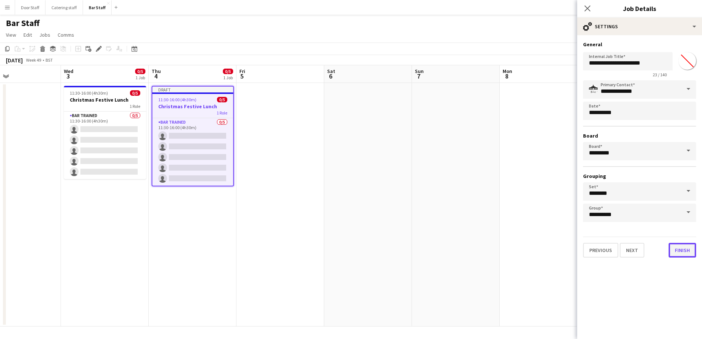
click at [687, 251] on button "Finish" at bounding box center [683, 250] width 28 height 15
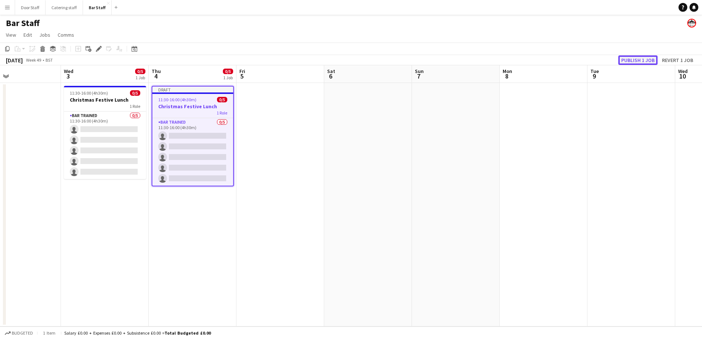
click at [639, 61] on button "Publish 1 job" at bounding box center [638, 60] width 39 height 10
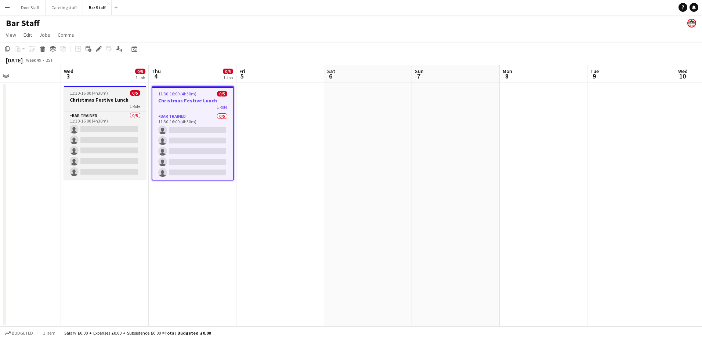
click at [98, 107] on div "1 Role" at bounding box center [105, 106] width 82 height 6
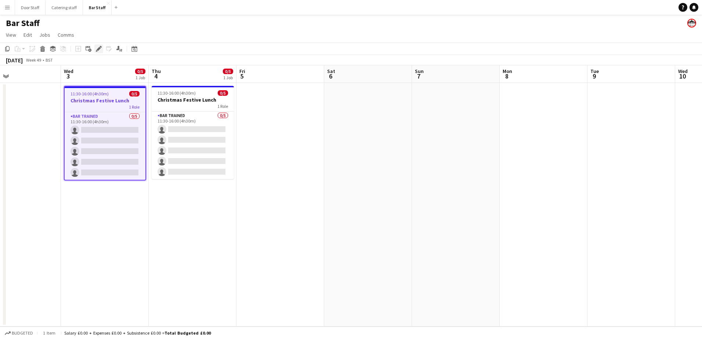
click at [96, 50] on icon "Edit" at bounding box center [99, 49] width 6 height 6
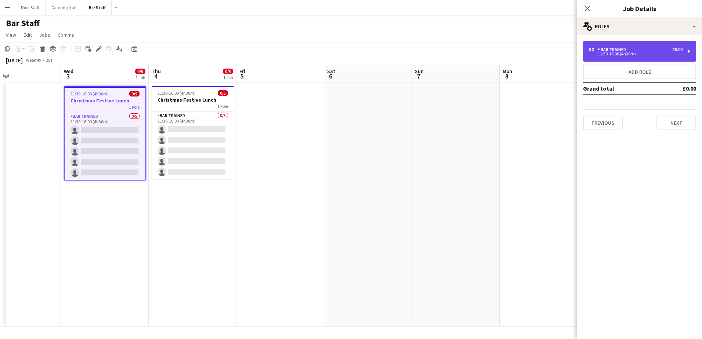
click at [606, 50] on div "Bar trained" at bounding box center [613, 49] width 31 height 5
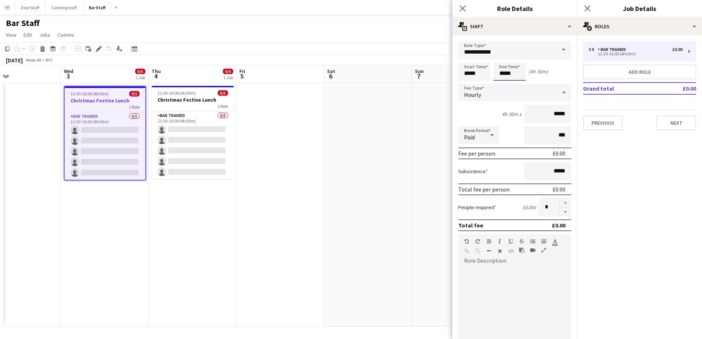
click at [512, 68] on input "*****" at bounding box center [510, 71] width 32 height 18
type input "*****"
click at [504, 57] on div at bounding box center [502, 58] width 15 height 7
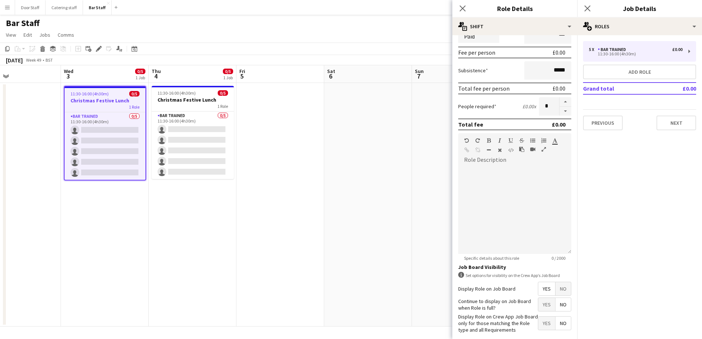
scroll to position [137, 0]
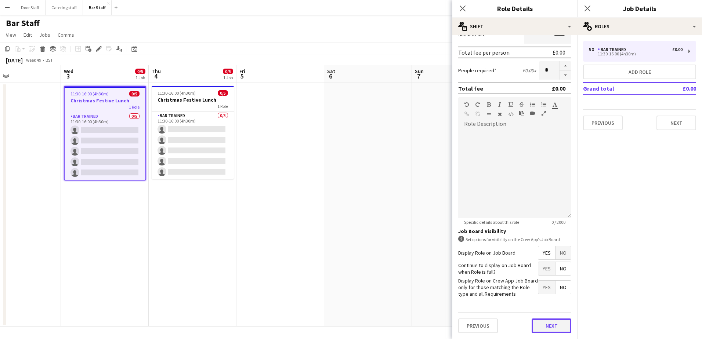
click at [548, 322] on button "Next" at bounding box center [552, 326] width 40 height 15
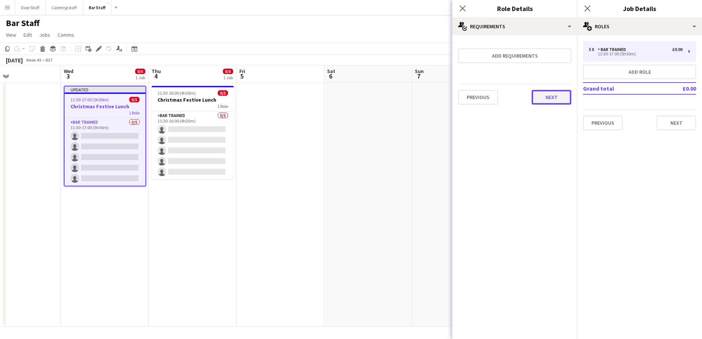
click at [552, 102] on button "Next" at bounding box center [552, 97] width 40 height 15
click at [551, 102] on button "Finish" at bounding box center [558, 98] width 28 height 15
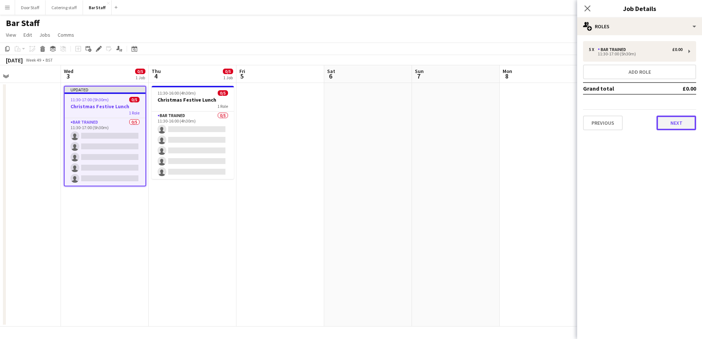
click at [687, 119] on button "Next" at bounding box center [677, 123] width 40 height 15
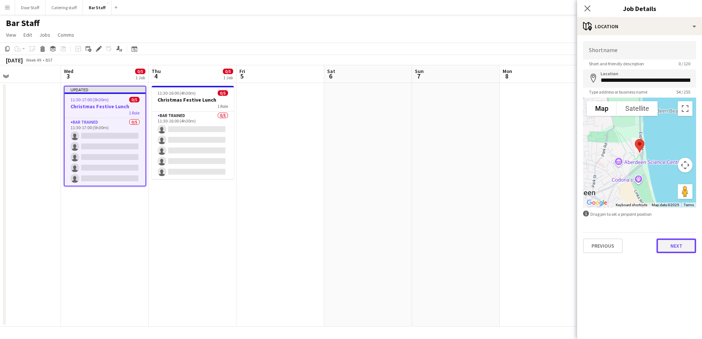
click at [679, 242] on button "Next" at bounding box center [677, 246] width 40 height 15
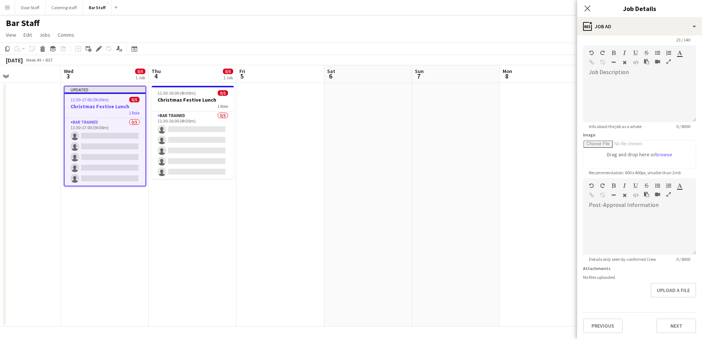
scroll to position [47, 0]
click at [679, 300] on form "**********" at bounding box center [640, 175] width 125 height 316
click at [681, 326] on button "Next" at bounding box center [677, 326] width 40 height 15
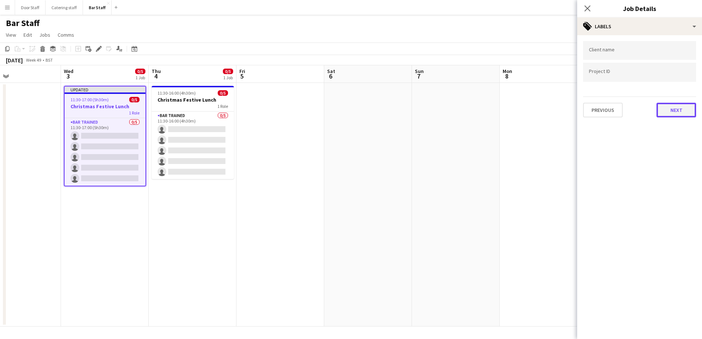
click at [677, 116] on button "Next" at bounding box center [677, 110] width 40 height 15
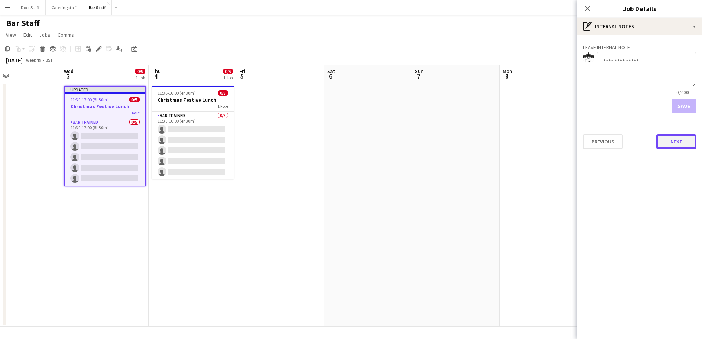
click at [680, 143] on button "Next" at bounding box center [677, 141] width 40 height 15
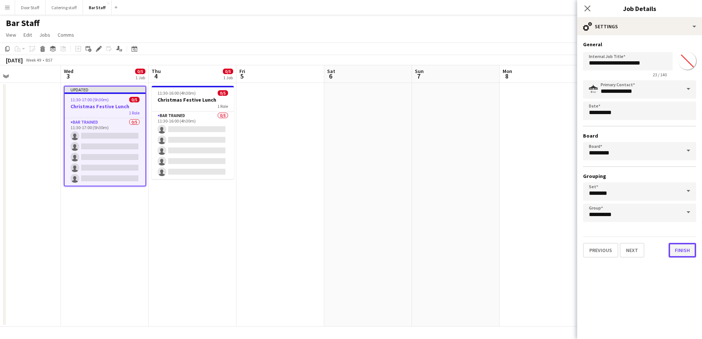
click at [684, 248] on button "Finish" at bounding box center [683, 250] width 28 height 15
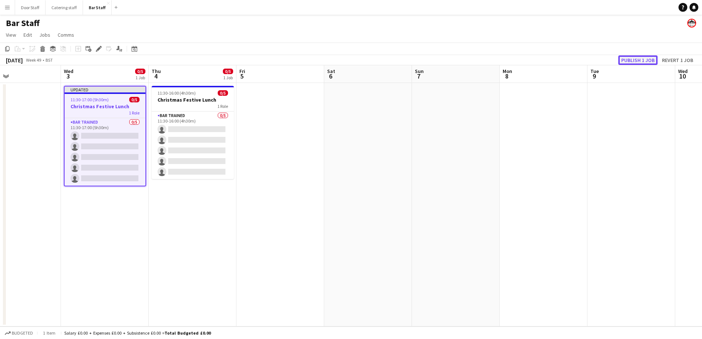
click at [644, 58] on button "Publish 1 job" at bounding box center [638, 60] width 39 height 10
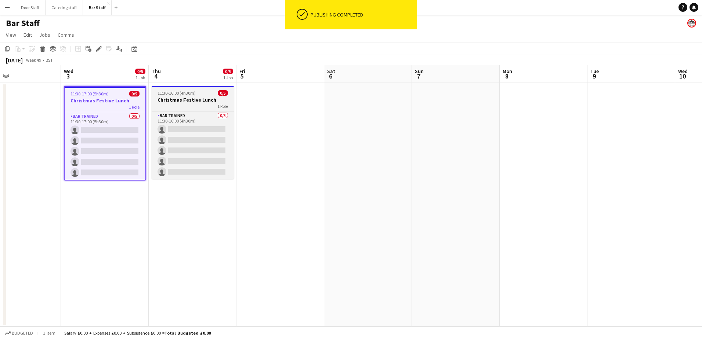
click at [188, 100] on h3 "Christmas Festive Lunch" at bounding box center [193, 100] width 82 height 7
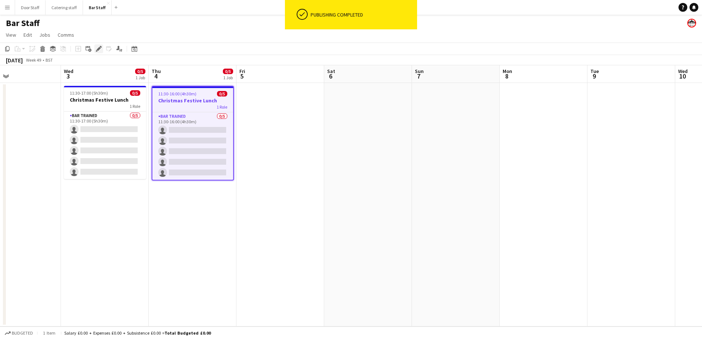
click at [98, 48] on icon "Edit" at bounding box center [99, 49] width 6 height 6
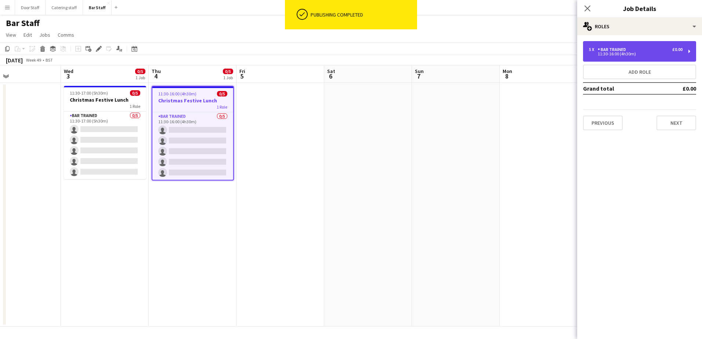
click at [592, 58] on div "5 x Bar trained £0.00 11:30-16:00 (4h30m)" at bounding box center [639, 51] width 113 height 21
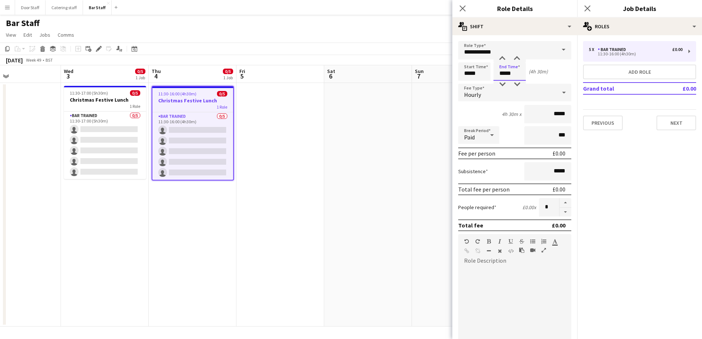
click at [510, 69] on input "*****" at bounding box center [510, 71] width 32 height 18
type input "*****"
click at [500, 55] on div at bounding box center [502, 58] width 15 height 7
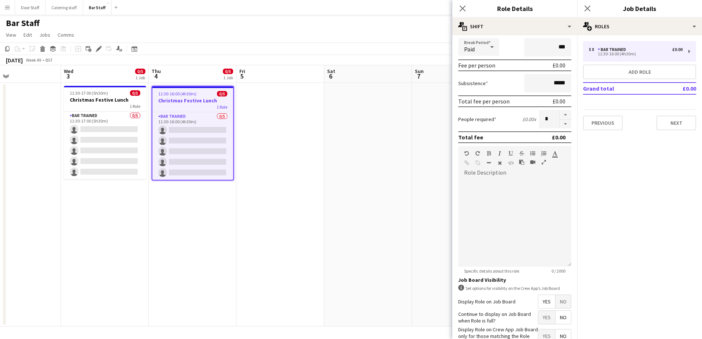
scroll to position [137, 0]
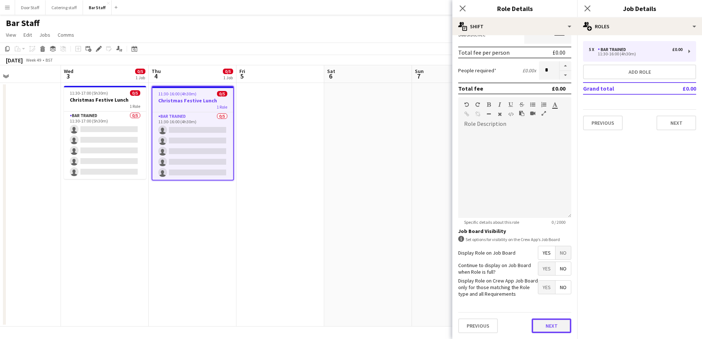
click at [557, 326] on button "Next" at bounding box center [552, 326] width 40 height 15
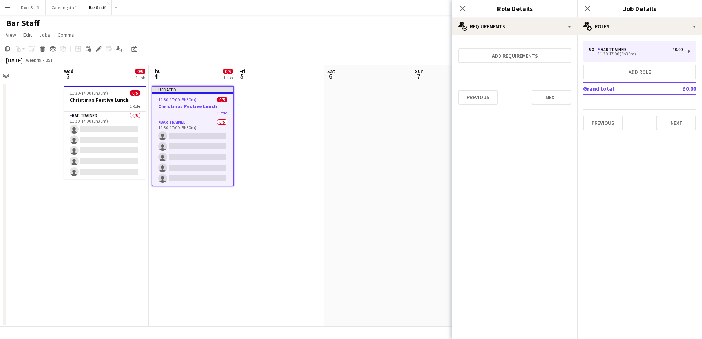
scroll to position [0, 0]
click at [561, 100] on button "Next" at bounding box center [552, 97] width 40 height 15
click at [561, 100] on button "Finish" at bounding box center [558, 98] width 28 height 15
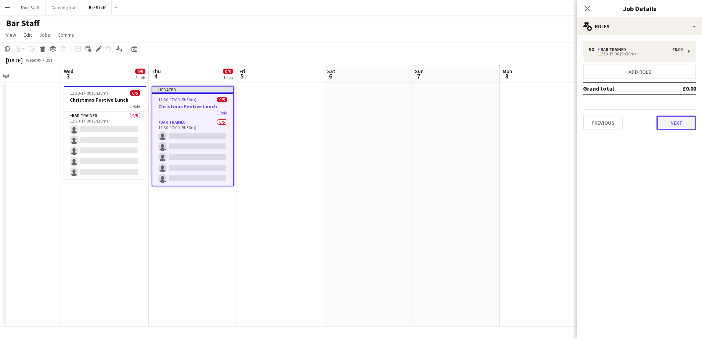
click at [666, 125] on button "Next" at bounding box center [677, 123] width 40 height 15
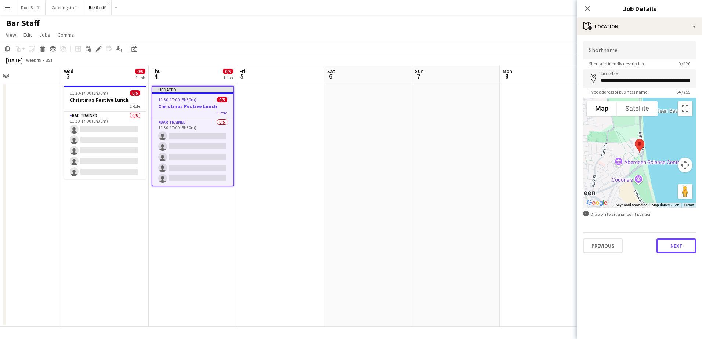
click at [682, 244] on button "Next" at bounding box center [677, 246] width 40 height 15
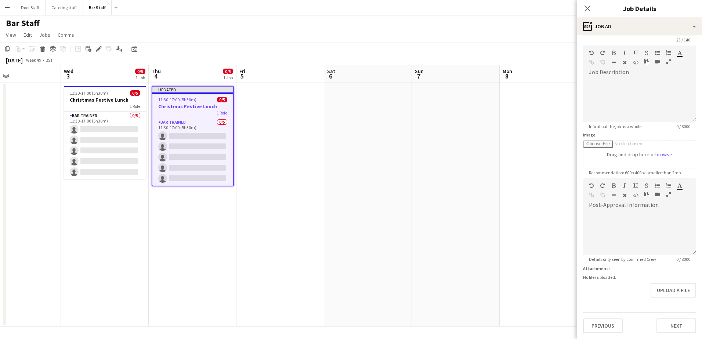
scroll to position [47, 0]
click at [663, 310] on form "**********" at bounding box center [640, 175] width 125 height 316
click at [673, 329] on button "Next" at bounding box center [677, 326] width 40 height 15
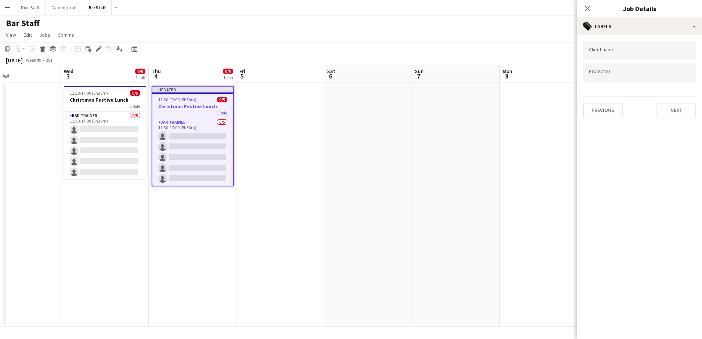
scroll to position [0, 0]
click at [673, 113] on button "Next" at bounding box center [677, 110] width 40 height 15
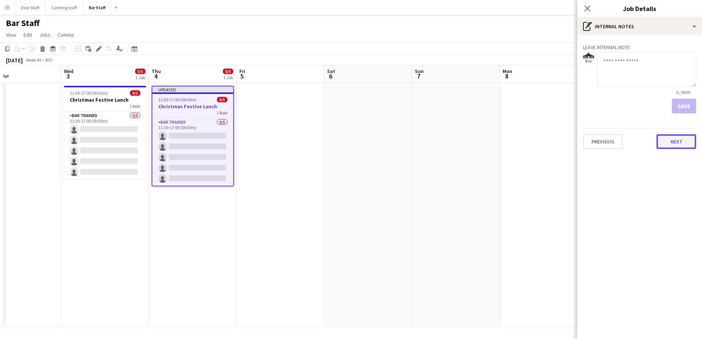
click at [676, 141] on button "Next" at bounding box center [677, 141] width 40 height 15
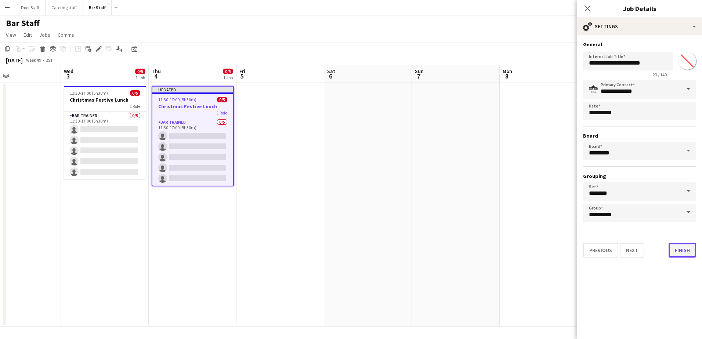
click at [686, 251] on button "Finish" at bounding box center [683, 250] width 28 height 15
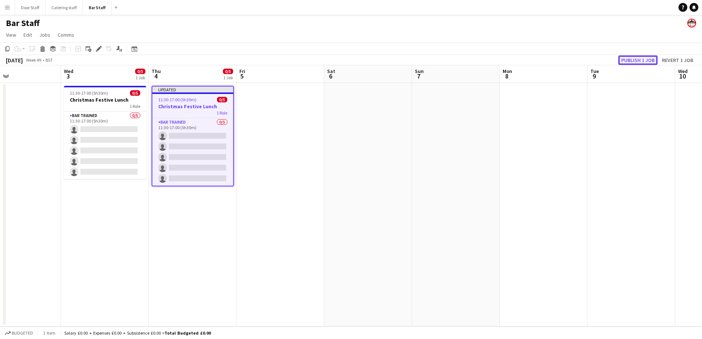
click at [647, 61] on button "Publish 1 job" at bounding box center [638, 60] width 39 height 10
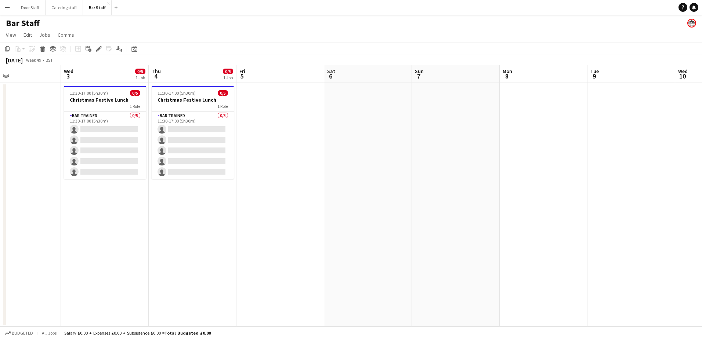
click at [0, 8] on button "Menu" at bounding box center [7, 7] width 15 height 15
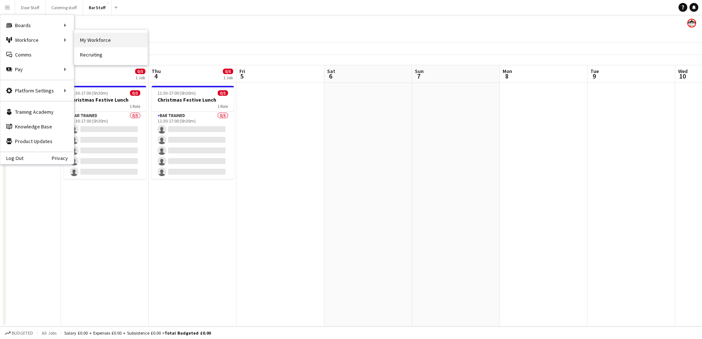
click at [104, 41] on link "My Workforce" at bounding box center [110, 40] width 73 height 15
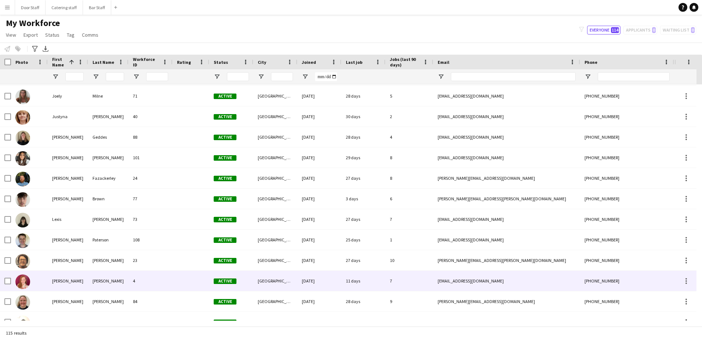
scroll to position [1433, 0]
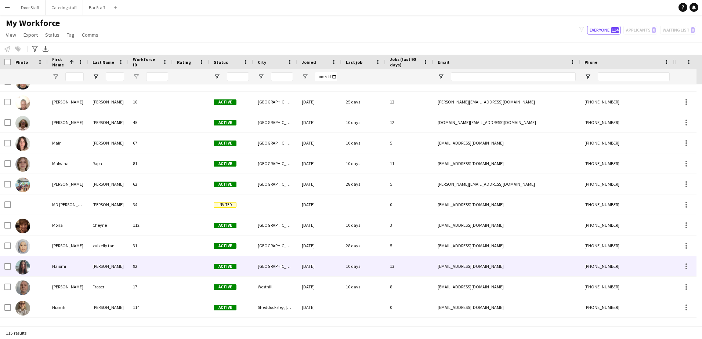
click at [425, 265] on div "13" at bounding box center [410, 266] width 48 height 20
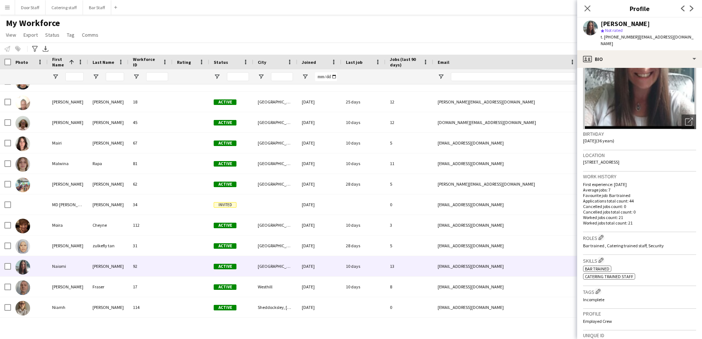
scroll to position [0, 0]
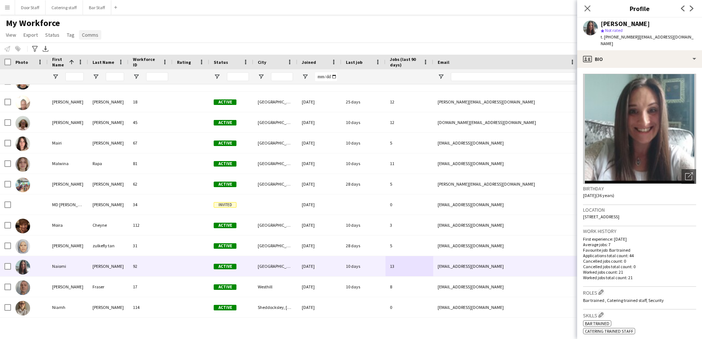
click at [87, 36] on span "Comms" at bounding box center [90, 35] width 17 height 7
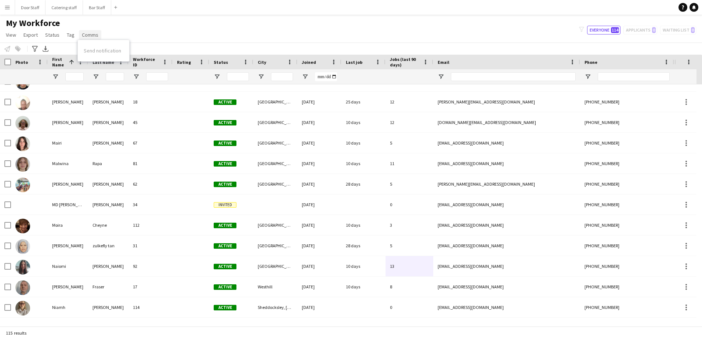
click at [87, 36] on span "Comms" at bounding box center [90, 35] width 17 height 7
click at [15, 34] on span "View" at bounding box center [11, 35] width 10 height 7
click at [103, 29] on app-page-menu "View Views Default view New view Update view Delete view Edit name Customise vi…" at bounding box center [53, 36] width 106 height 14
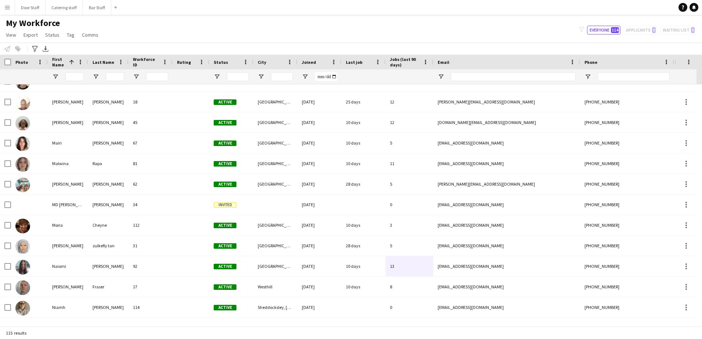
click at [143, 28] on div "My Workforce View Views Default view New view Update view Delete view Edit name…" at bounding box center [351, 30] width 702 height 25
click at [91, 35] on span "Comms" at bounding box center [90, 35] width 17 height 7
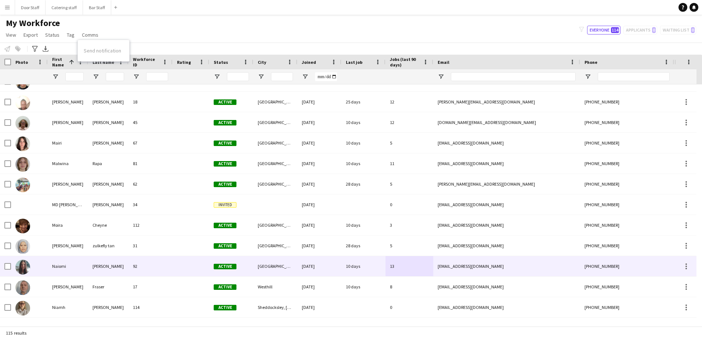
click at [442, 264] on div "[EMAIL_ADDRESS][DOMAIN_NAME]" at bounding box center [507, 266] width 147 height 20
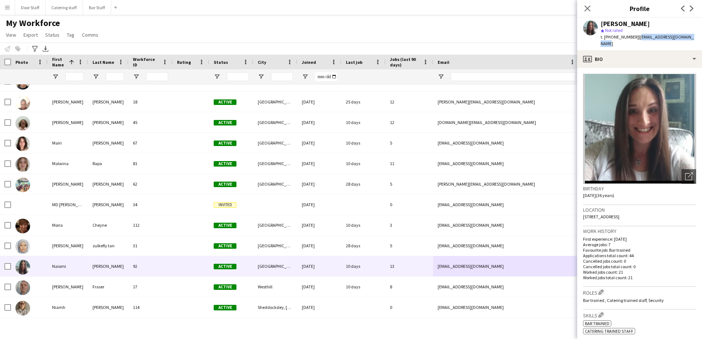
drag, startPoint x: 697, startPoint y: 37, endPoint x: 639, endPoint y: 42, distance: 58.3
click at [639, 42] on div "[PERSON_NAME] star Not rated t. [PHONE_NUMBER] | [EMAIL_ADDRESS][DOMAIN_NAME]" at bounding box center [640, 34] width 125 height 33
copy span "[EMAIL_ADDRESS][DOMAIN_NAME]"
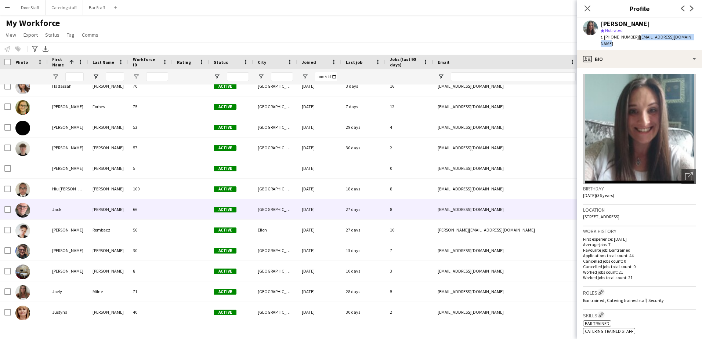
scroll to position [1017, 0]
